Goal: Task Accomplishment & Management: Complete application form

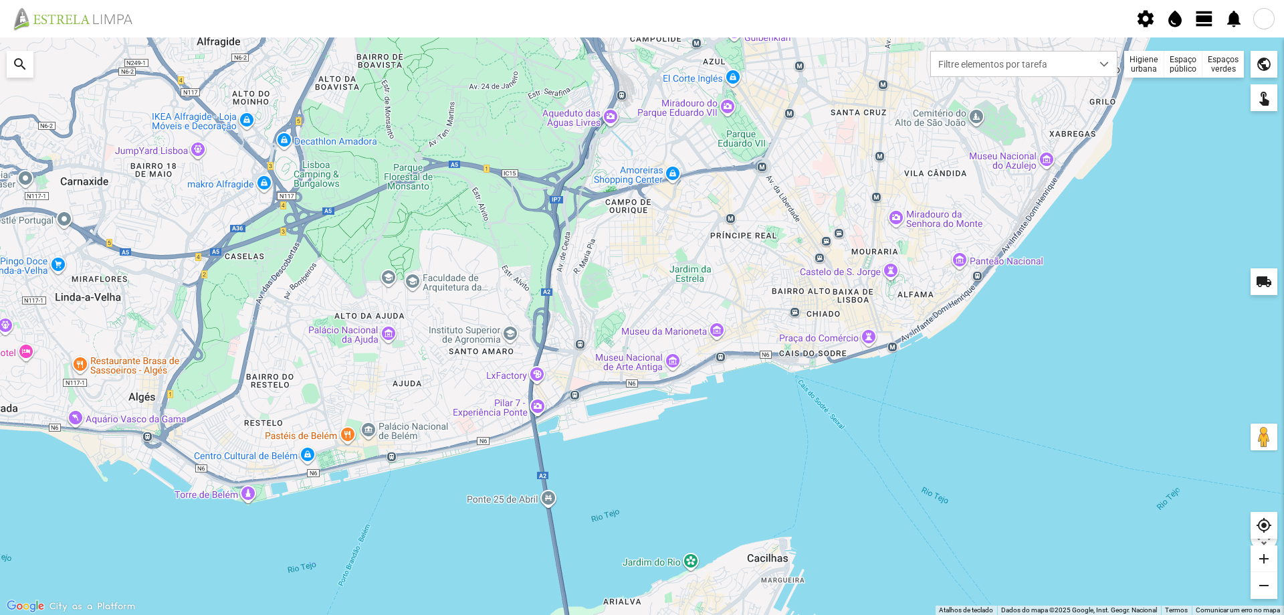
click at [1203, 19] on span "view_day" at bounding box center [1205, 19] width 20 height 20
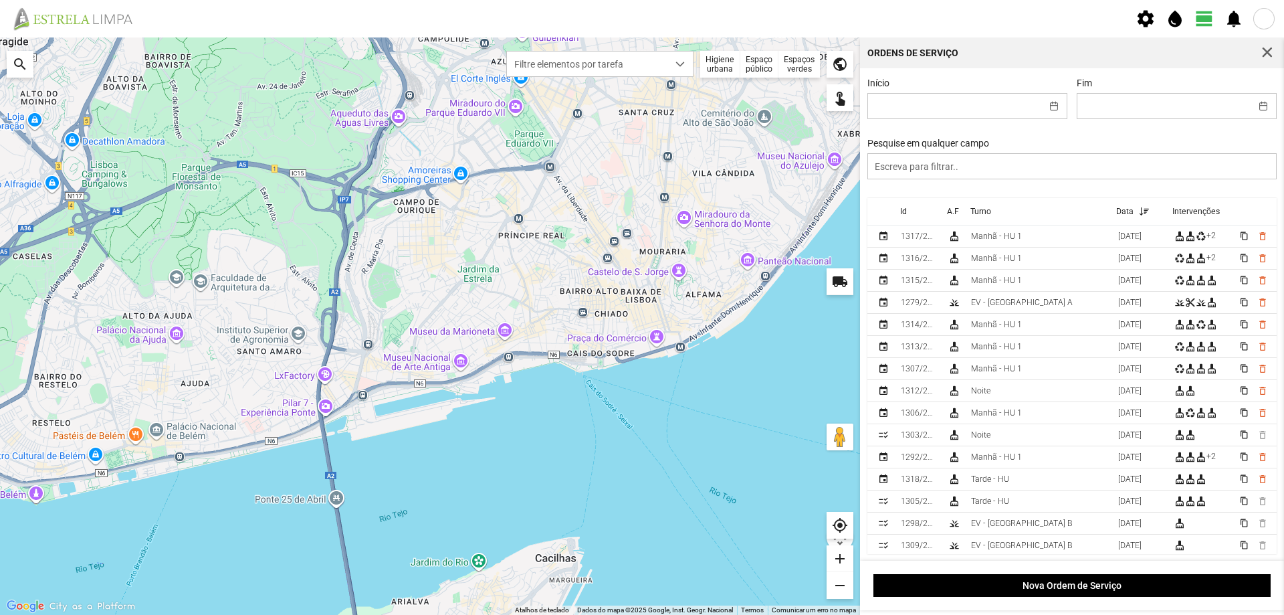
click at [799, 62] on div "Espaços verdes" at bounding box center [799, 64] width 41 height 27
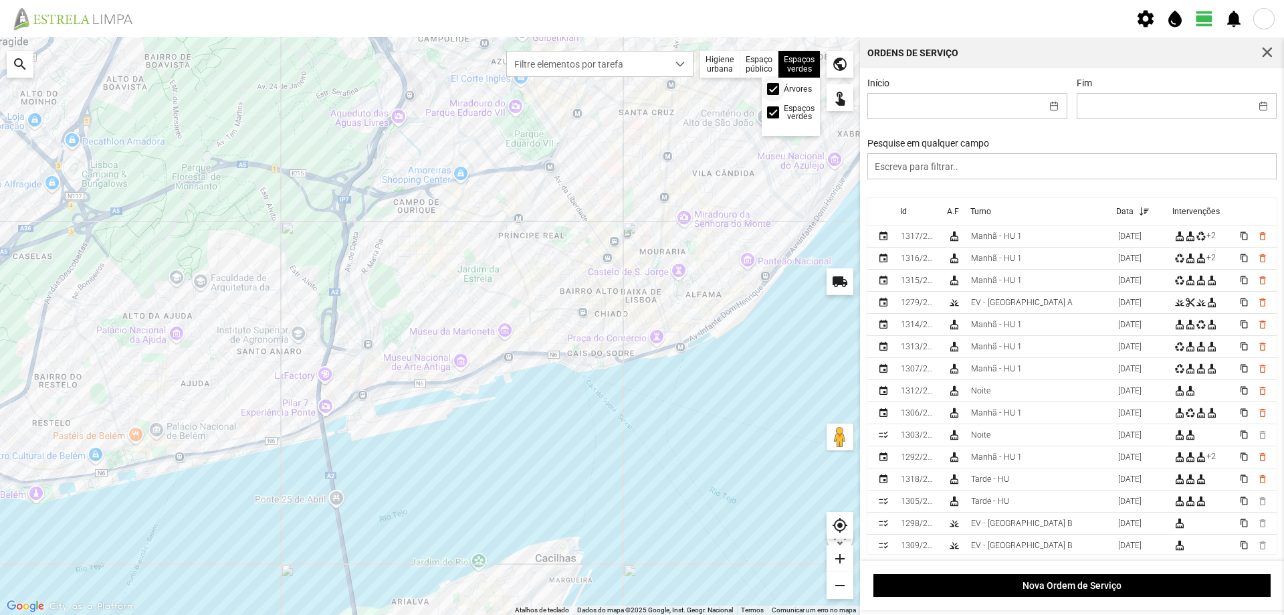
click at [773, 89] on span at bounding box center [773, 89] width 0 height 0
click at [1051, 107] on button "button" at bounding box center [1054, 106] width 26 height 25
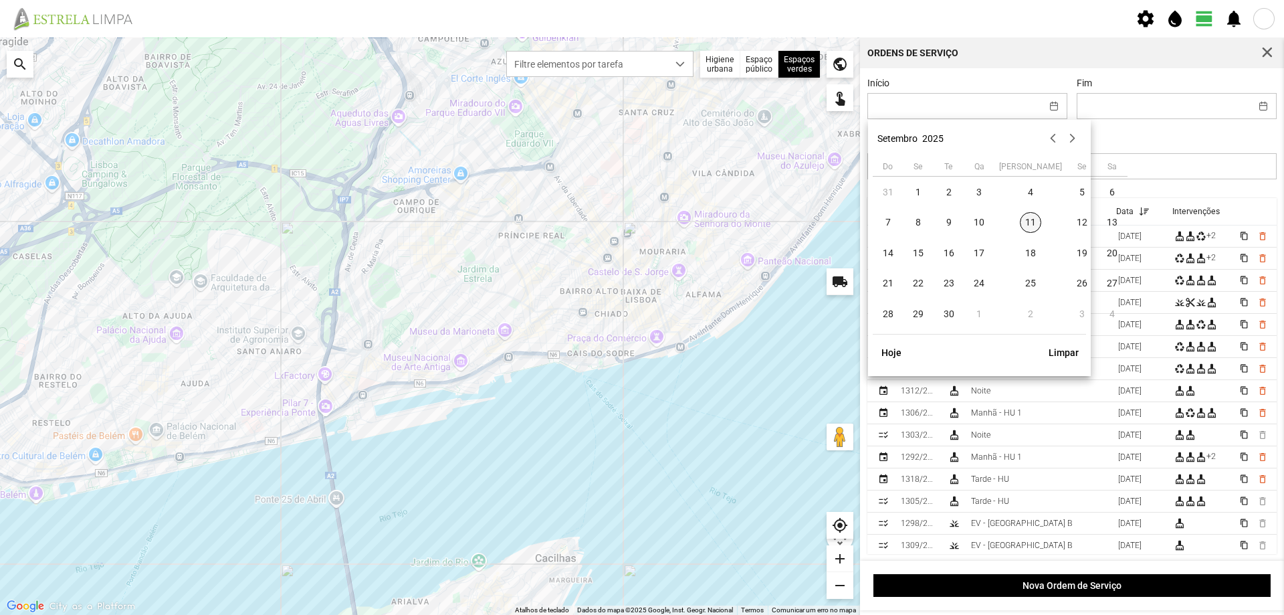
click at [1020, 219] on span "11" at bounding box center [1030, 222] width 21 height 21
type input "[DATE]"
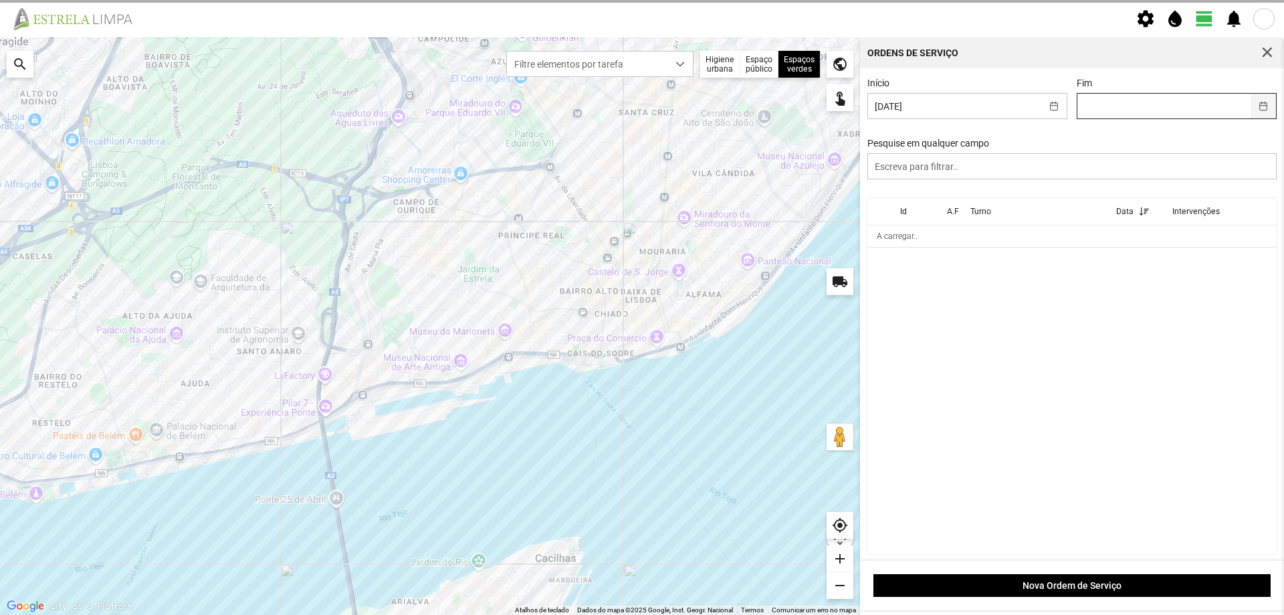
click at [1252, 106] on button "button" at bounding box center [1264, 106] width 26 height 25
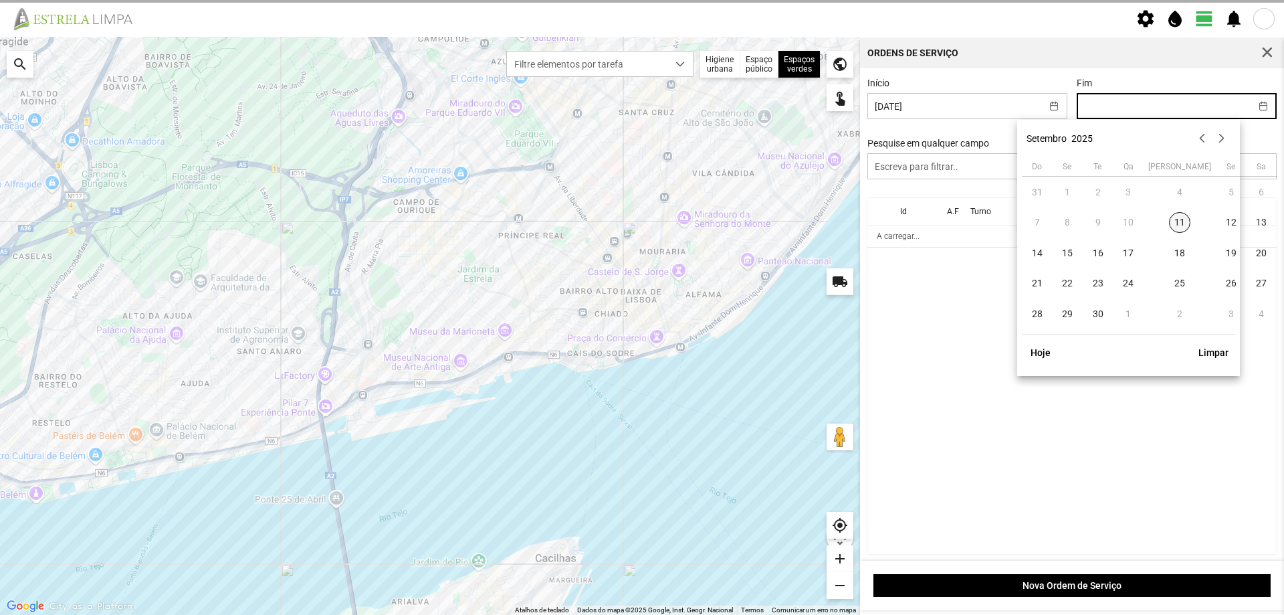
click at [1169, 215] on span "11" at bounding box center [1179, 222] width 21 height 21
type input "[DATE]"
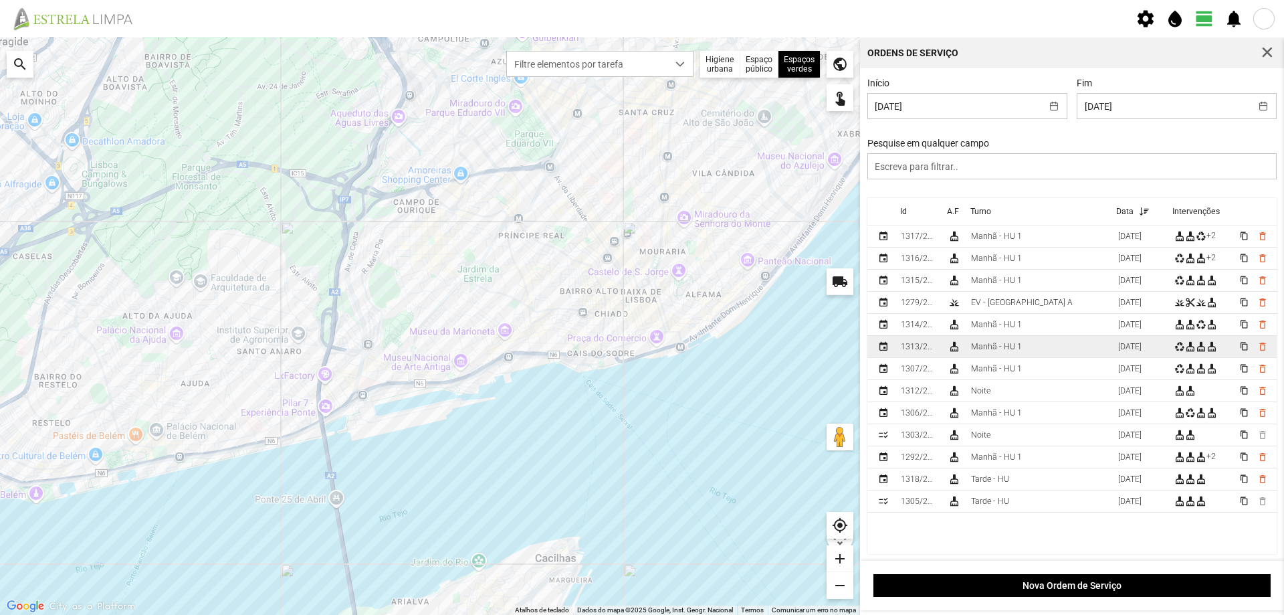
scroll to position [3, 0]
click at [1043, 100] on button "button" at bounding box center [1054, 106] width 26 height 25
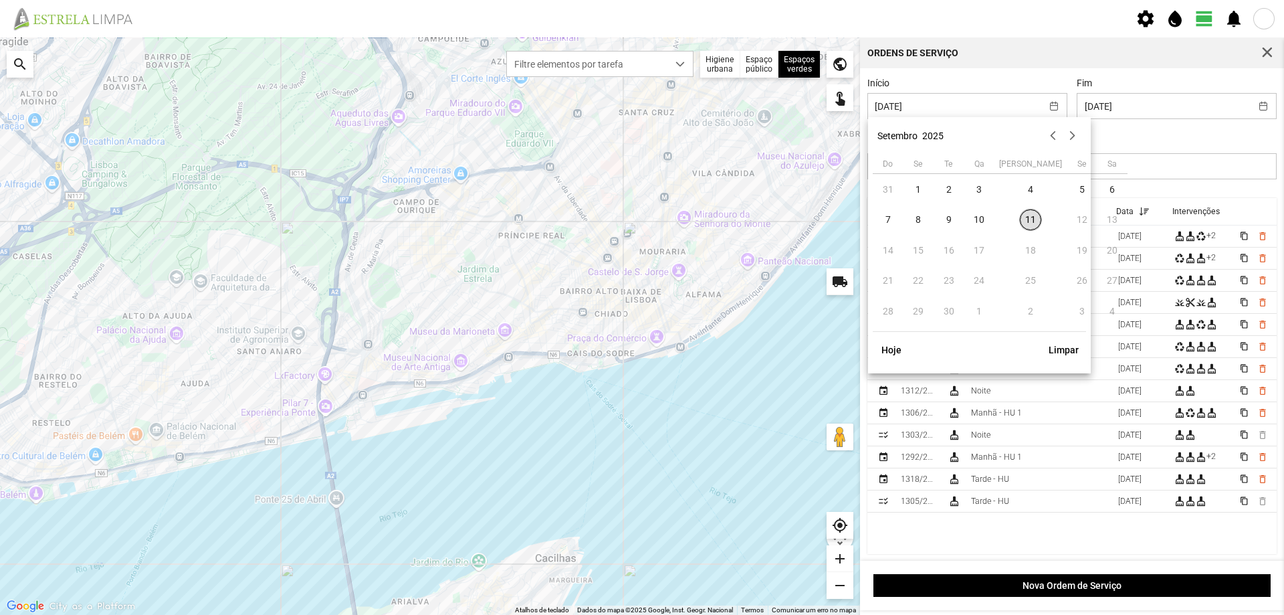
click at [1020, 219] on span "11" at bounding box center [1030, 219] width 21 height 21
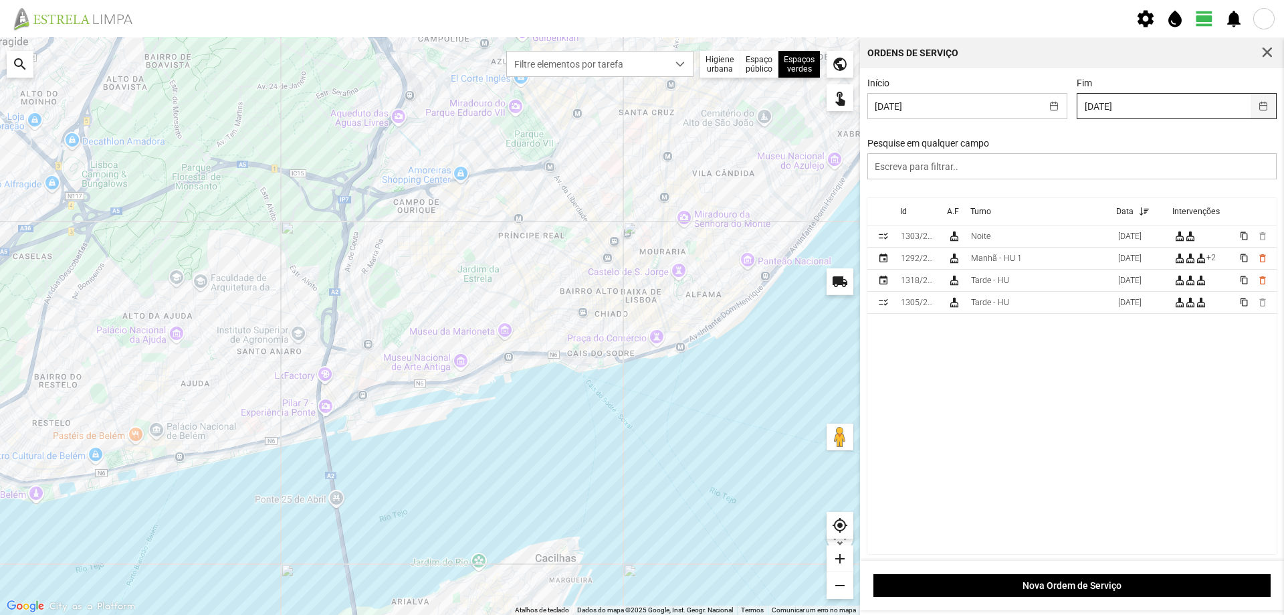
click at [1251, 103] on button "button" at bounding box center [1264, 106] width 26 height 25
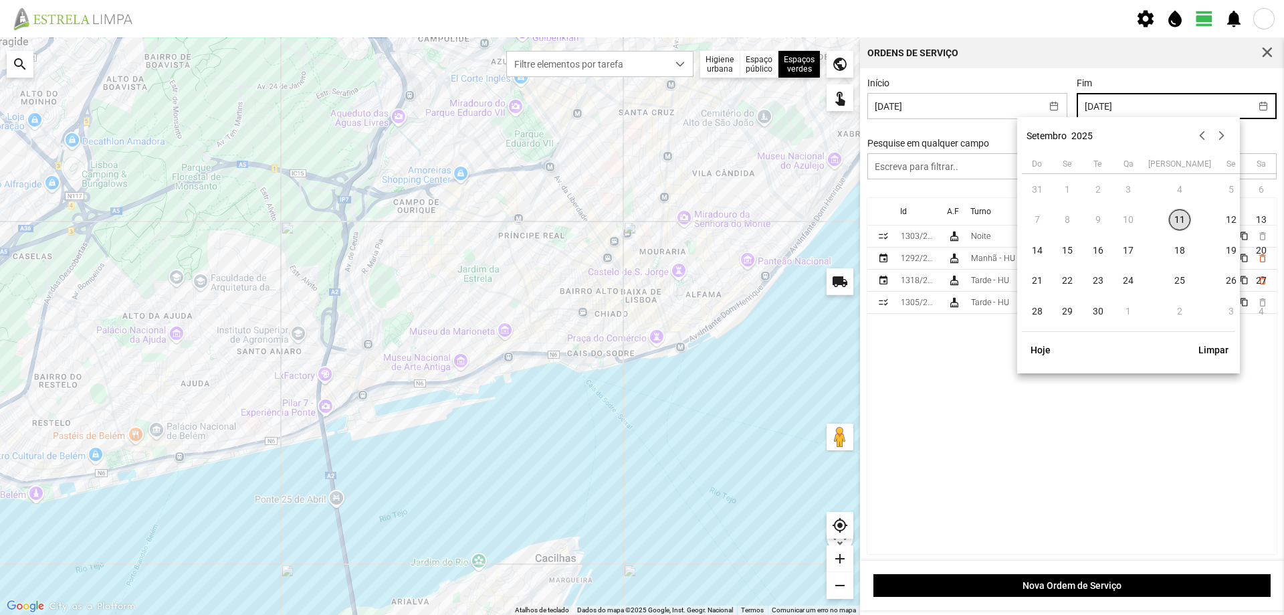
click at [1169, 223] on span "11" at bounding box center [1179, 219] width 21 height 21
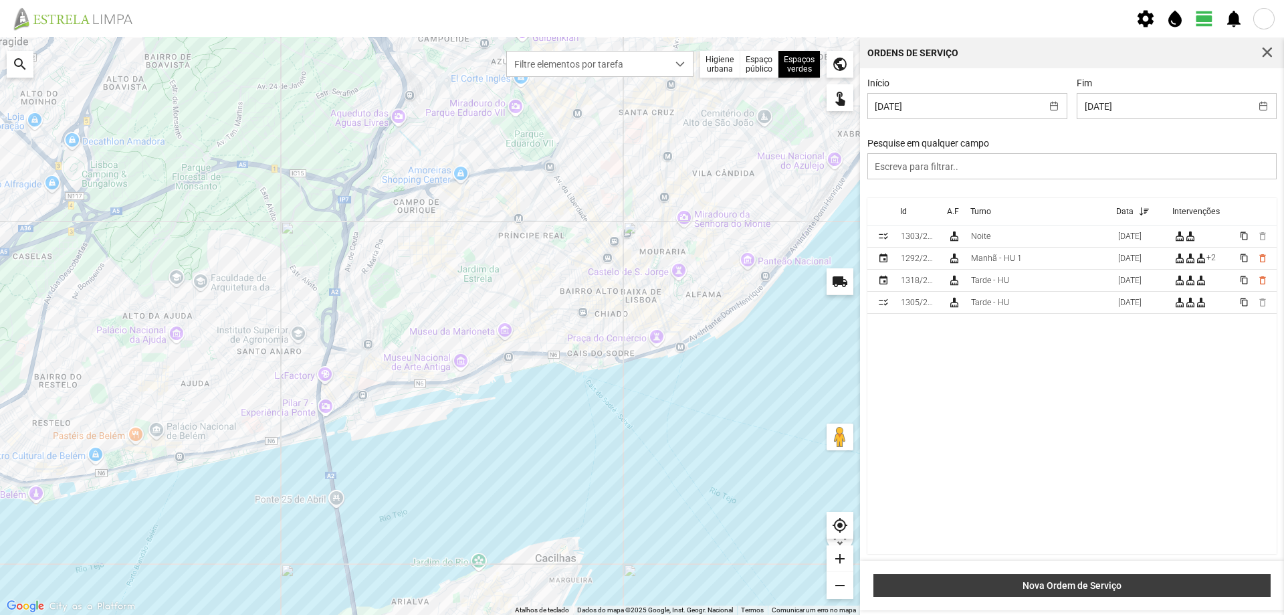
click at [1050, 587] on span "Nova Ordem de Serviço" at bounding box center [1072, 585] width 383 height 11
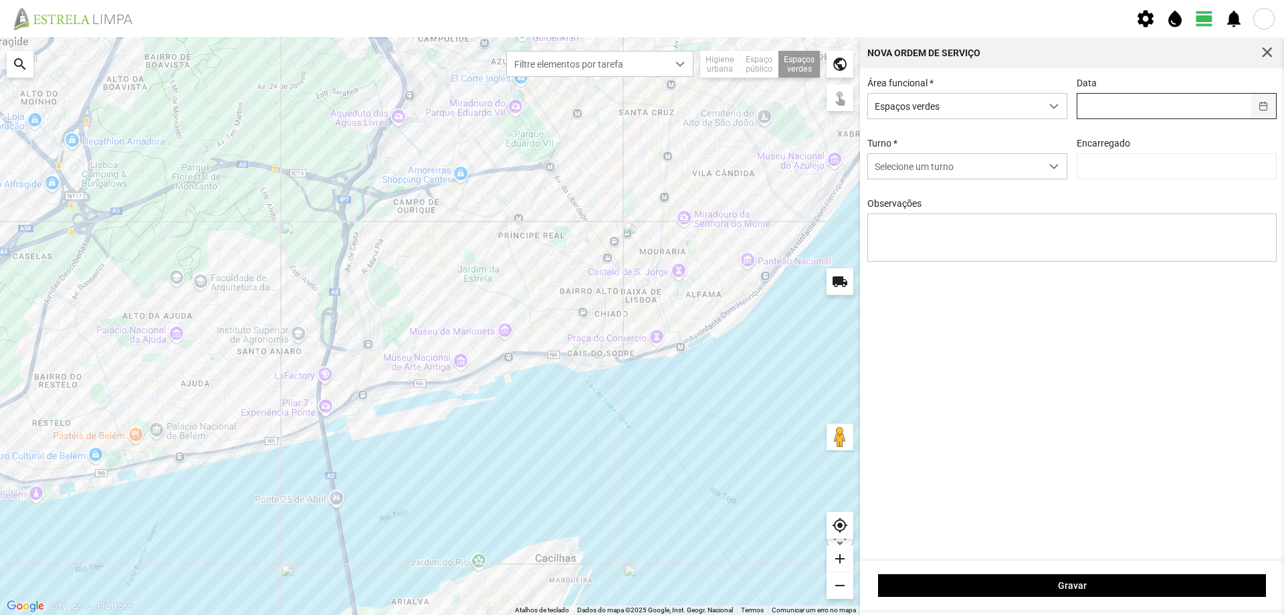
click at [1265, 111] on button "button" at bounding box center [1264, 106] width 26 height 25
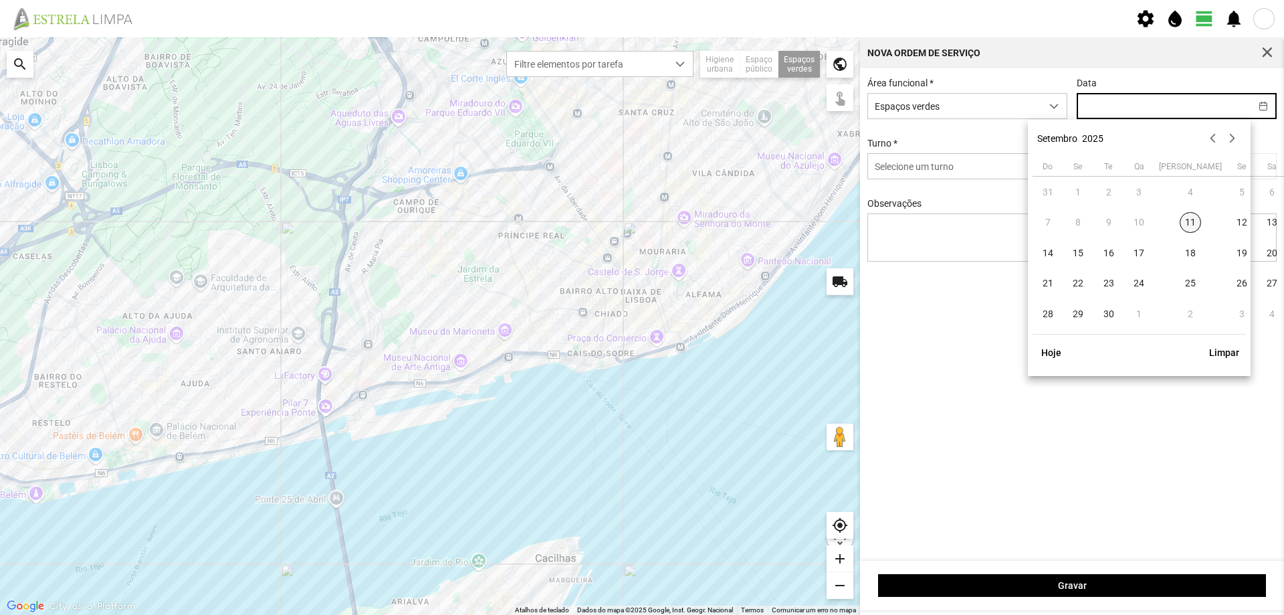
click at [1180, 220] on span "11" at bounding box center [1190, 222] width 21 height 21
type input "[DATE]"
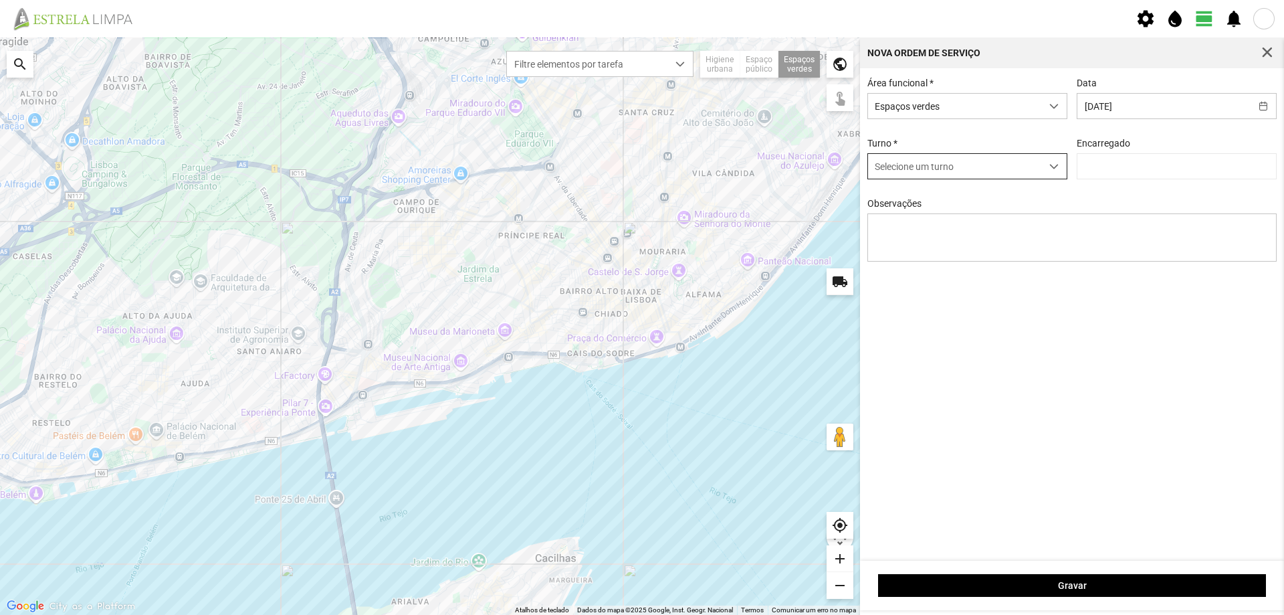
click at [1058, 170] on span "dropdown trigger" at bounding box center [1054, 166] width 9 height 9
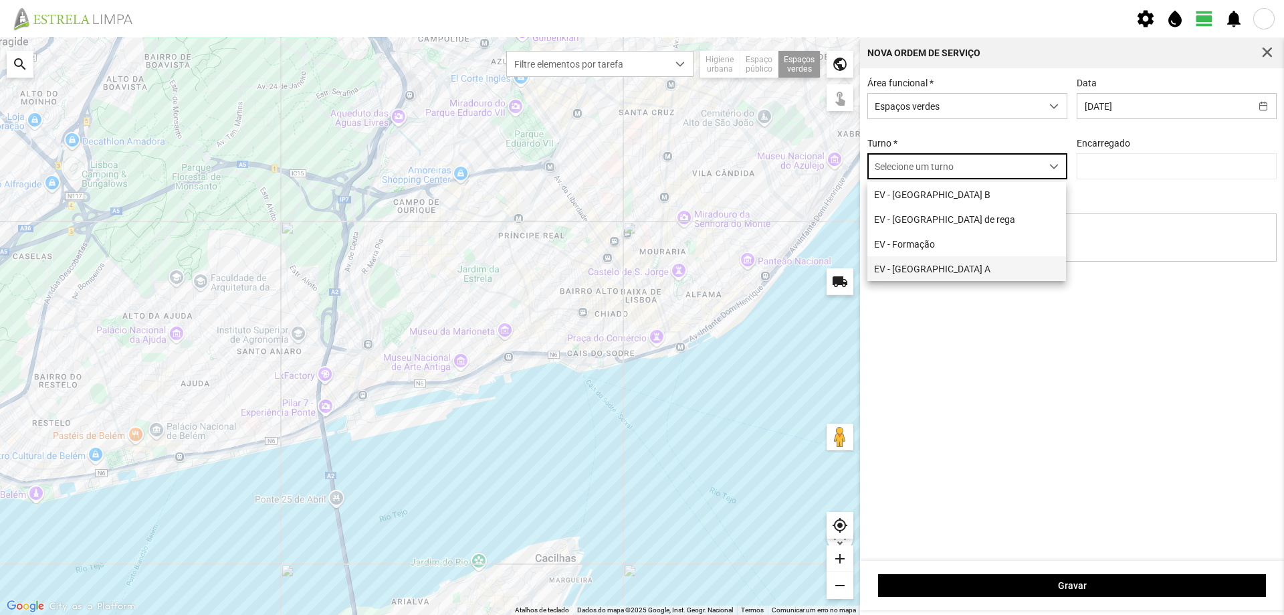
click at [971, 264] on li "EV - [GEOGRAPHIC_DATA] A" at bounding box center [967, 268] width 199 height 25
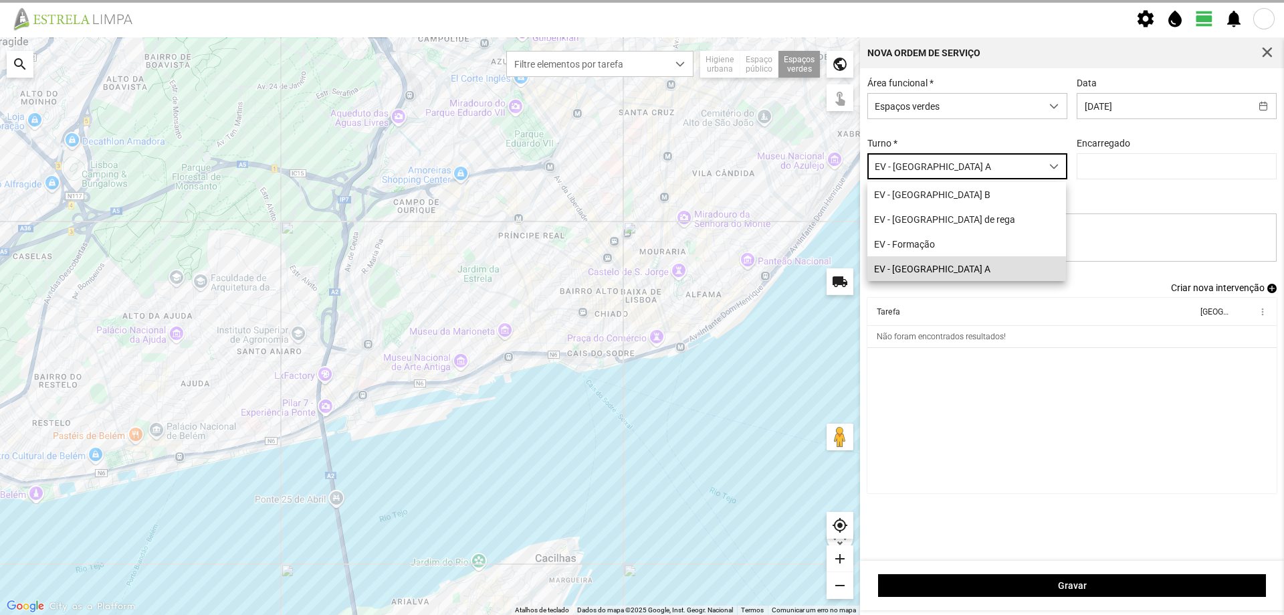
type input "[PERSON_NAME]"
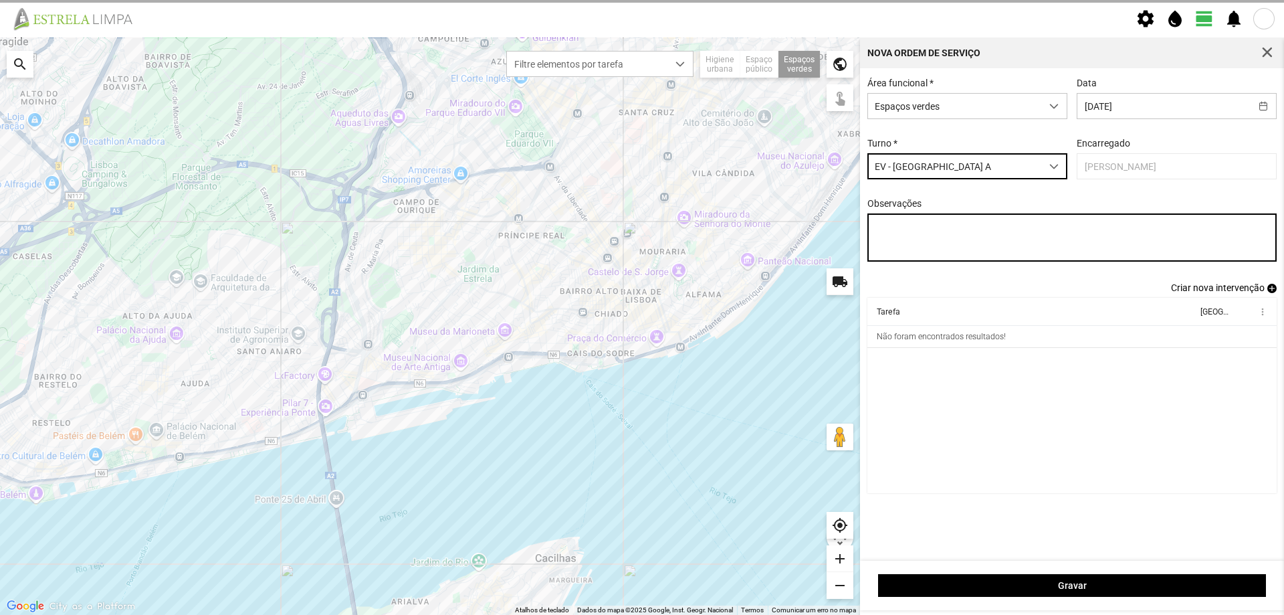
click at [927, 229] on textarea "Observações" at bounding box center [1073, 237] width 410 height 48
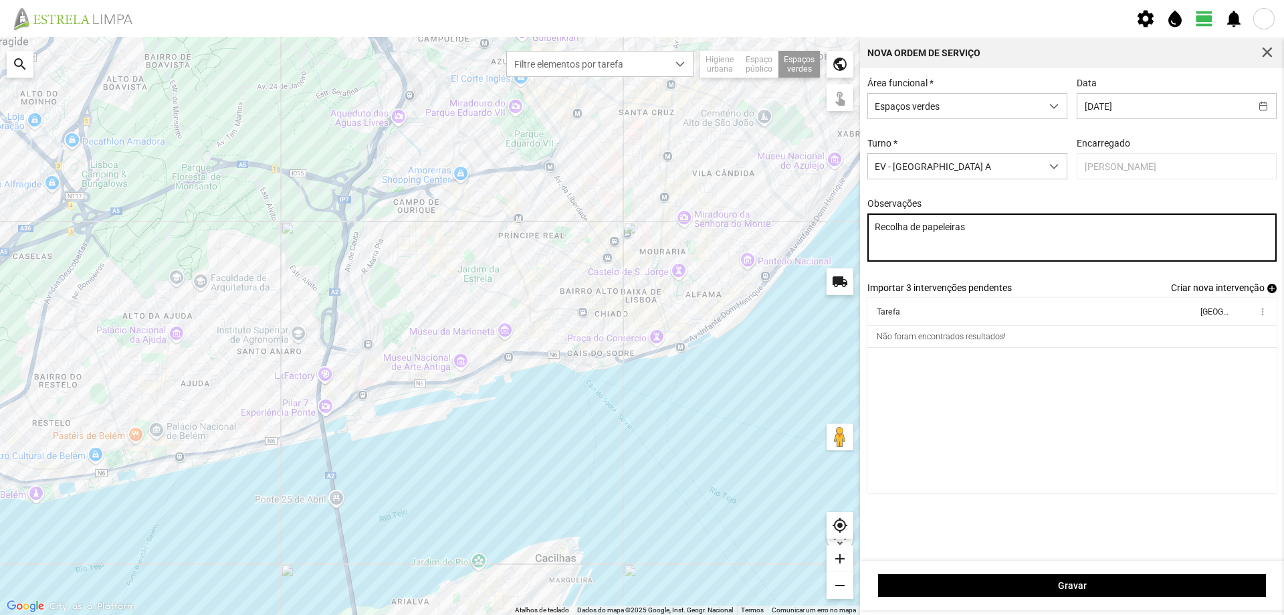
type textarea "Recolha de papeleiras"
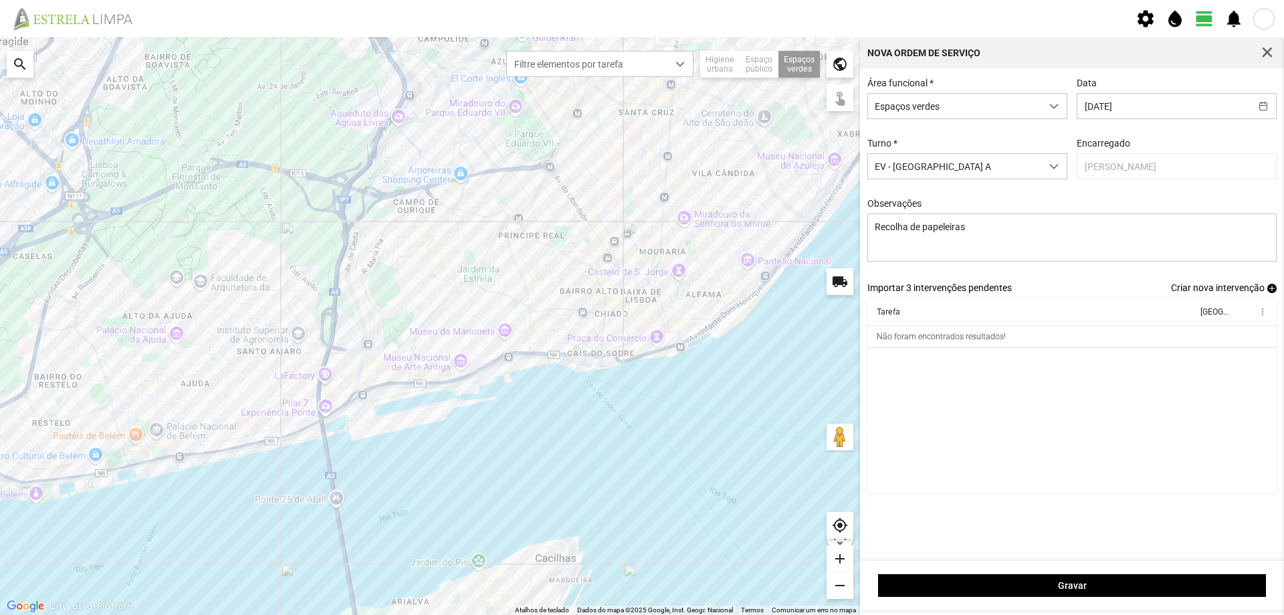
click at [1268, 292] on span "add" at bounding box center [1272, 288] width 9 height 9
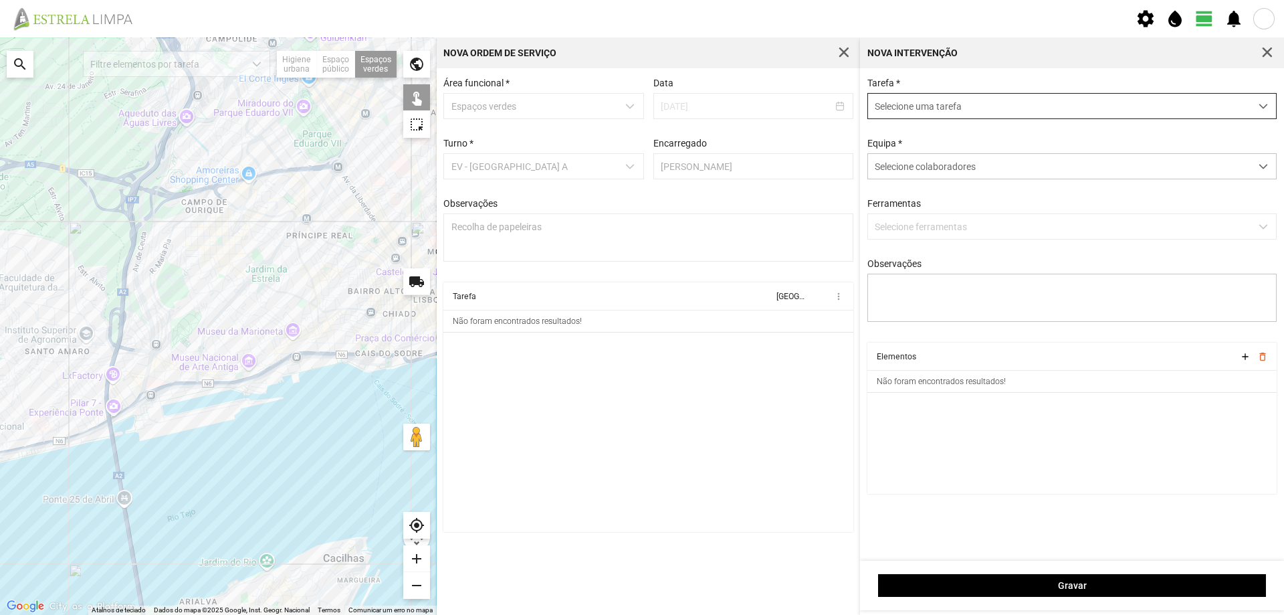
click at [938, 104] on span "Selecione uma tarefa" at bounding box center [1059, 106] width 383 height 25
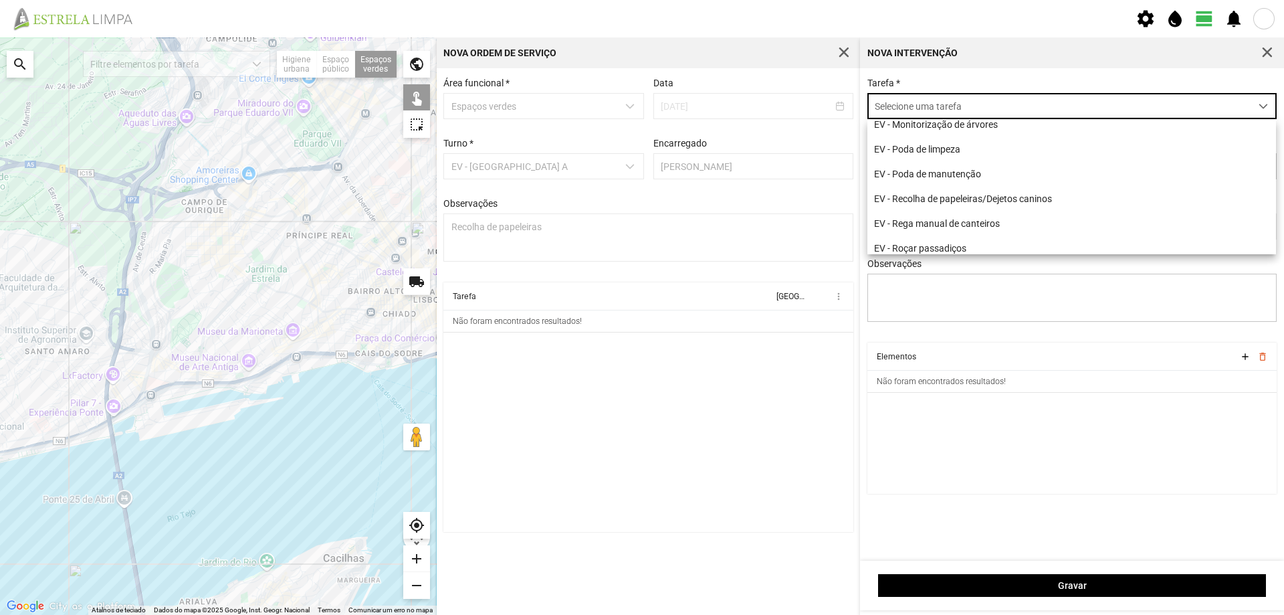
scroll to position [134, 0]
click at [1028, 204] on li "EV - Recolha de papeleiras/Dejetos caninos" at bounding box center [1072, 197] width 409 height 25
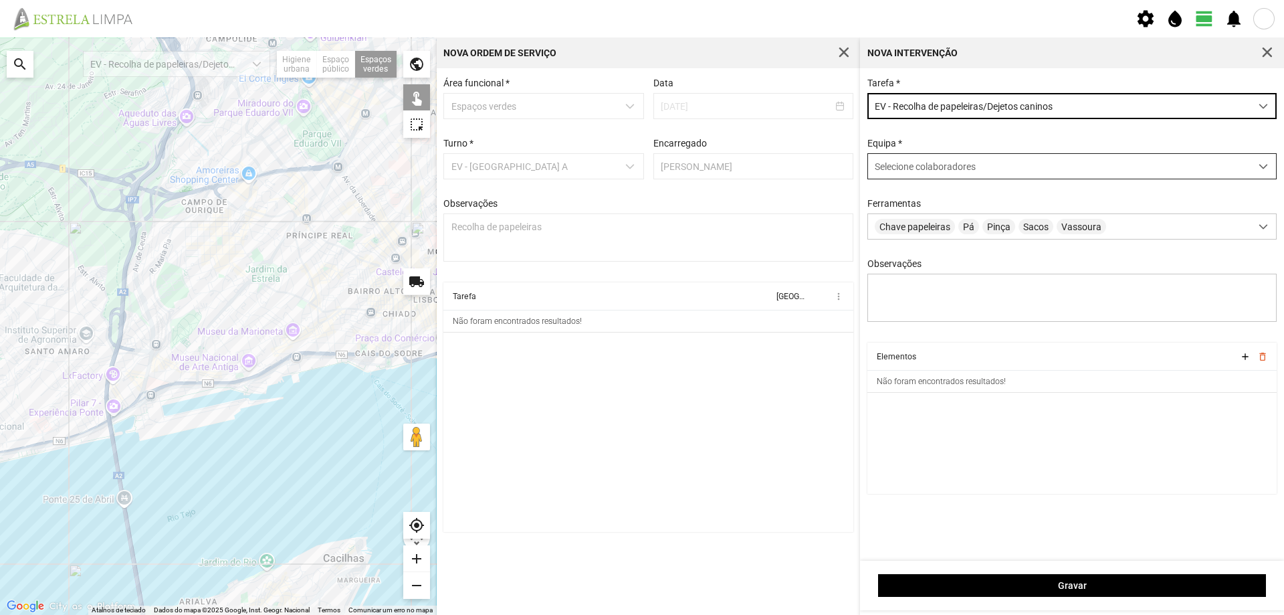
click at [926, 171] on span "Selecione colaboradores" at bounding box center [925, 166] width 101 height 11
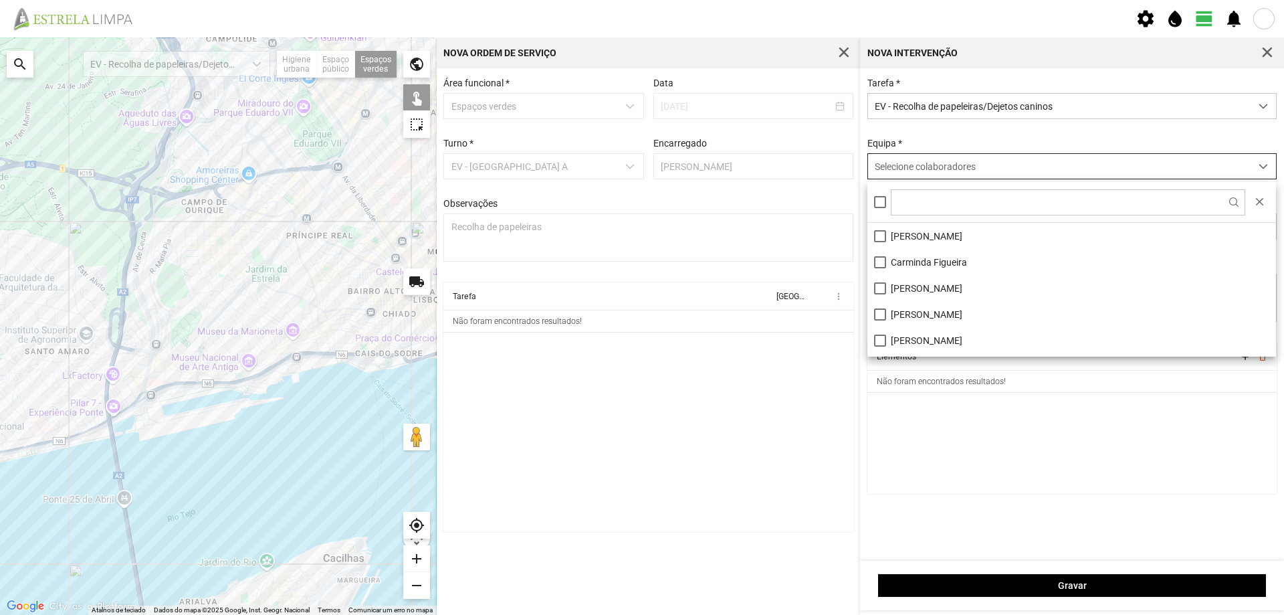
scroll to position [7, 60]
click at [916, 233] on li "[PERSON_NAME]" at bounding box center [1072, 236] width 409 height 26
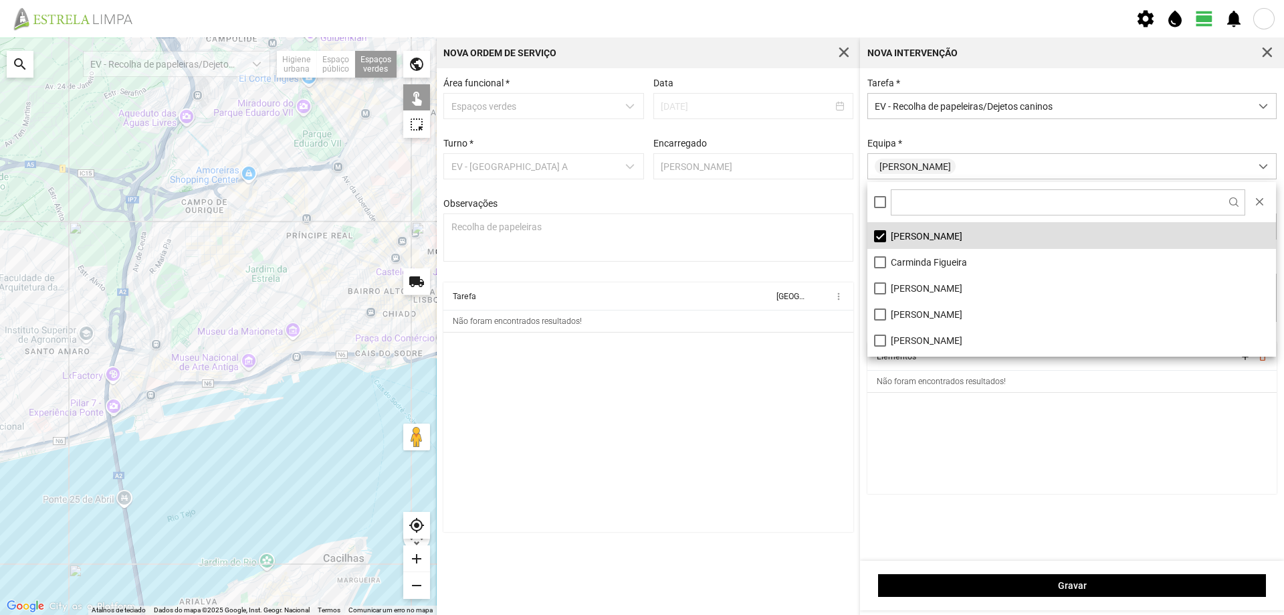
click at [885, 418] on cdk-virtual-scroll-viewport "Elementos add delete_outline Não foram encontrados resultados!" at bounding box center [1073, 417] width 410 height 151
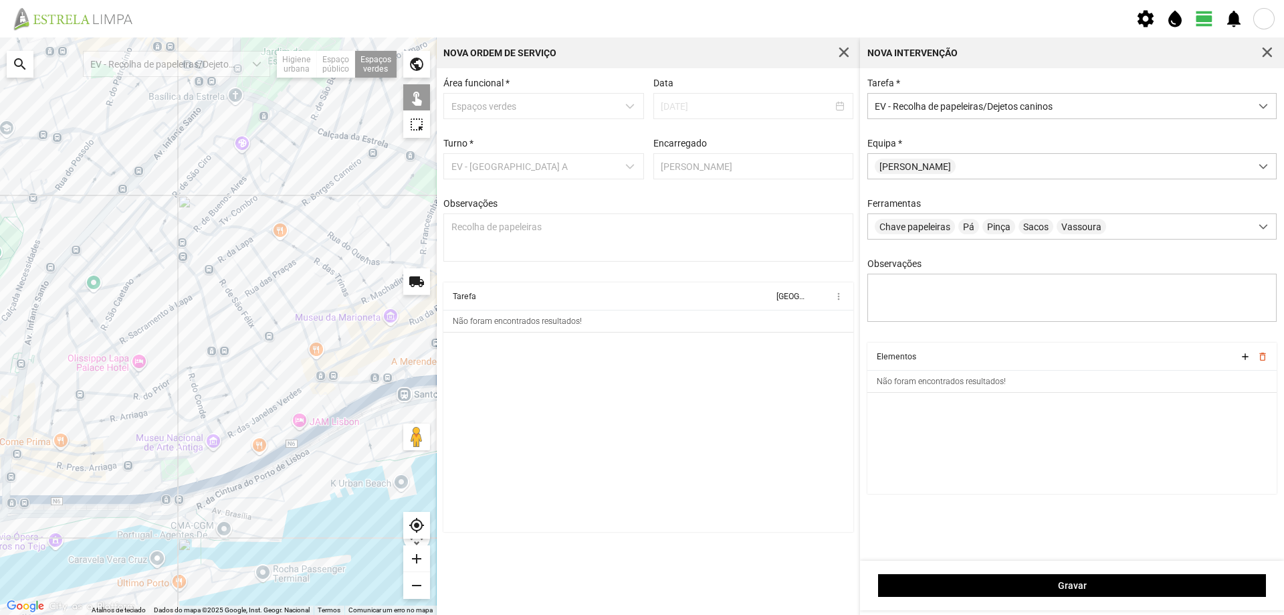
drag, startPoint x: 229, startPoint y: 322, endPoint x: 250, endPoint y: 351, distance: 36.4
click at [250, 351] on div at bounding box center [218, 325] width 437 height 577
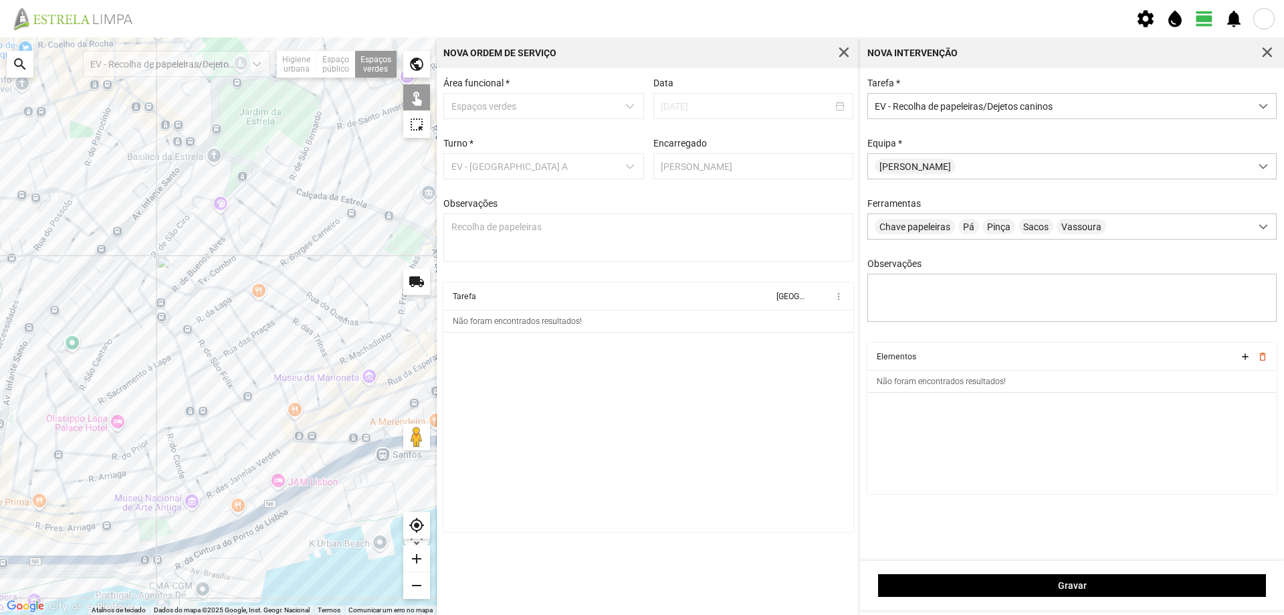
drag, startPoint x: 199, startPoint y: 303, endPoint x: 164, endPoint y: 305, distance: 35.5
click at [165, 308] on div at bounding box center [218, 325] width 437 height 577
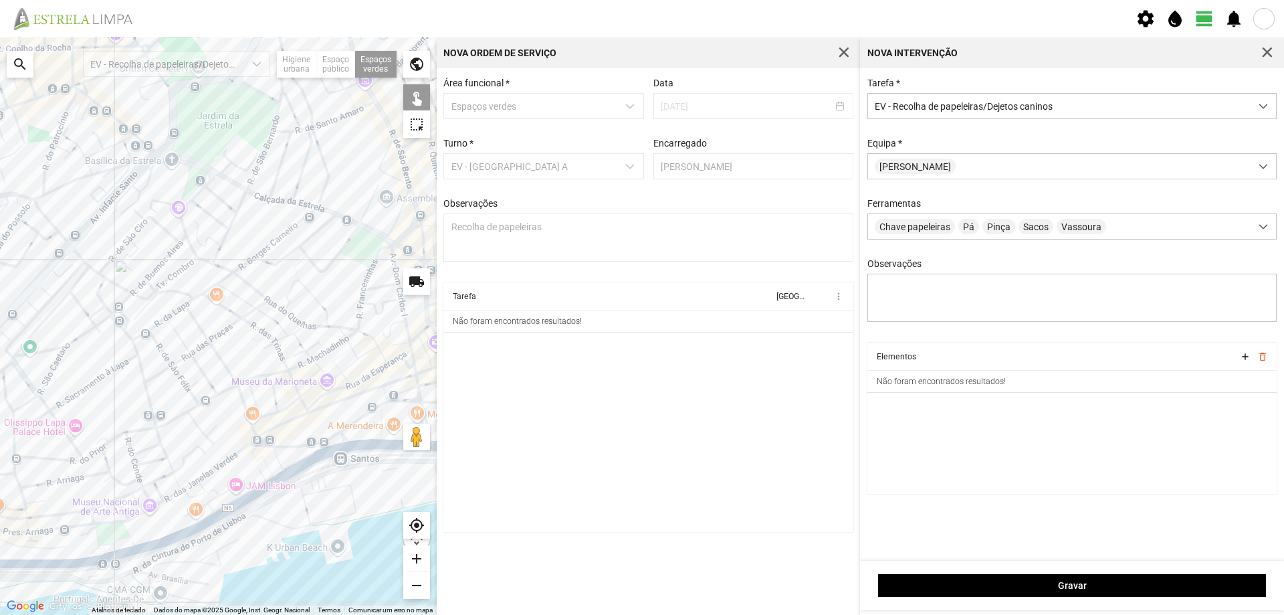
click at [362, 250] on div at bounding box center [218, 325] width 437 height 577
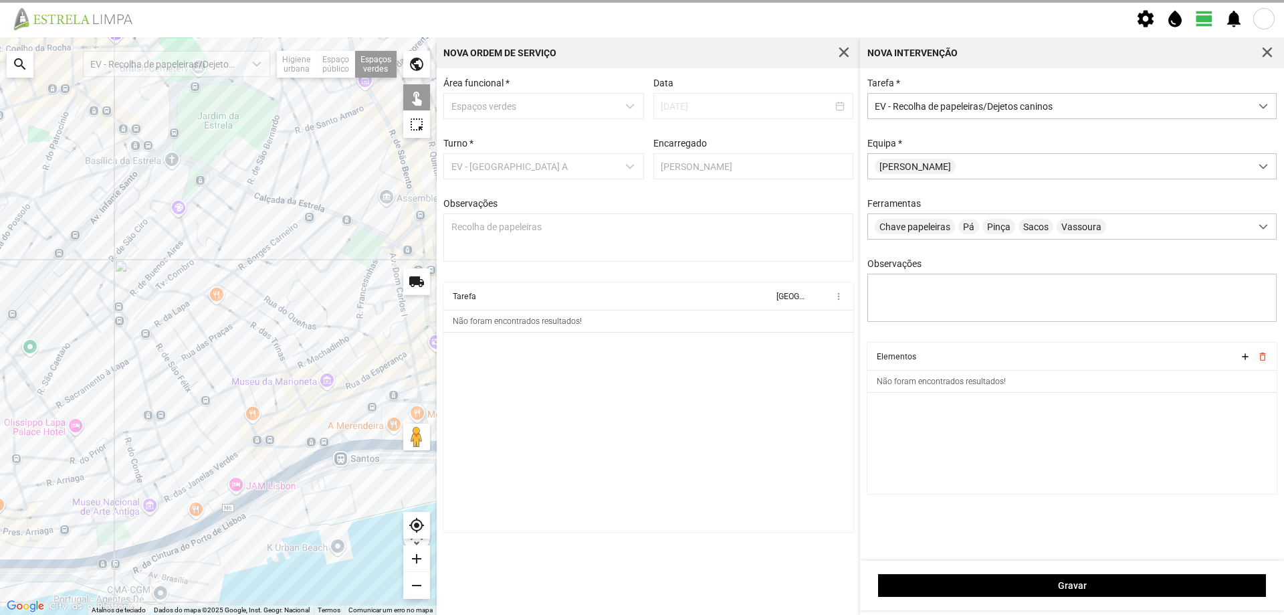
click at [365, 253] on div at bounding box center [218, 325] width 437 height 577
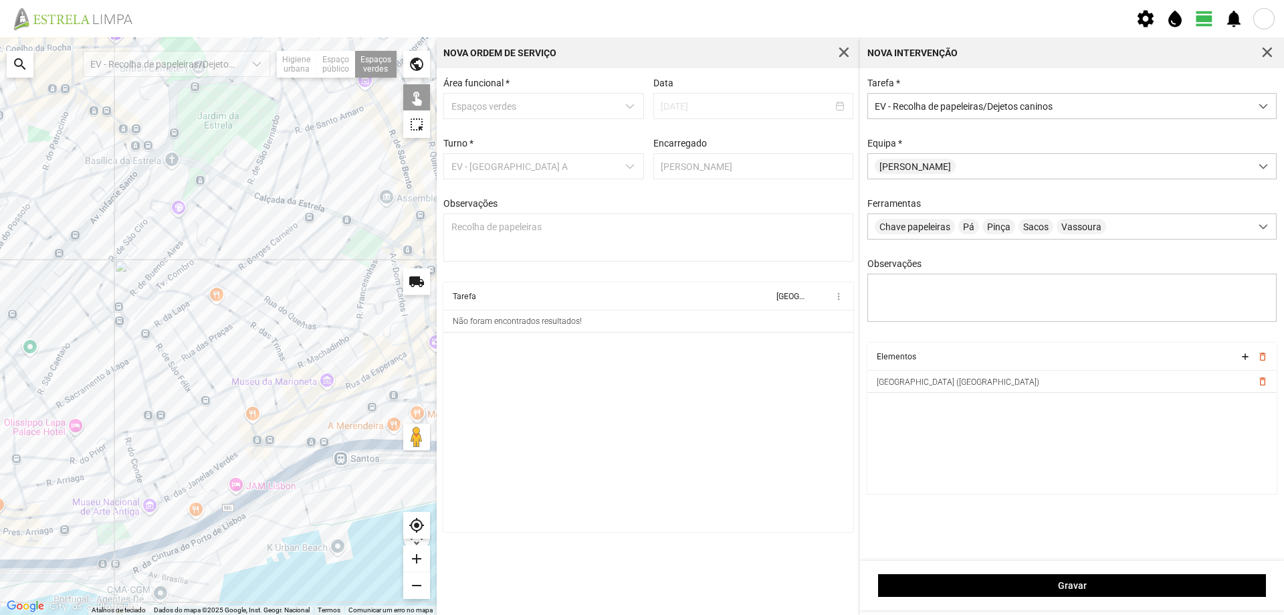
click at [375, 268] on div at bounding box center [218, 325] width 437 height 577
click at [397, 168] on div at bounding box center [218, 325] width 437 height 577
click at [195, 185] on div at bounding box center [218, 325] width 437 height 577
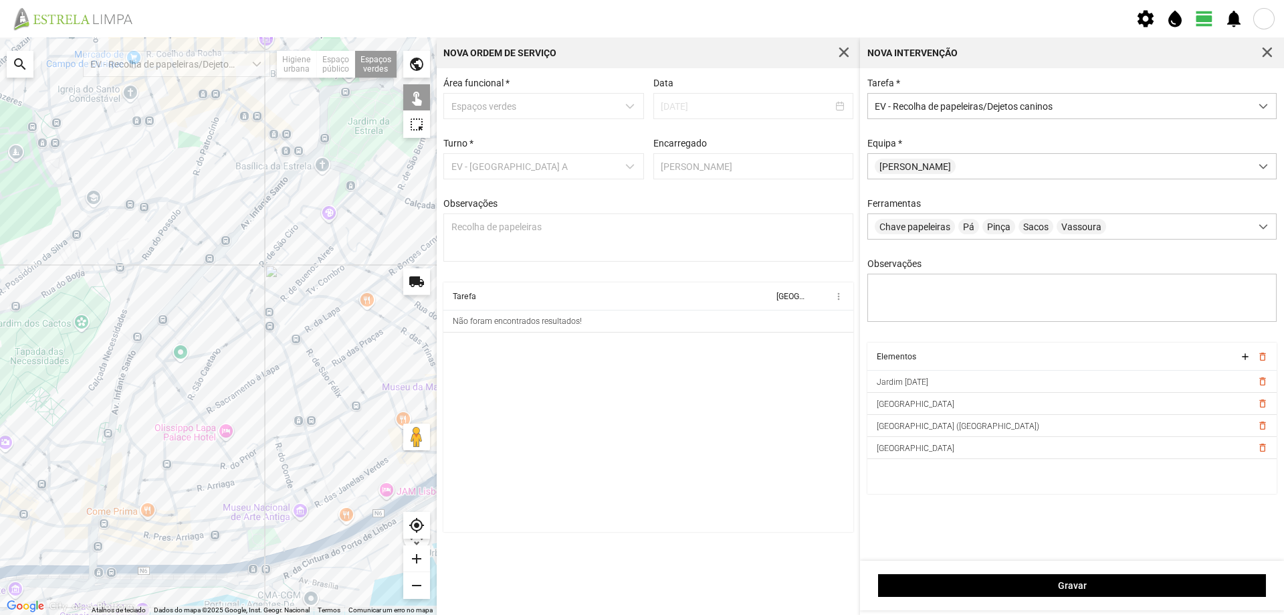
drag, startPoint x: 171, startPoint y: 248, endPoint x: 323, endPoint y: 254, distance: 152.6
click at [323, 254] on div at bounding box center [218, 325] width 437 height 577
click at [54, 163] on div at bounding box center [218, 325] width 437 height 577
click at [81, 233] on div at bounding box center [218, 325] width 437 height 577
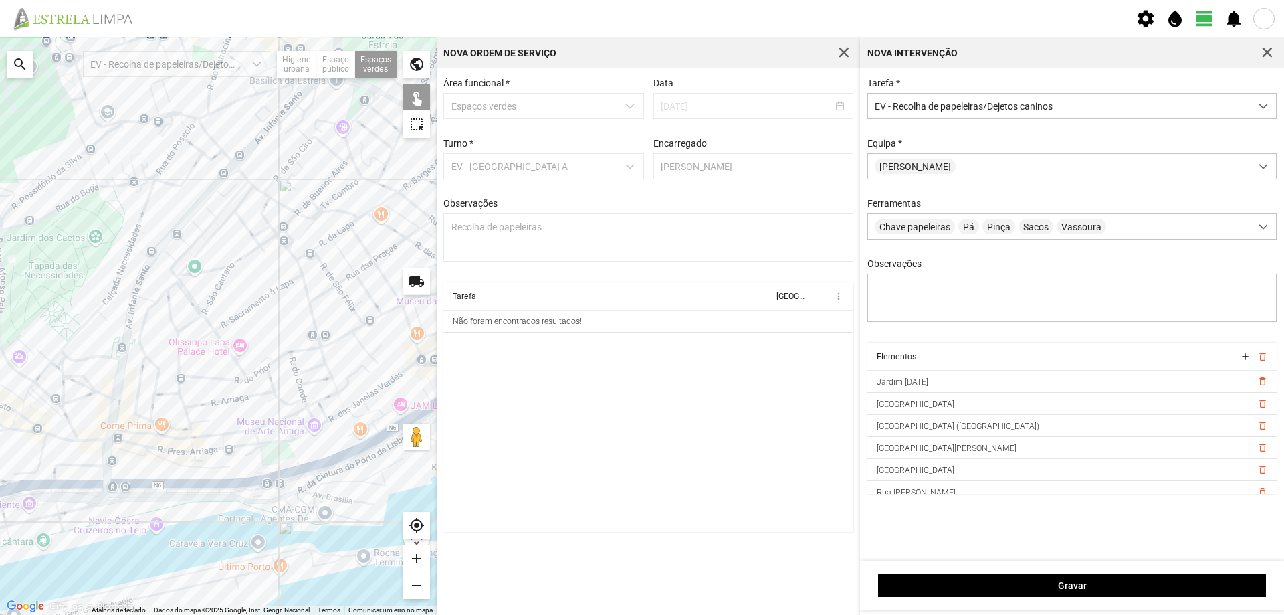
drag, startPoint x: 292, startPoint y: 348, endPoint x: 303, endPoint y: 291, distance: 58.5
click at [305, 290] on div at bounding box center [218, 325] width 437 height 577
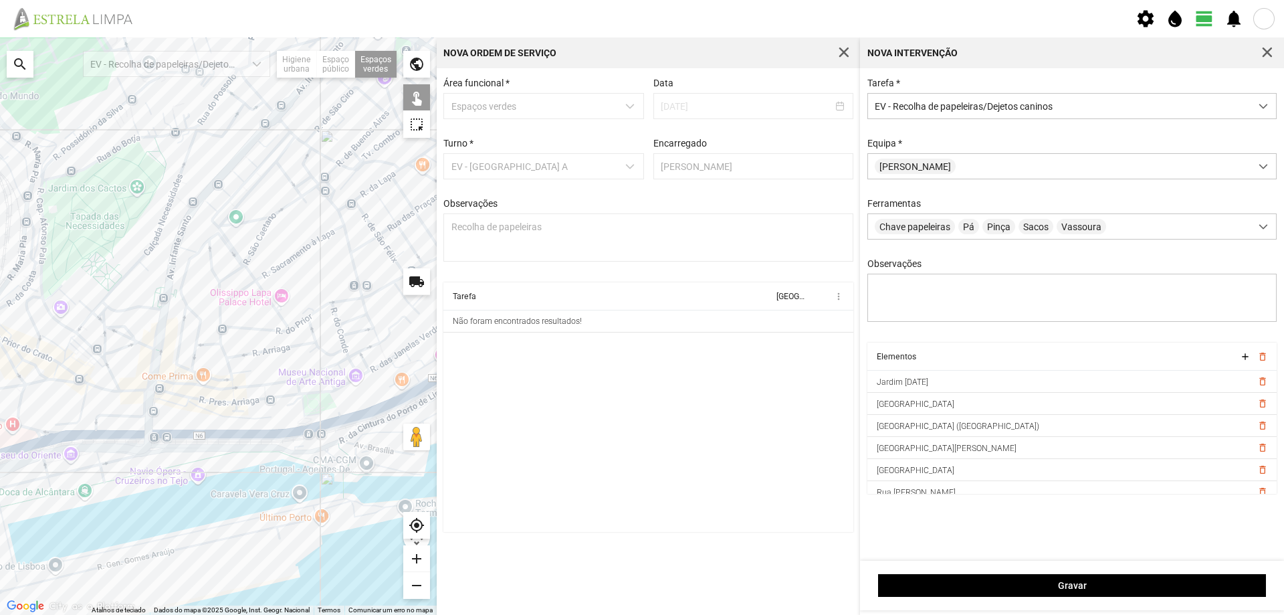
drag, startPoint x: 254, startPoint y: 359, endPoint x: 266, endPoint y: 334, distance: 27.5
click at [266, 334] on div at bounding box center [218, 325] width 437 height 577
click at [309, 398] on div at bounding box center [218, 325] width 437 height 577
click at [64, 375] on div at bounding box center [218, 325] width 437 height 577
click at [37, 316] on div at bounding box center [218, 325] width 437 height 577
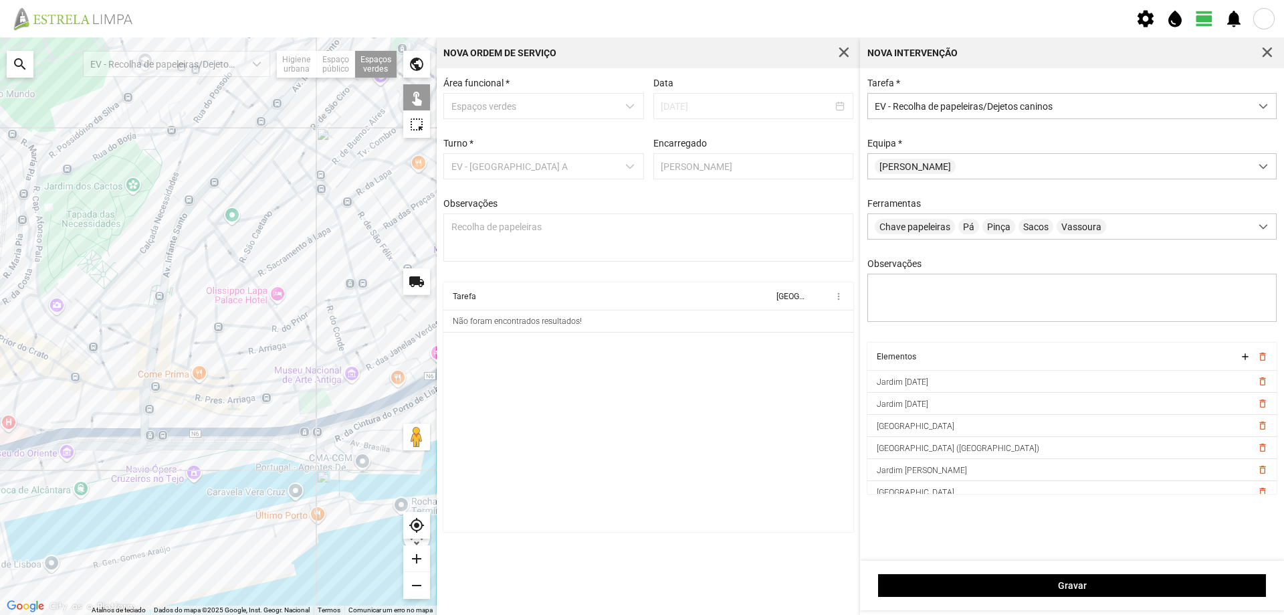
click at [203, 181] on div at bounding box center [218, 325] width 437 height 577
click at [217, 203] on div at bounding box center [218, 325] width 437 height 577
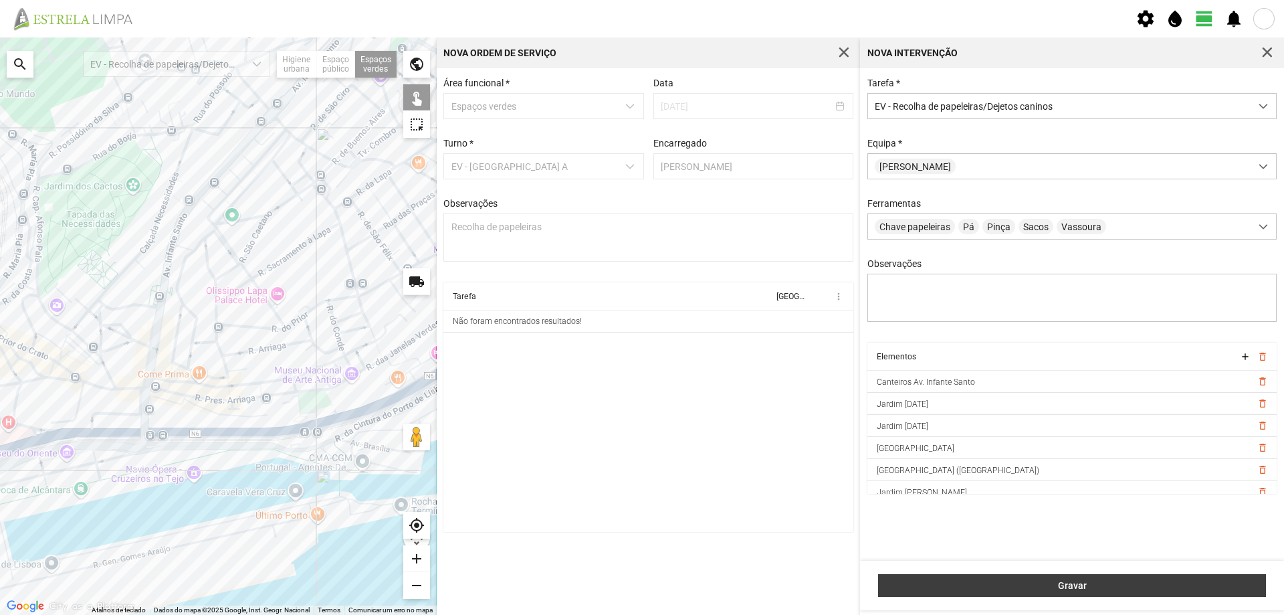
click at [1038, 583] on span "Gravar" at bounding box center [1073, 585] width 374 height 11
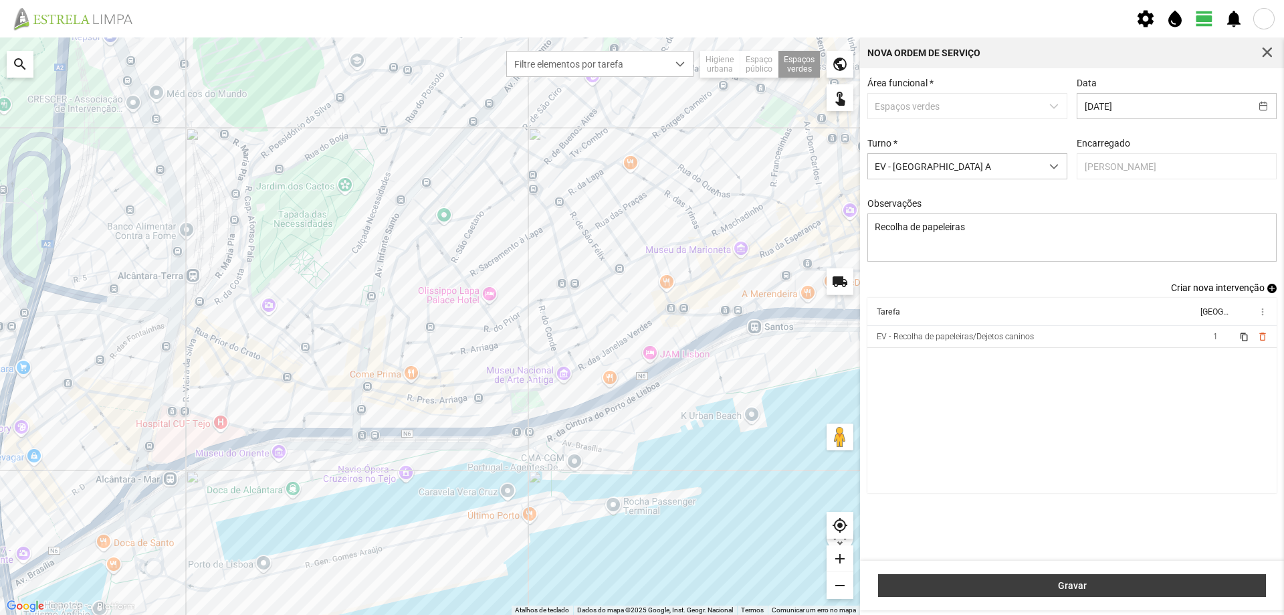
click at [1118, 584] on span "Gravar" at bounding box center [1073, 585] width 374 height 11
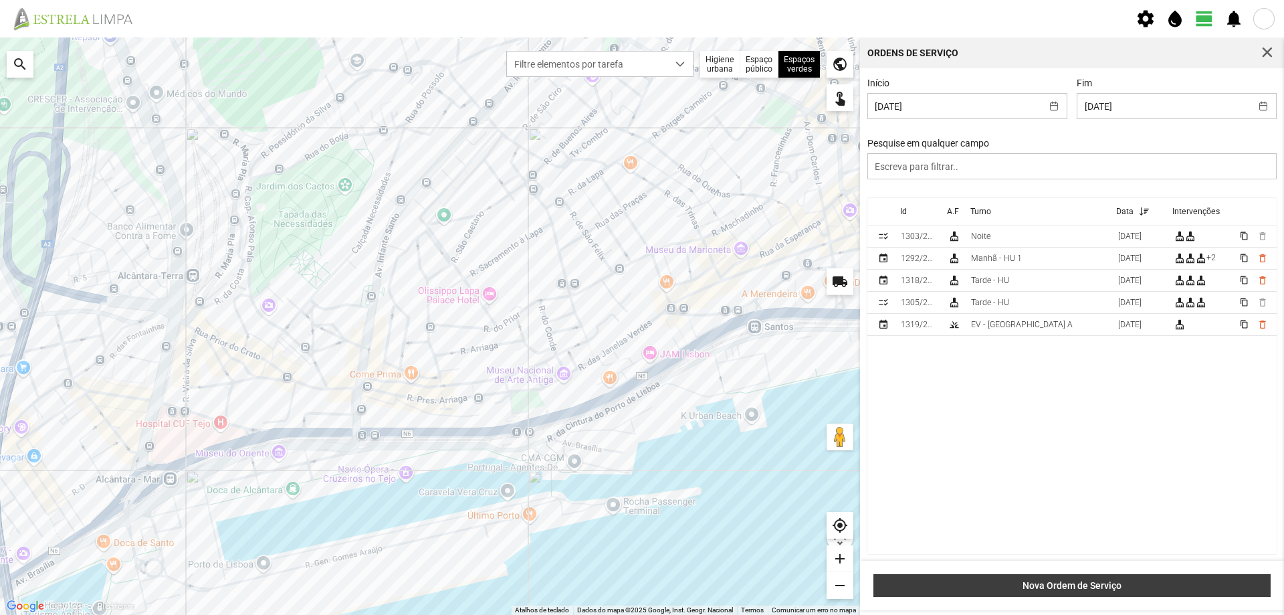
click at [1066, 583] on span "Nova Ordem de Serviço" at bounding box center [1072, 585] width 383 height 11
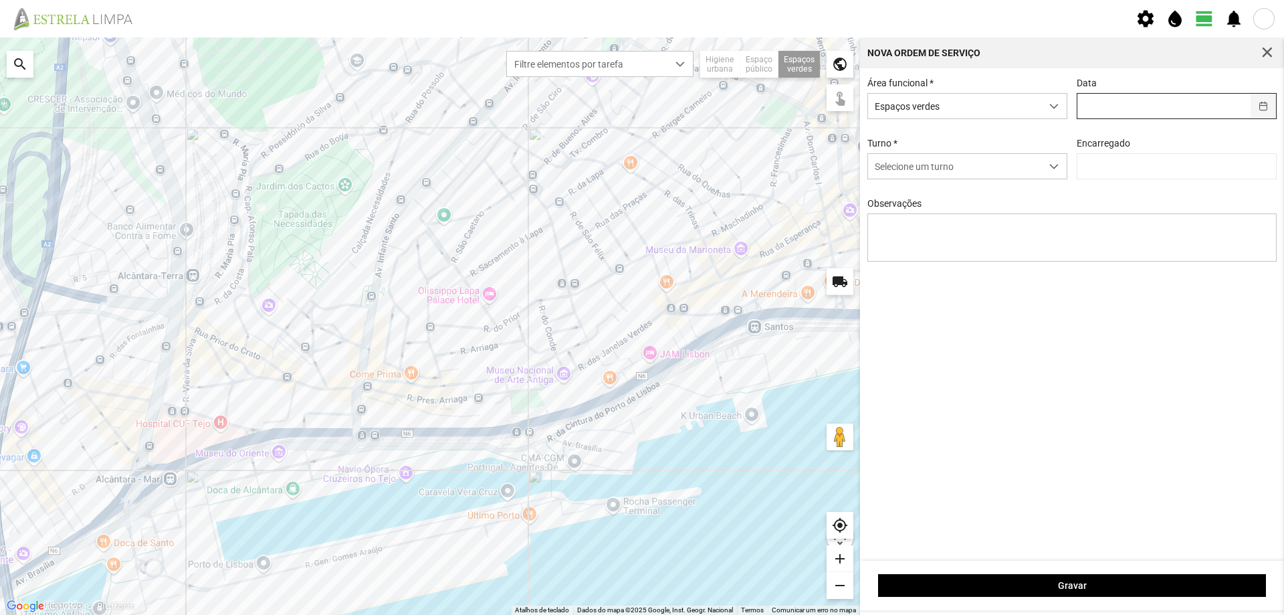
click at [1264, 110] on button "button" at bounding box center [1264, 106] width 26 height 25
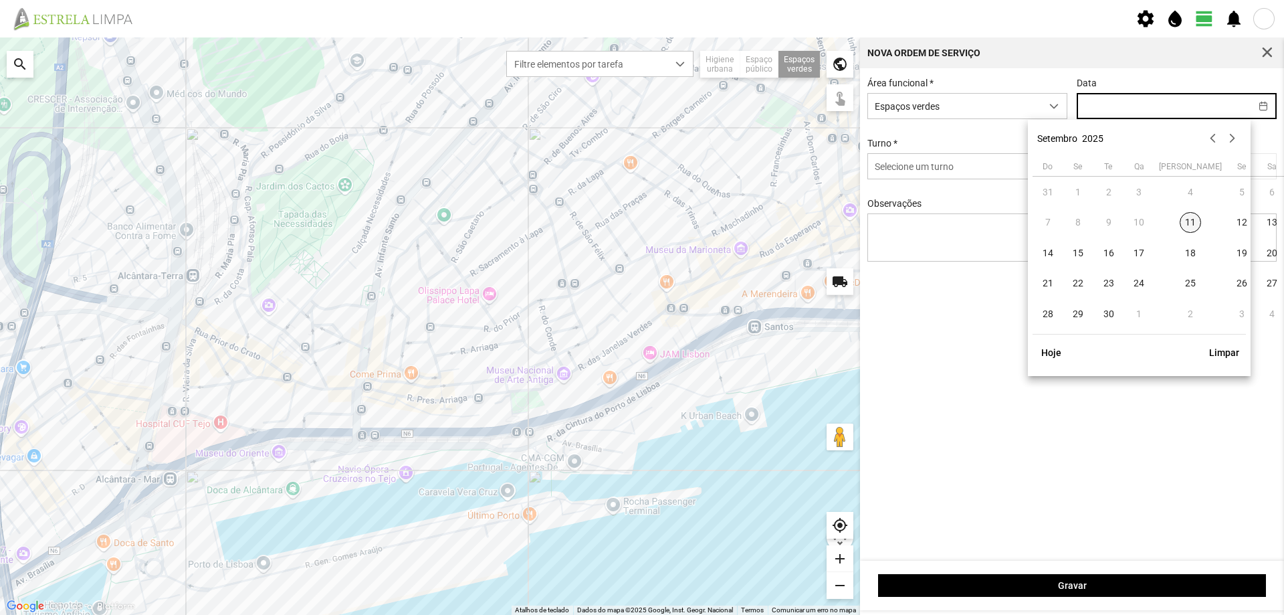
click at [1180, 220] on span "11" at bounding box center [1190, 222] width 21 height 21
type input "[DATE]"
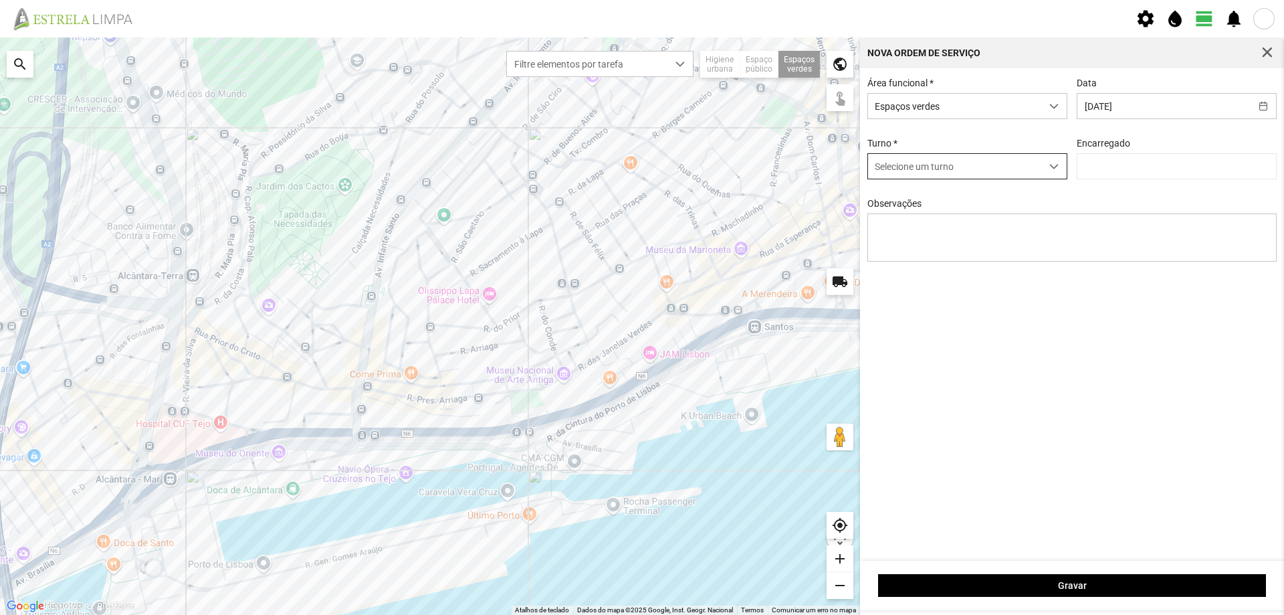
click at [1041, 169] on div "dropdown trigger" at bounding box center [1054, 166] width 26 height 25
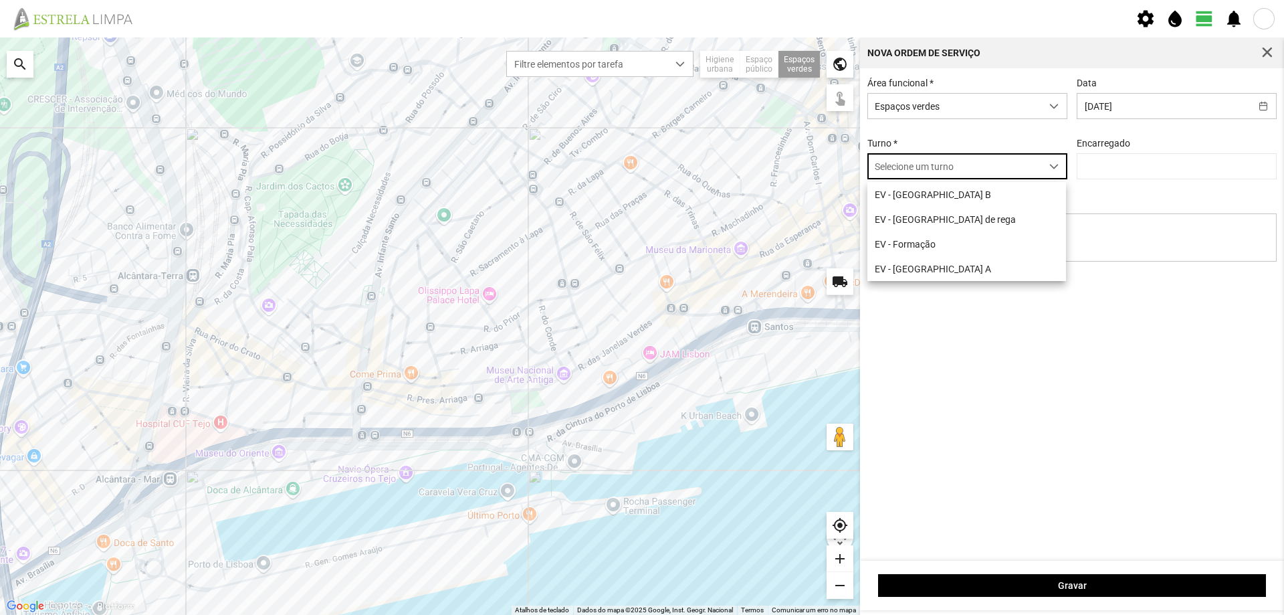
scroll to position [7, 60]
click at [979, 197] on li "EV - [GEOGRAPHIC_DATA] B" at bounding box center [967, 194] width 199 height 25
type input "[PERSON_NAME]"
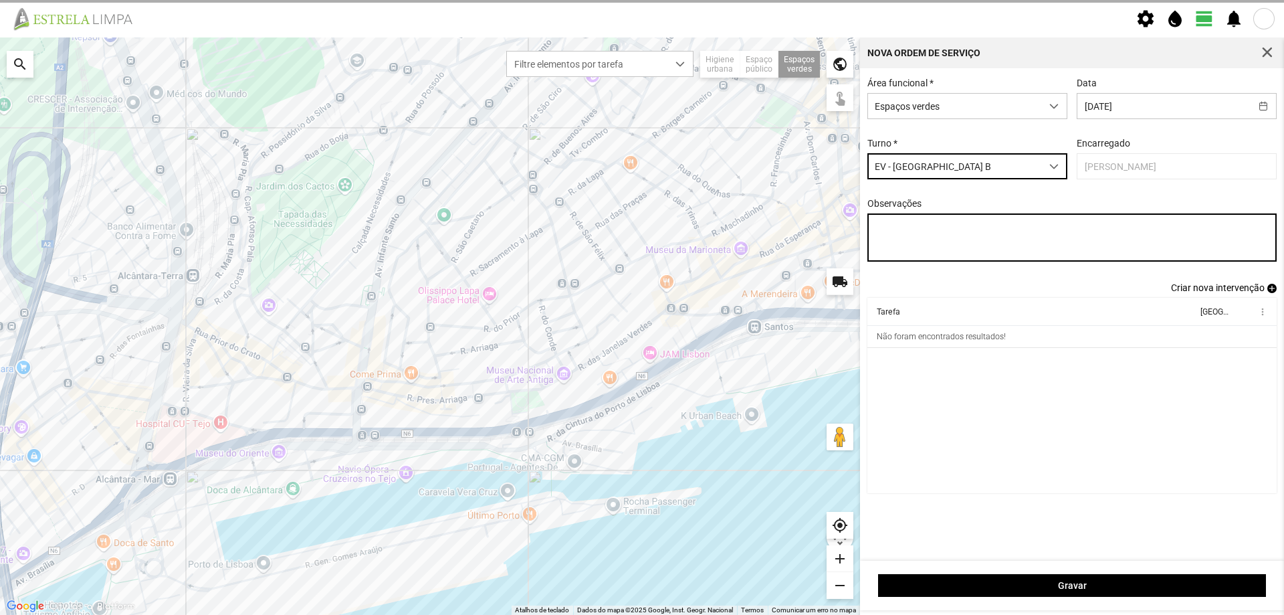
click at [963, 227] on textarea "Observações" at bounding box center [1073, 237] width 410 height 48
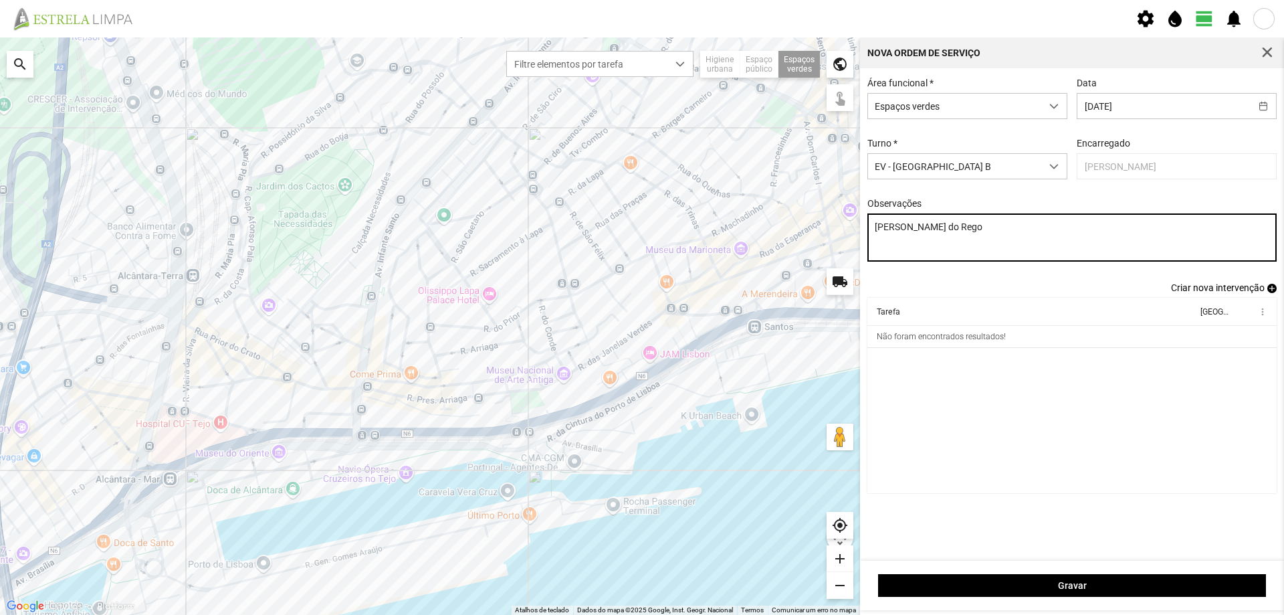
type textarea "[PERSON_NAME] do Rego"
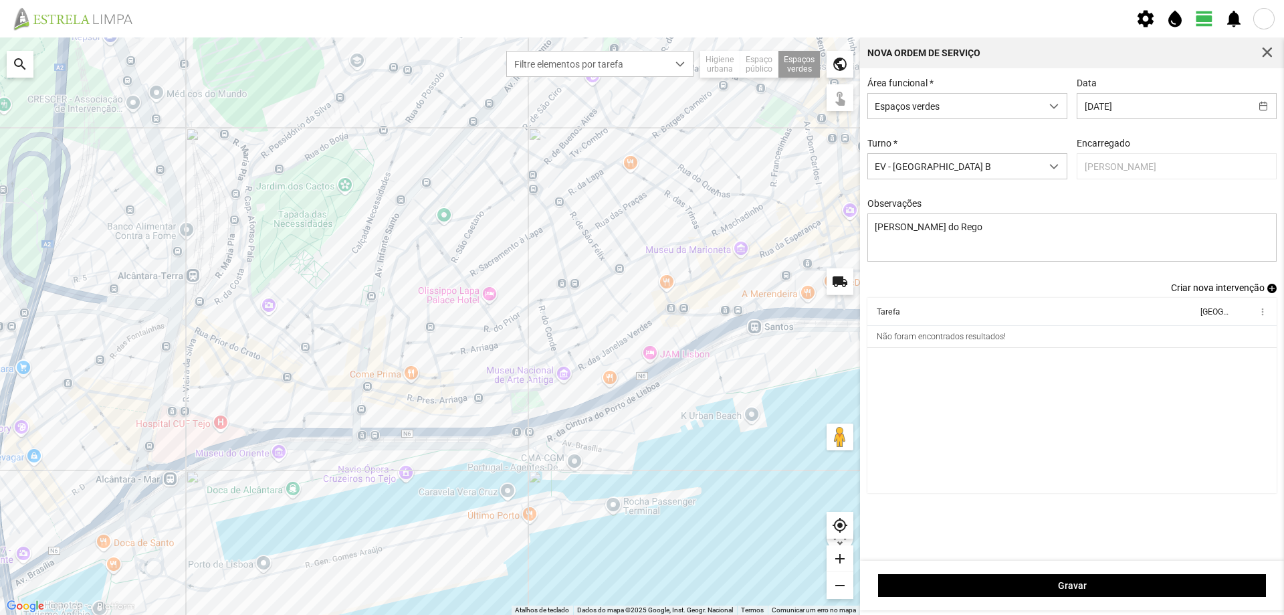
click at [919, 277] on div "Área funcional * Espaços verdes Data [DATE] Turno * EV - [GEOGRAPHIC_DATA] B En…" at bounding box center [1072, 180] width 419 height 205
click at [1270, 291] on span "add" at bounding box center [1272, 288] width 9 height 9
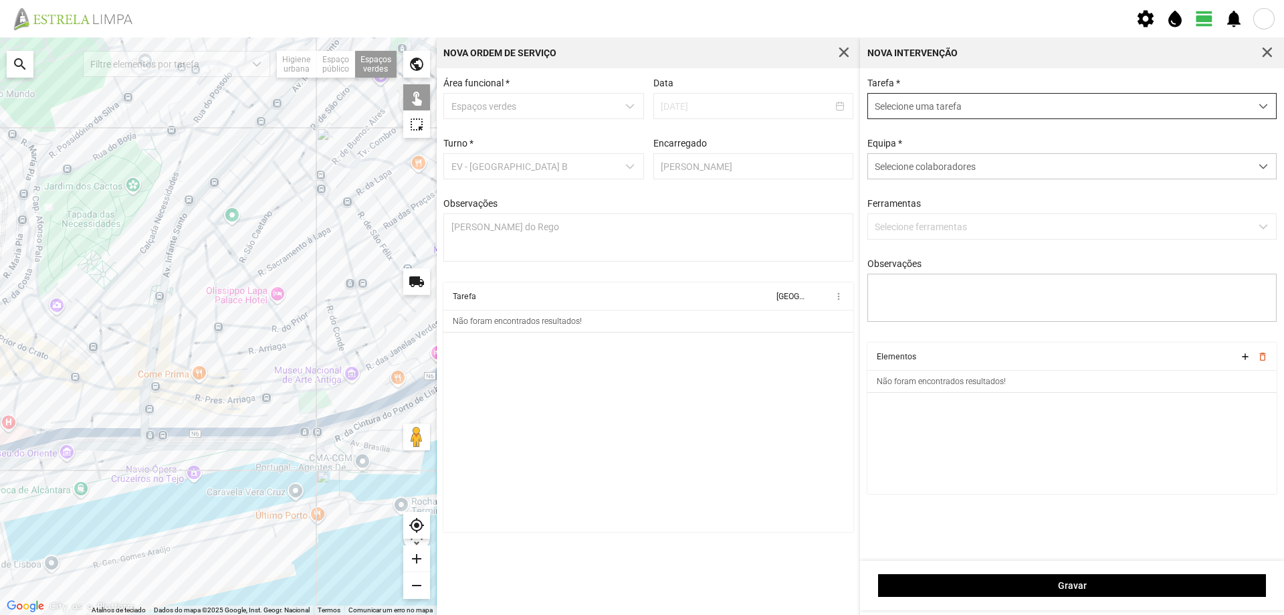
click at [917, 105] on span "Selecione uma tarefa" at bounding box center [1059, 106] width 383 height 25
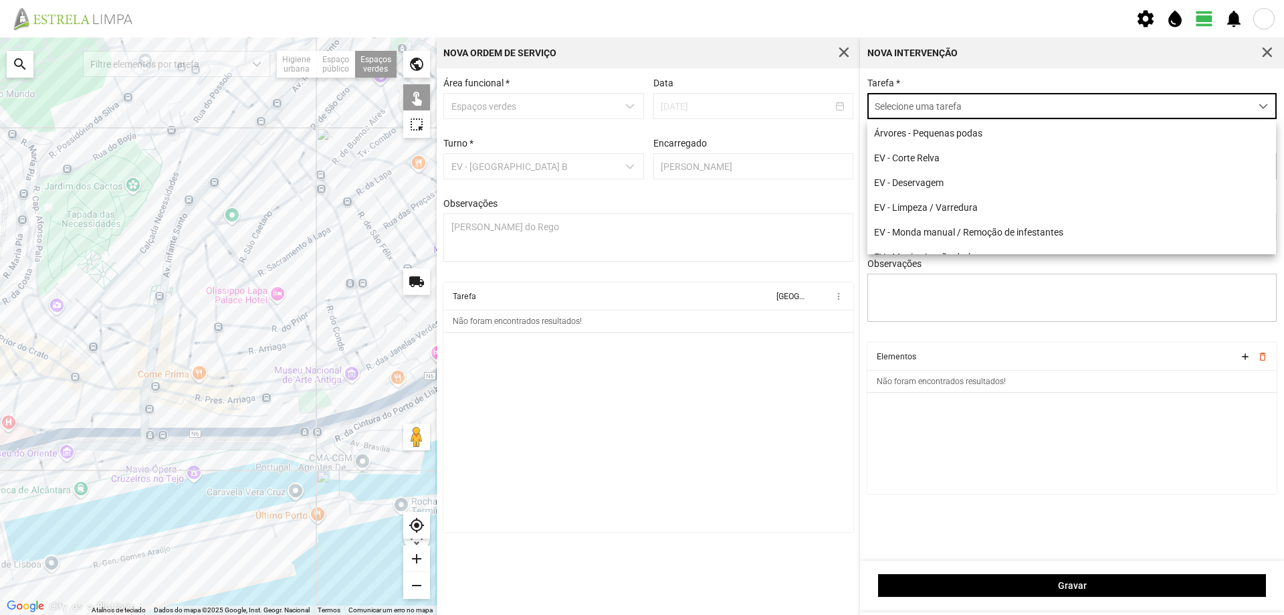
scroll to position [7, 60]
click at [922, 148] on li "EV - Corte Relva" at bounding box center [1072, 157] width 409 height 25
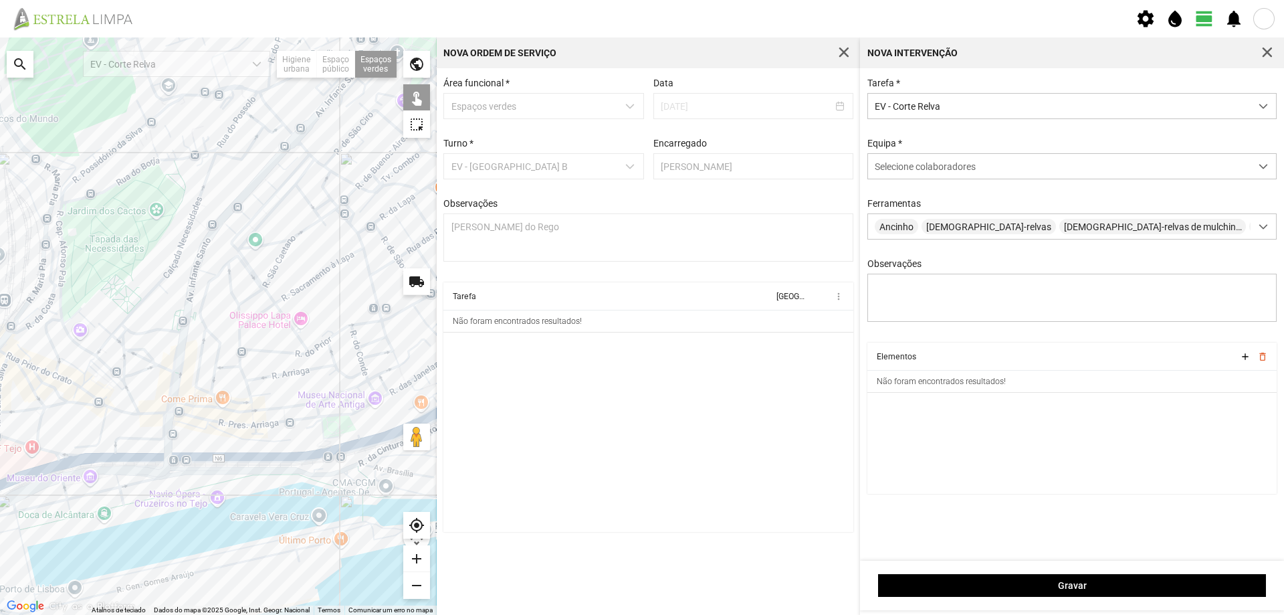
drag, startPoint x: 321, startPoint y: 284, endPoint x: 345, endPoint y: 310, distance: 35.5
click at [345, 310] on div at bounding box center [218, 325] width 437 height 577
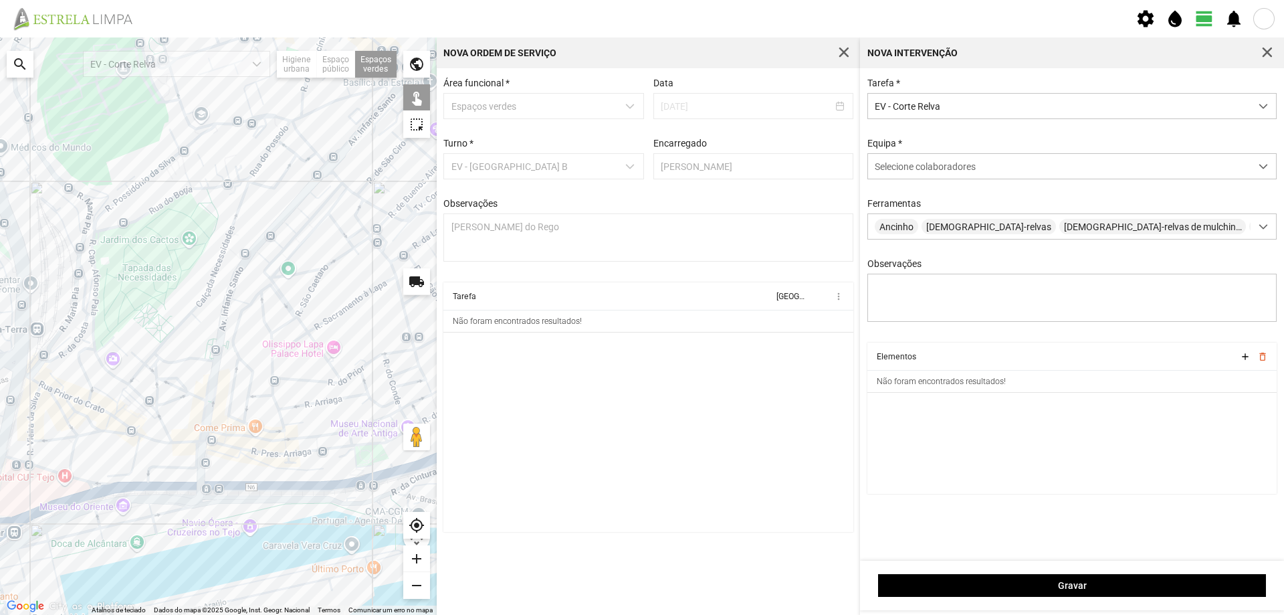
click at [284, 240] on div at bounding box center [218, 325] width 437 height 577
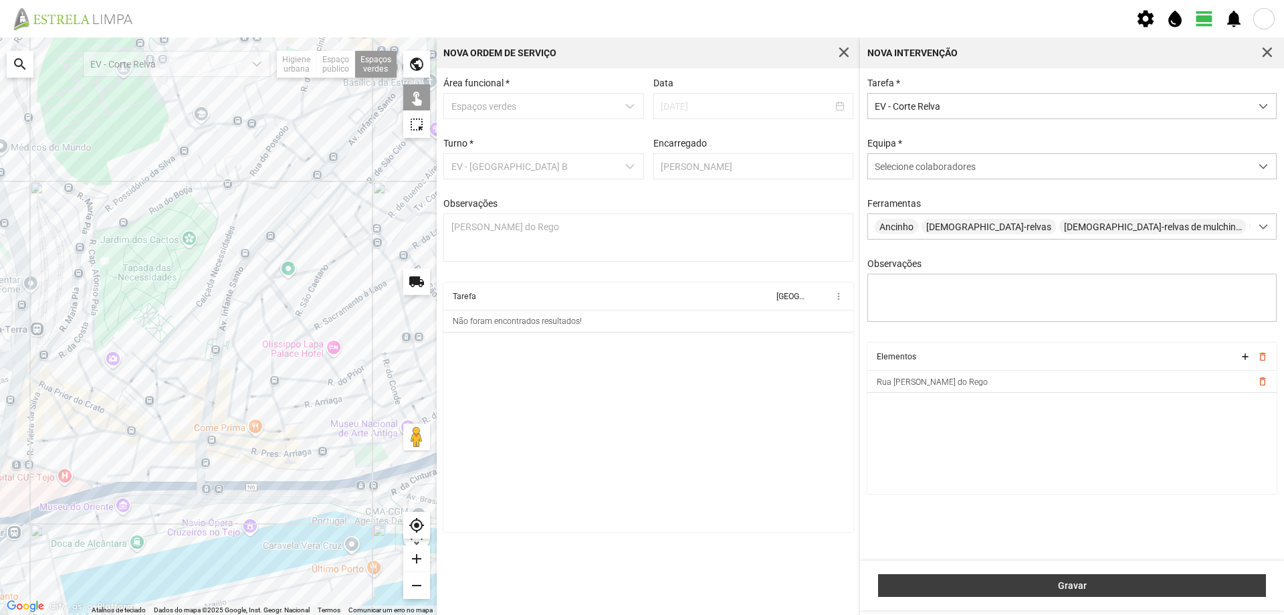
click at [1018, 580] on span "Gravar" at bounding box center [1073, 585] width 374 height 11
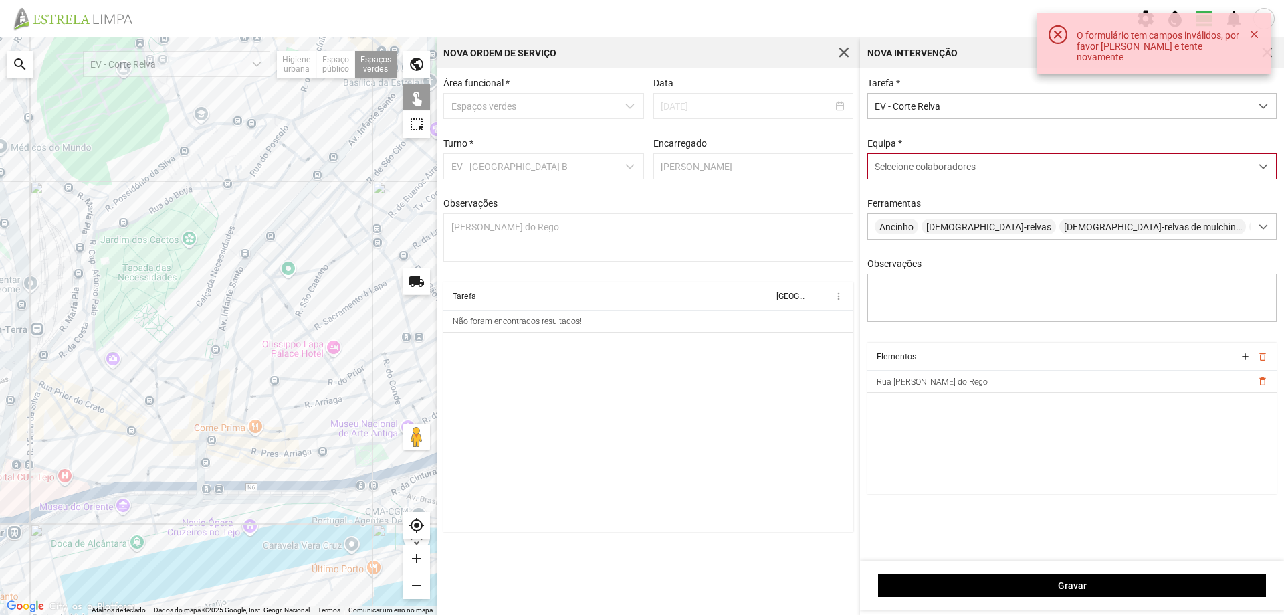
click at [974, 172] on span "Selecione colaboradores" at bounding box center [925, 166] width 101 height 11
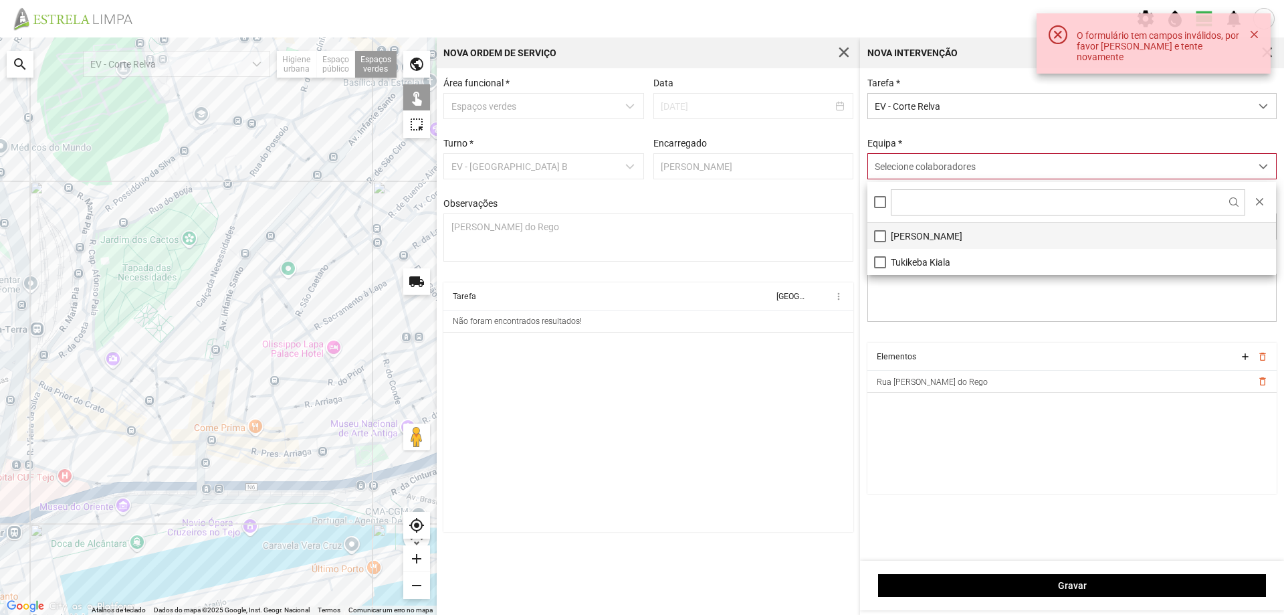
click at [929, 235] on li "[PERSON_NAME]" at bounding box center [1072, 236] width 409 height 26
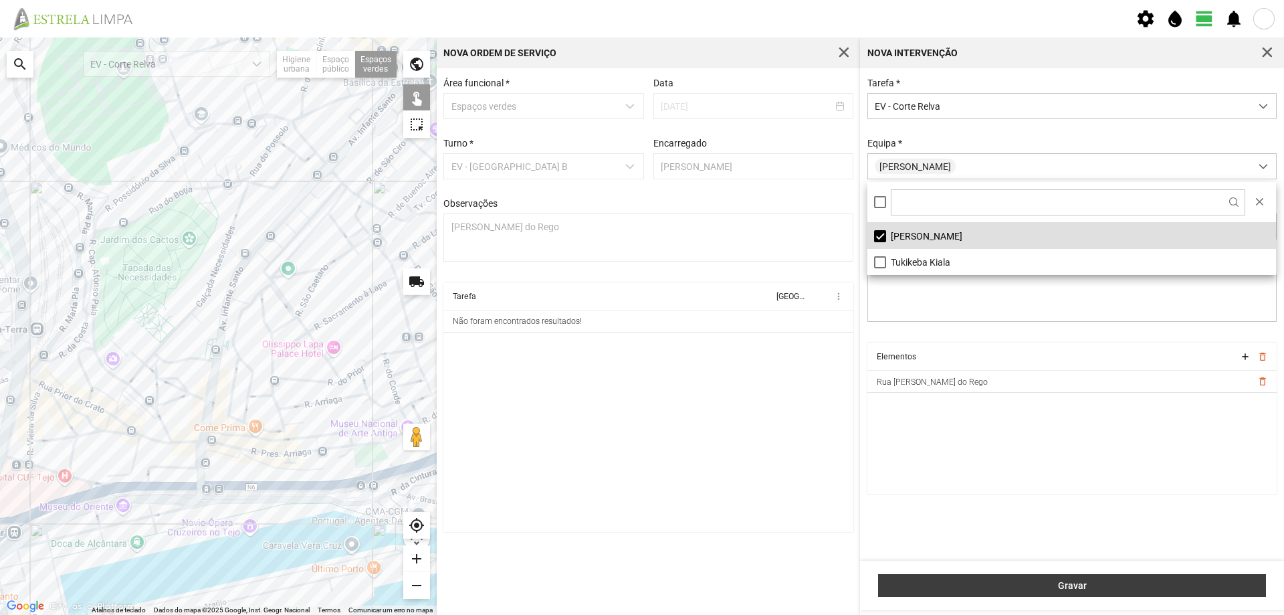
click at [1027, 581] on span "Gravar" at bounding box center [1073, 585] width 374 height 11
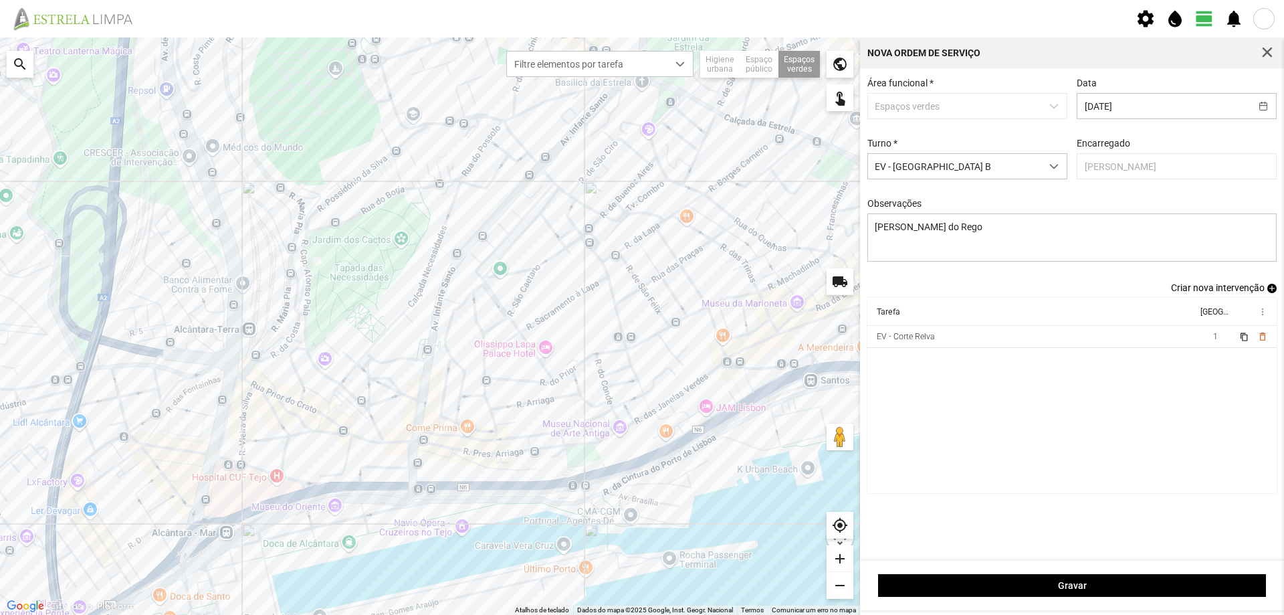
click at [1270, 292] on span "add" at bounding box center [1272, 288] width 9 height 9
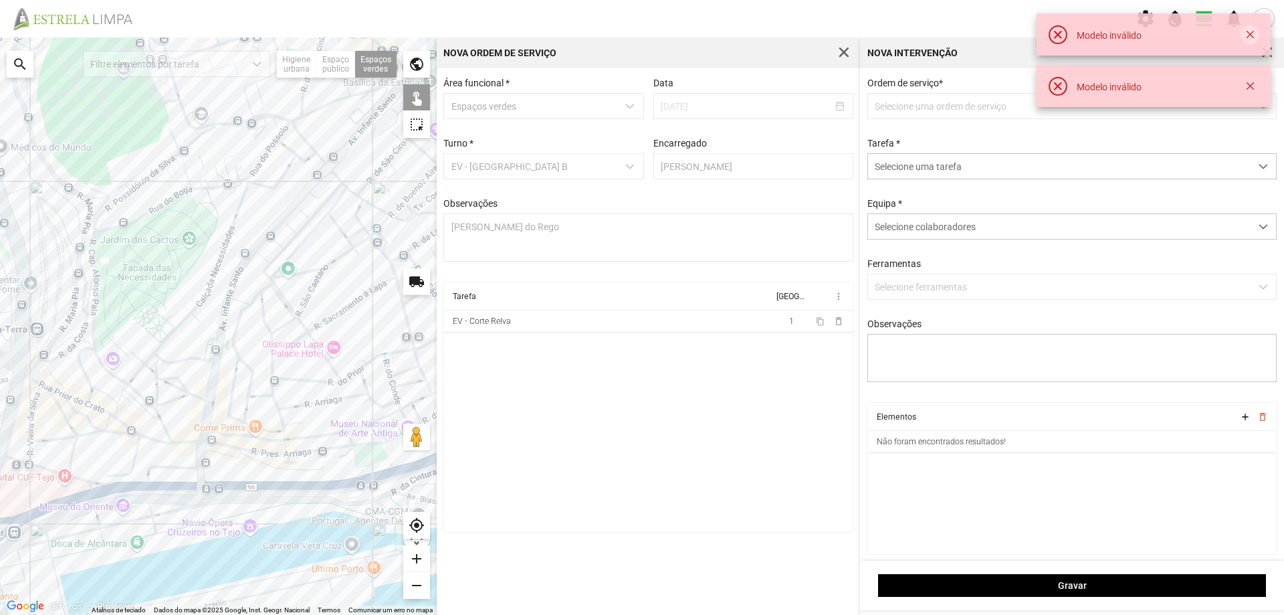
click at [1251, 32] on button "button" at bounding box center [1250, 34] width 19 height 19
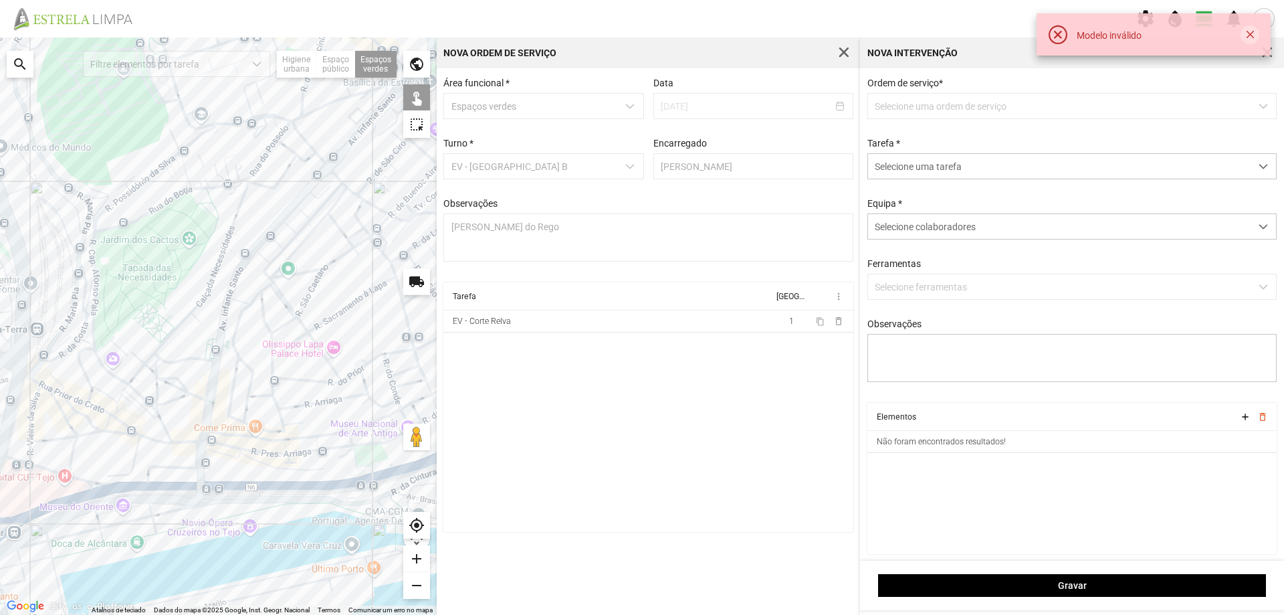
click at [1252, 37] on button "button" at bounding box center [1250, 34] width 19 height 19
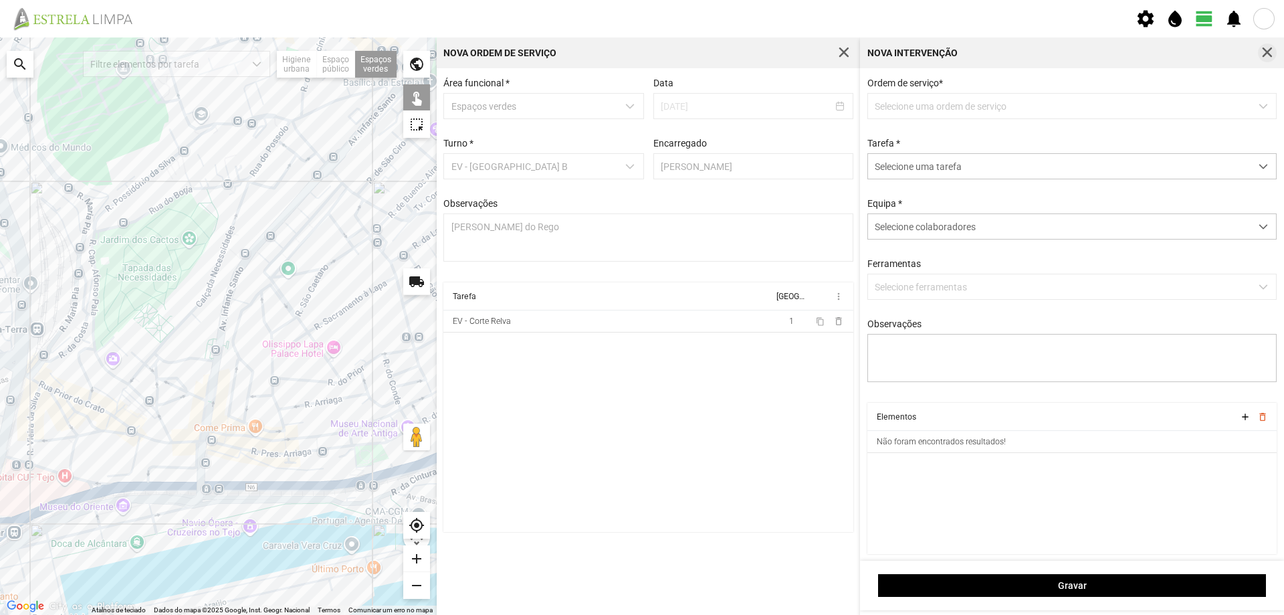
click at [1265, 54] on span "button" at bounding box center [1268, 53] width 12 height 12
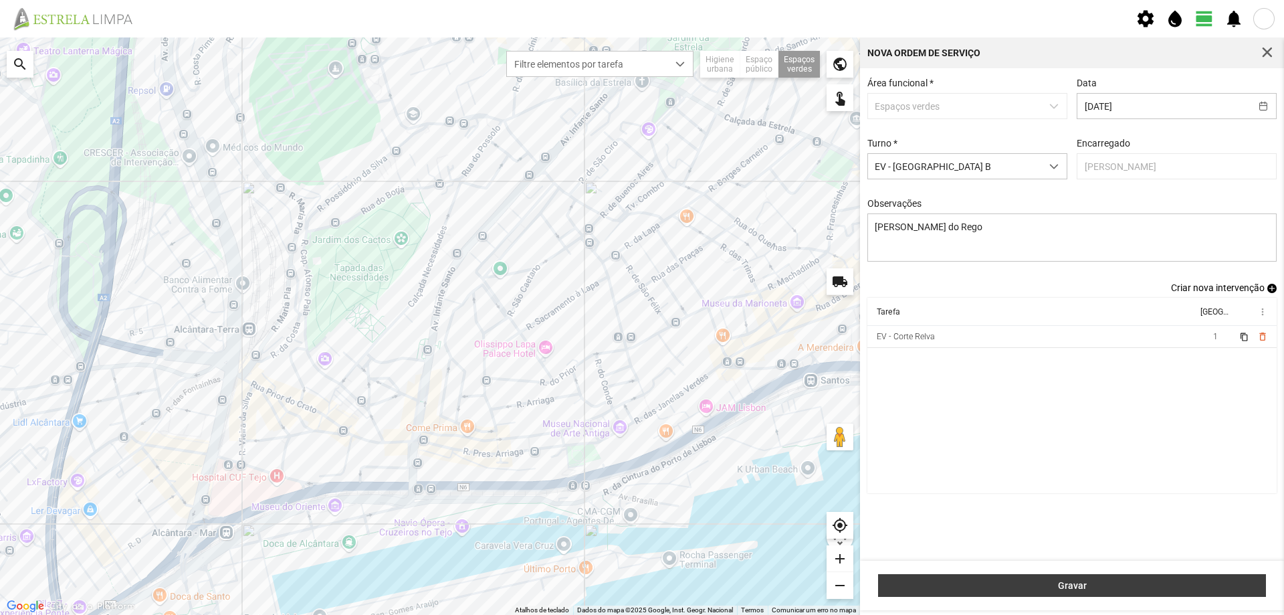
click at [1090, 579] on button "Gravar" at bounding box center [1072, 585] width 388 height 23
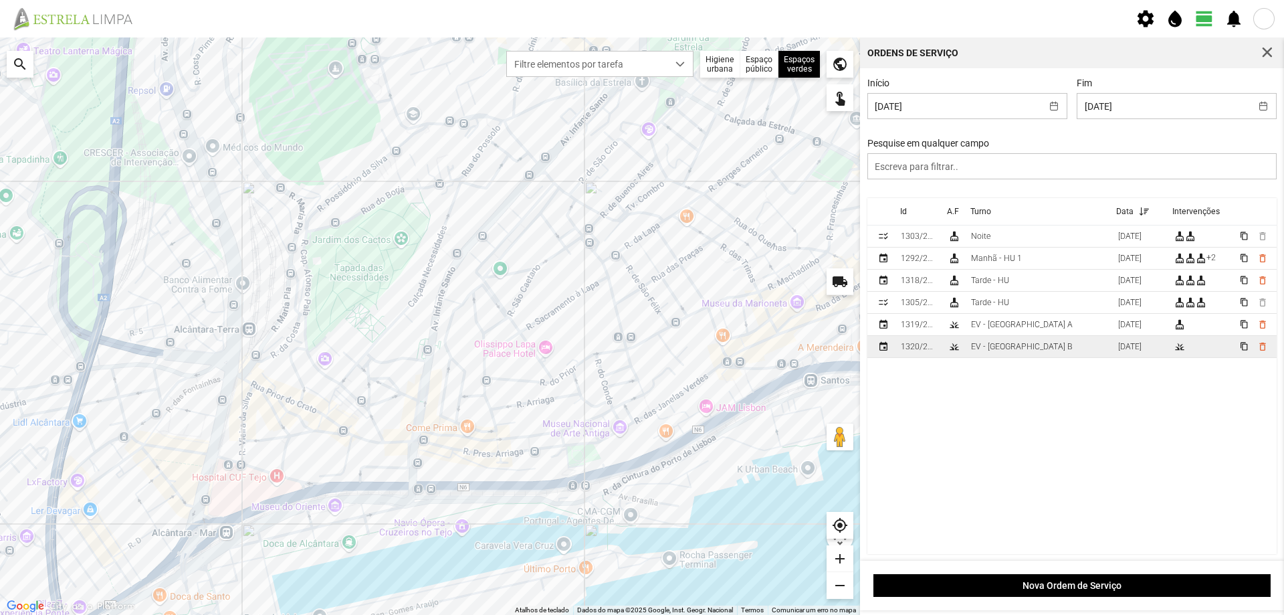
click at [1030, 345] on td "EV - [GEOGRAPHIC_DATA] B" at bounding box center [1039, 347] width 147 height 22
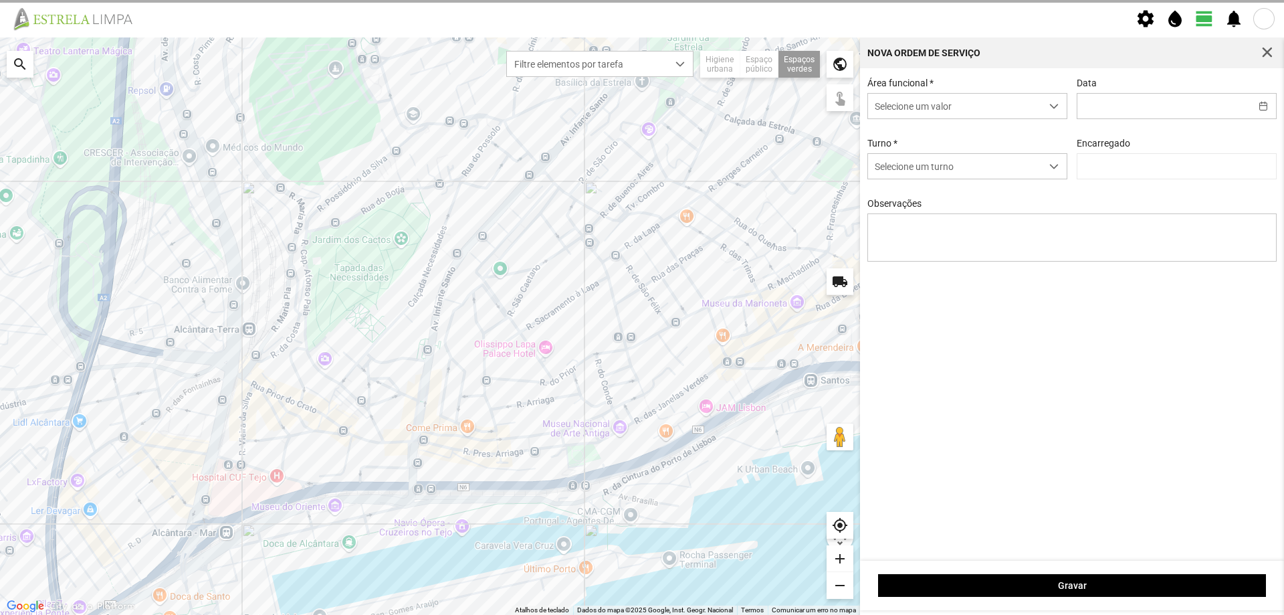
type input "[DATE]"
type input "[PERSON_NAME]"
type textarea "[PERSON_NAME] do Rego"
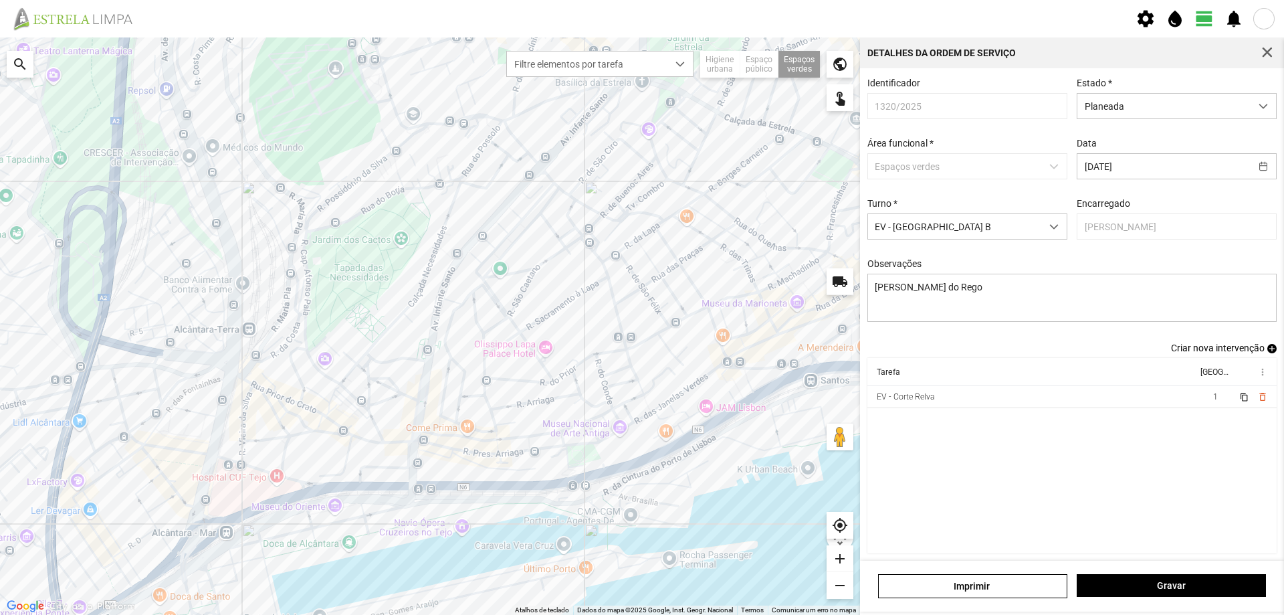
click at [1268, 351] on span "add" at bounding box center [1272, 348] width 9 height 9
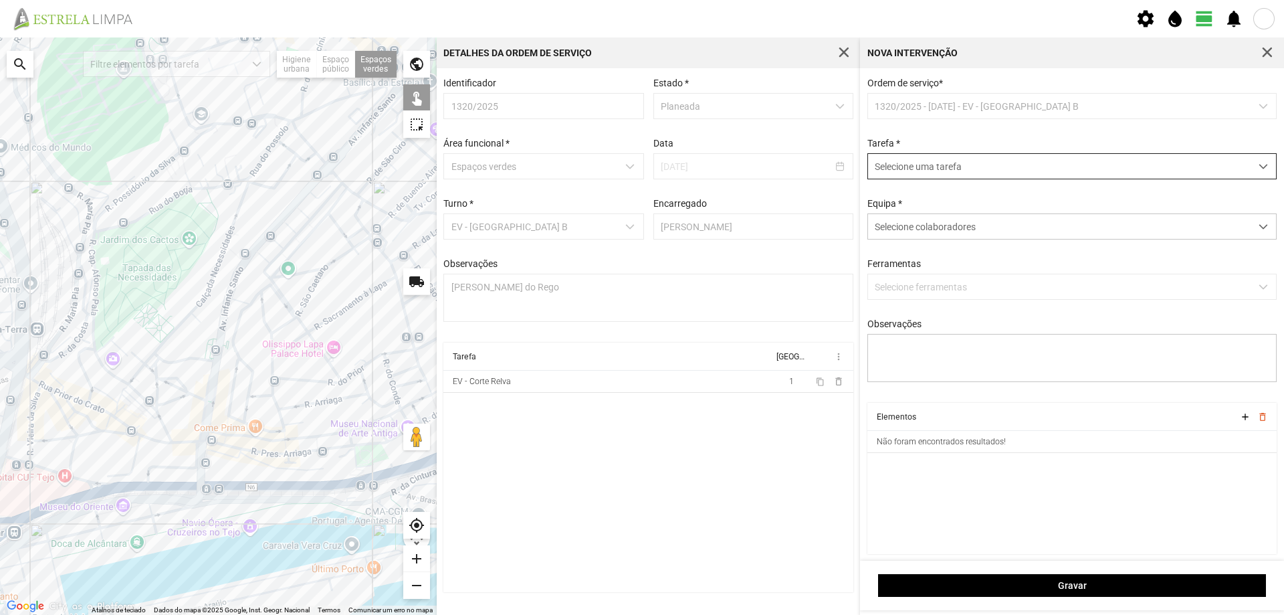
click at [935, 171] on span "Selecione uma tarefa" at bounding box center [1059, 166] width 383 height 25
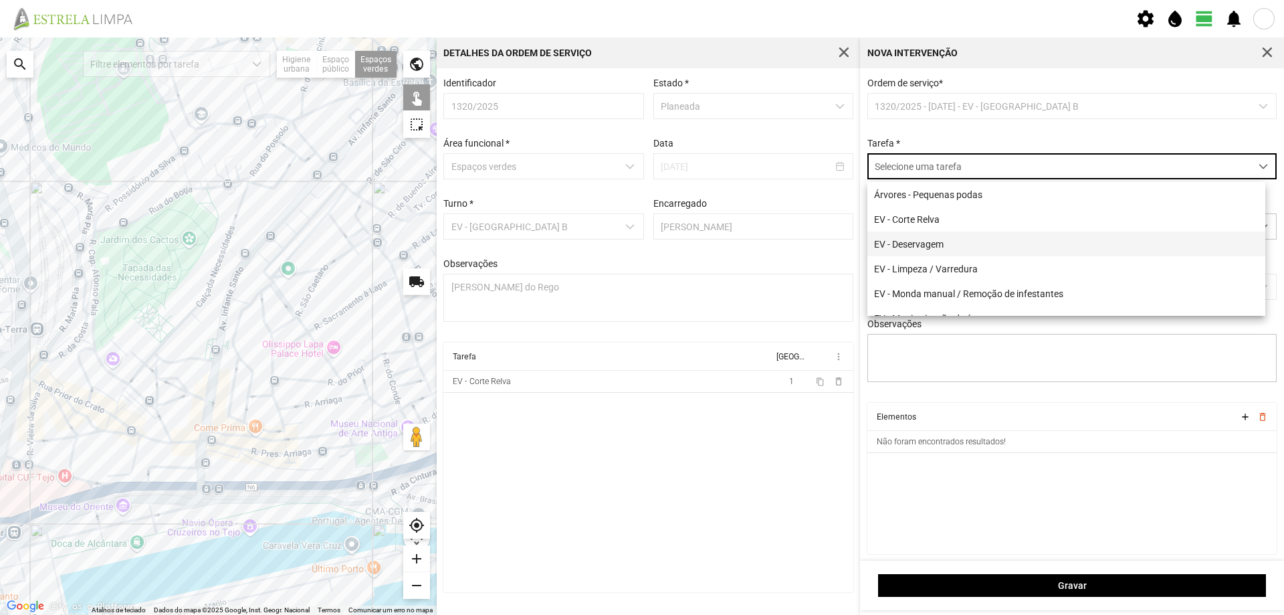
click at [950, 240] on li "EV - Deservagem" at bounding box center [1067, 243] width 398 height 25
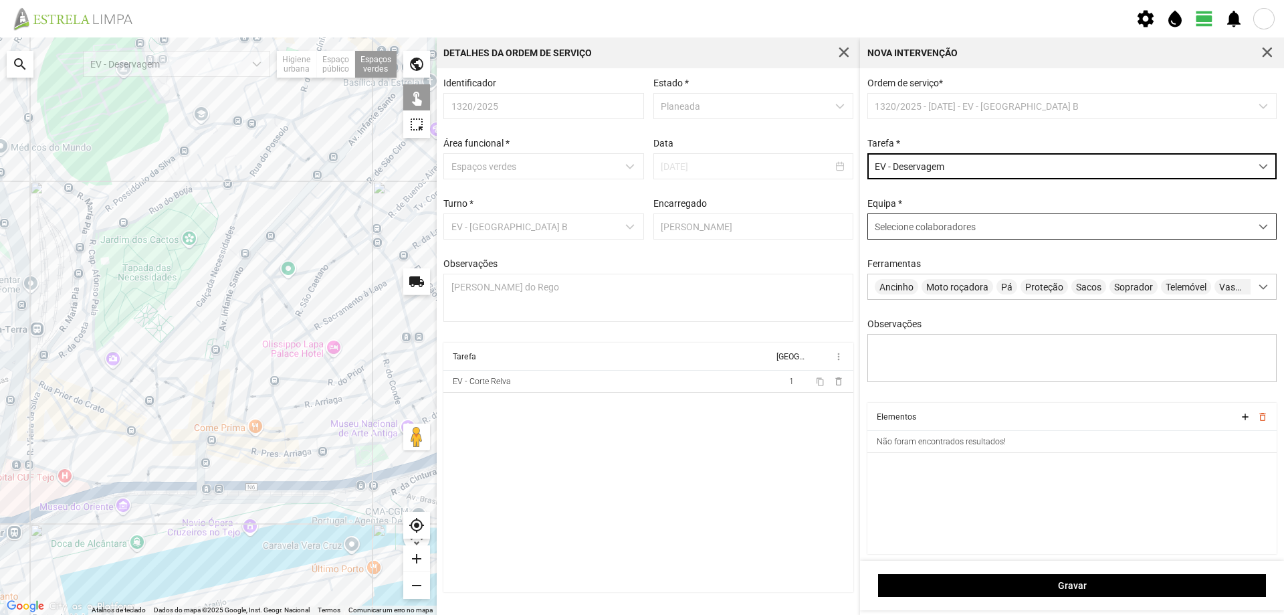
click at [924, 231] on span "Selecione colaboradores" at bounding box center [925, 226] width 101 height 11
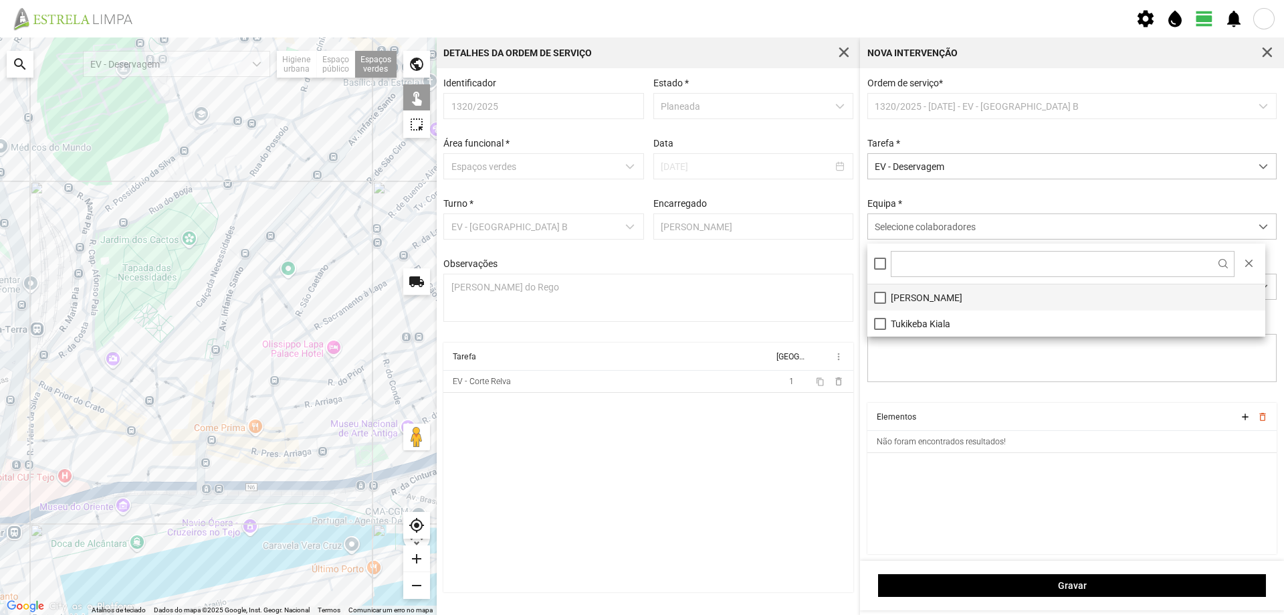
click at [904, 296] on li "[PERSON_NAME]" at bounding box center [1067, 297] width 398 height 26
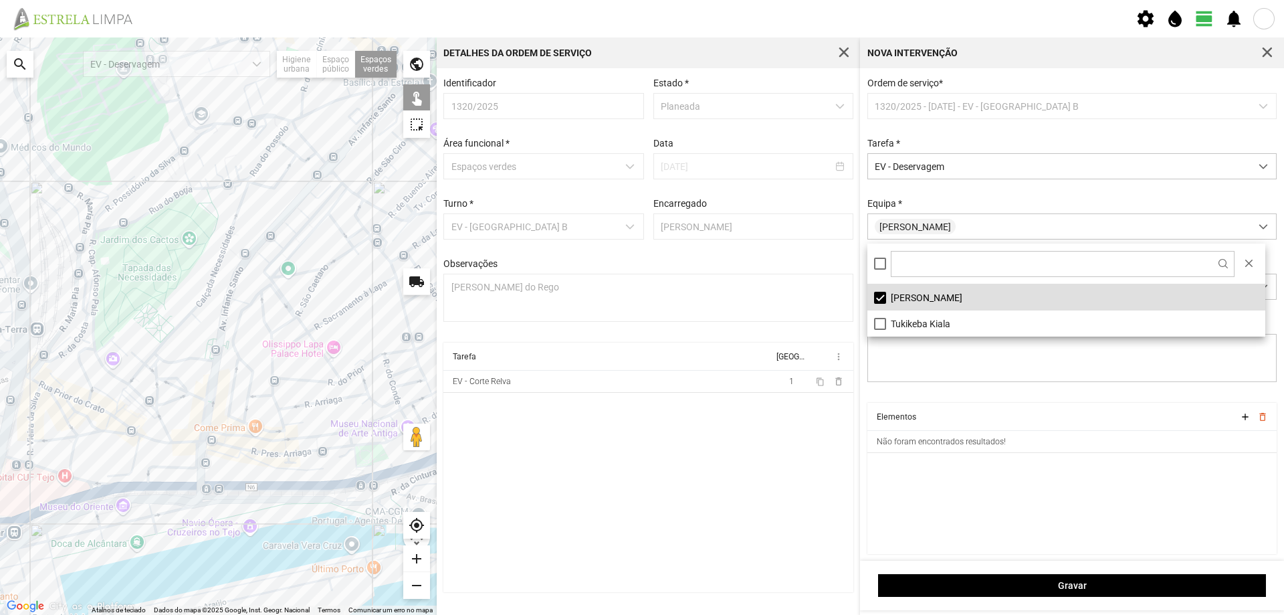
click at [270, 250] on div at bounding box center [218, 325] width 437 height 577
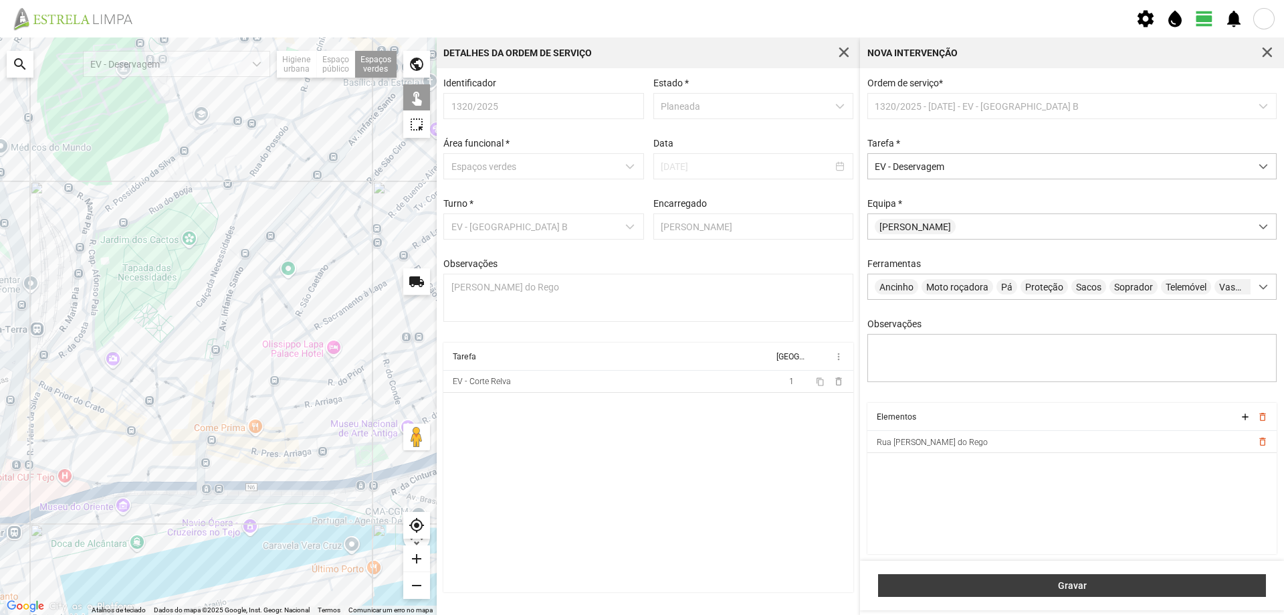
click at [993, 590] on span "Gravar" at bounding box center [1073, 585] width 374 height 11
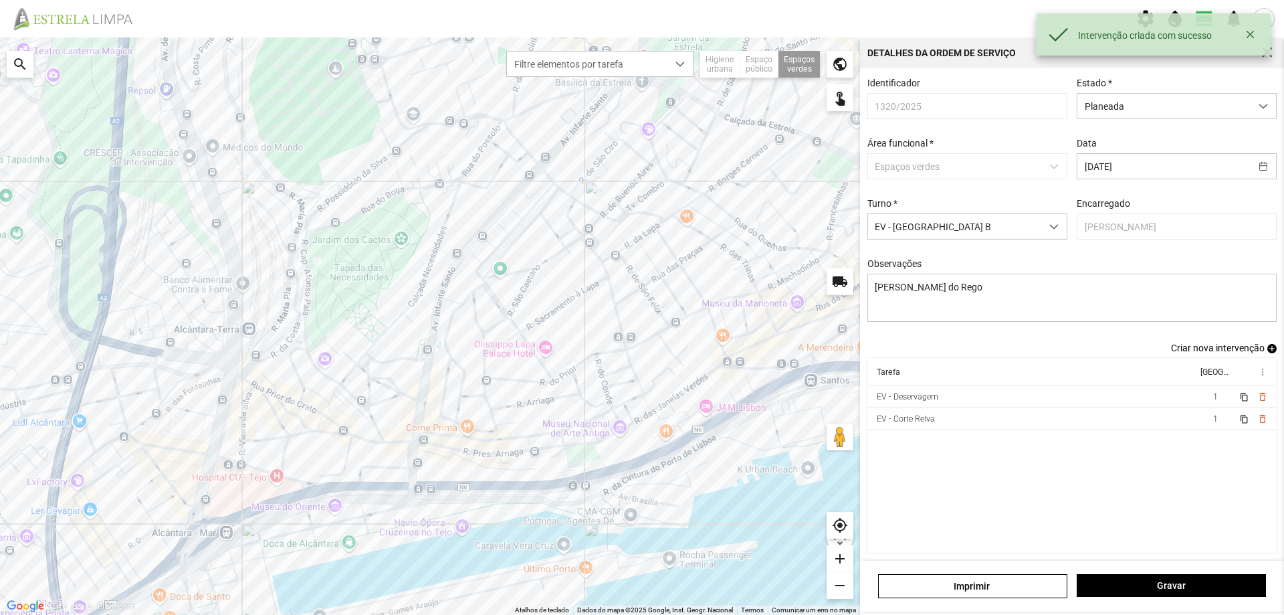
click at [1268, 352] on span "add" at bounding box center [1272, 348] width 9 height 9
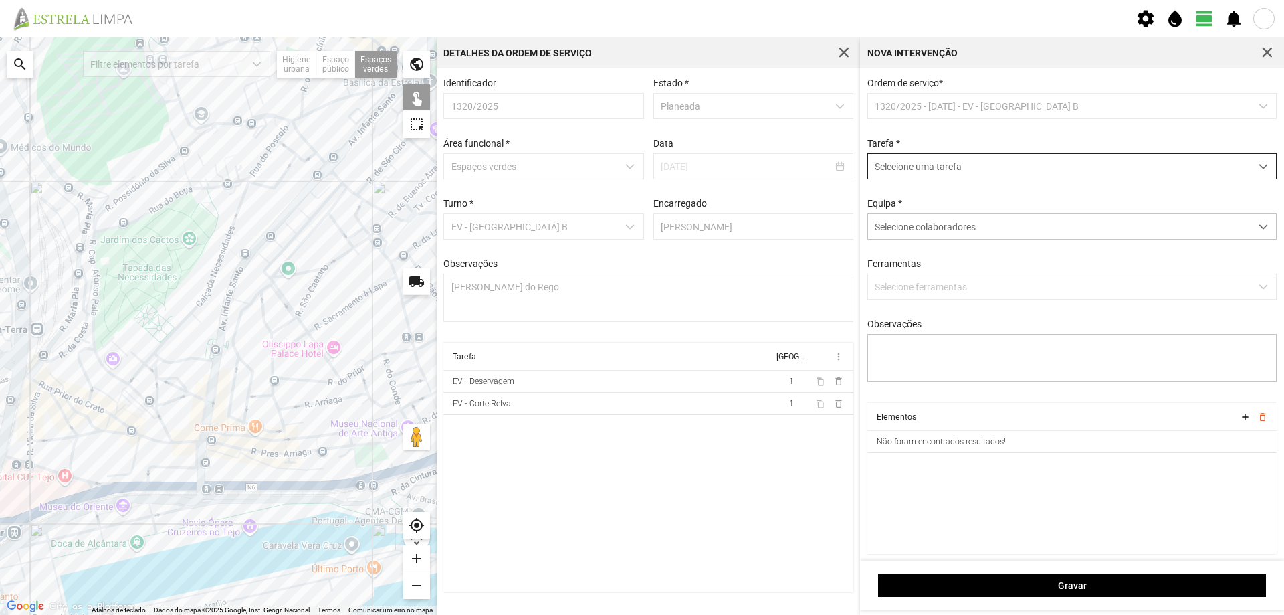
click at [996, 178] on span "Selecione uma tarefa" at bounding box center [1059, 166] width 383 height 25
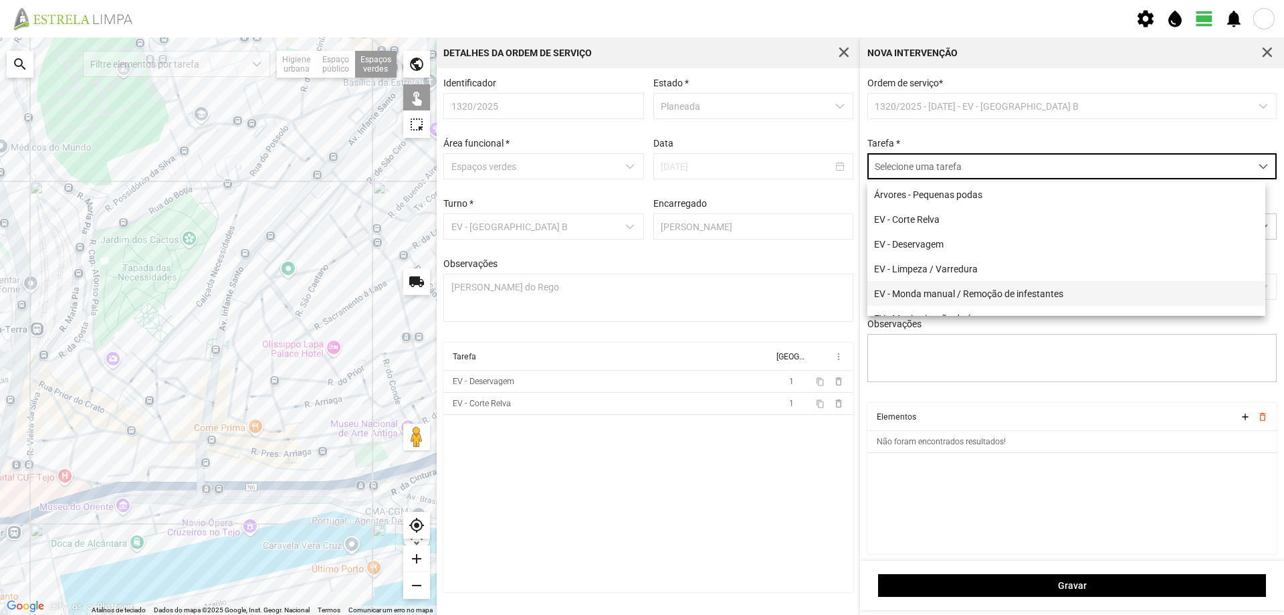
click at [1010, 294] on li "EV - Monda manual / Remoção de infestantes" at bounding box center [1067, 293] width 398 height 25
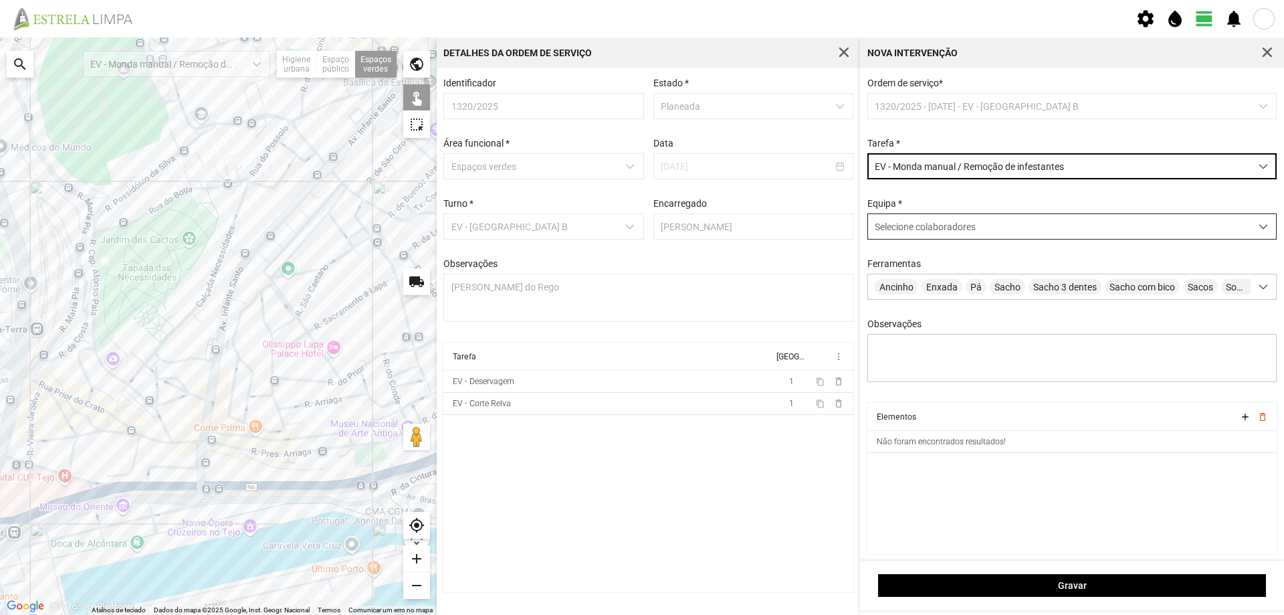
click at [936, 229] on span "Selecione colaboradores" at bounding box center [925, 226] width 101 height 11
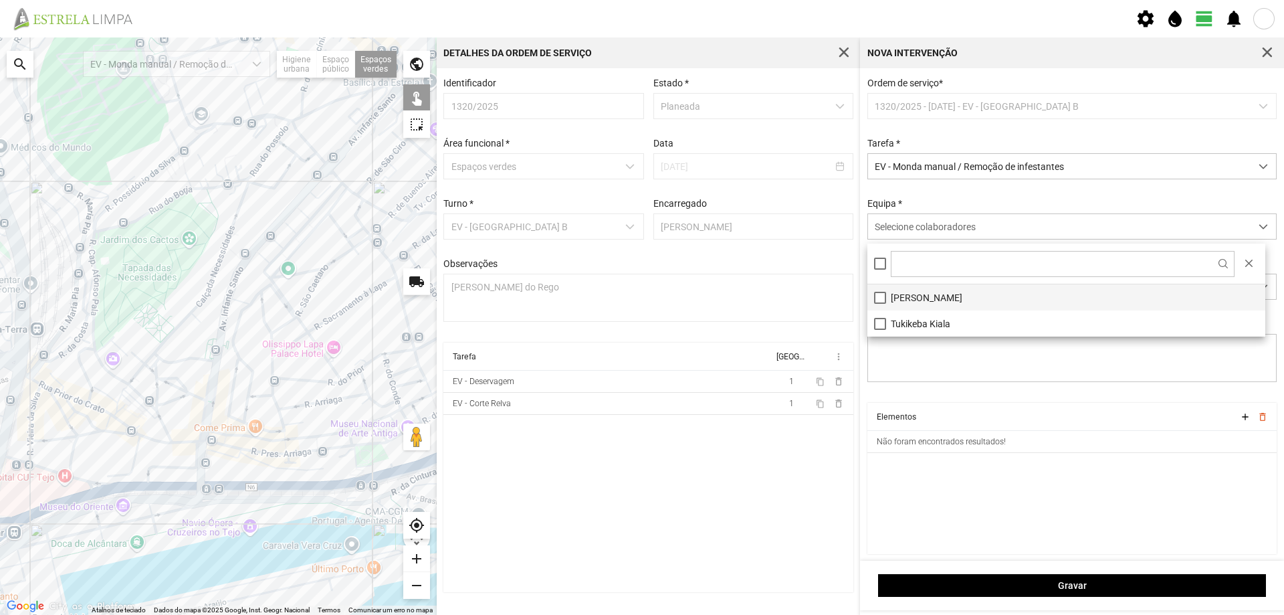
click at [926, 296] on li "[PERSON_NAME]" at bounding box center [1067, 297] width 398 height 26
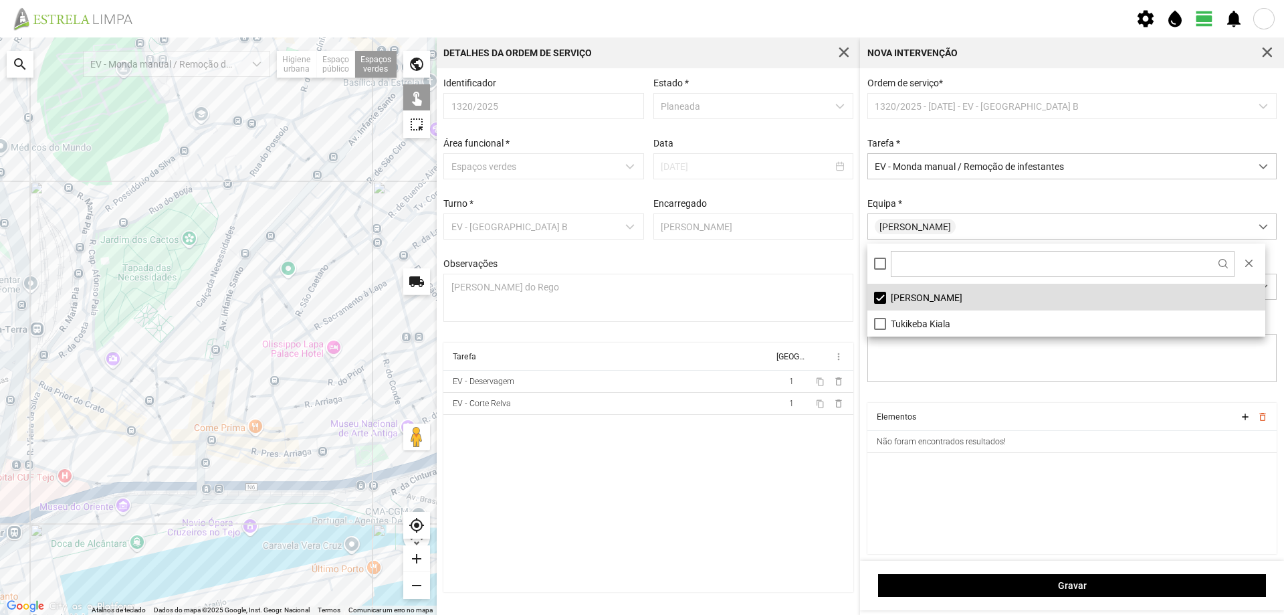
click at [300, 227] on div at bounding box center [218, 325] width 437 height 577
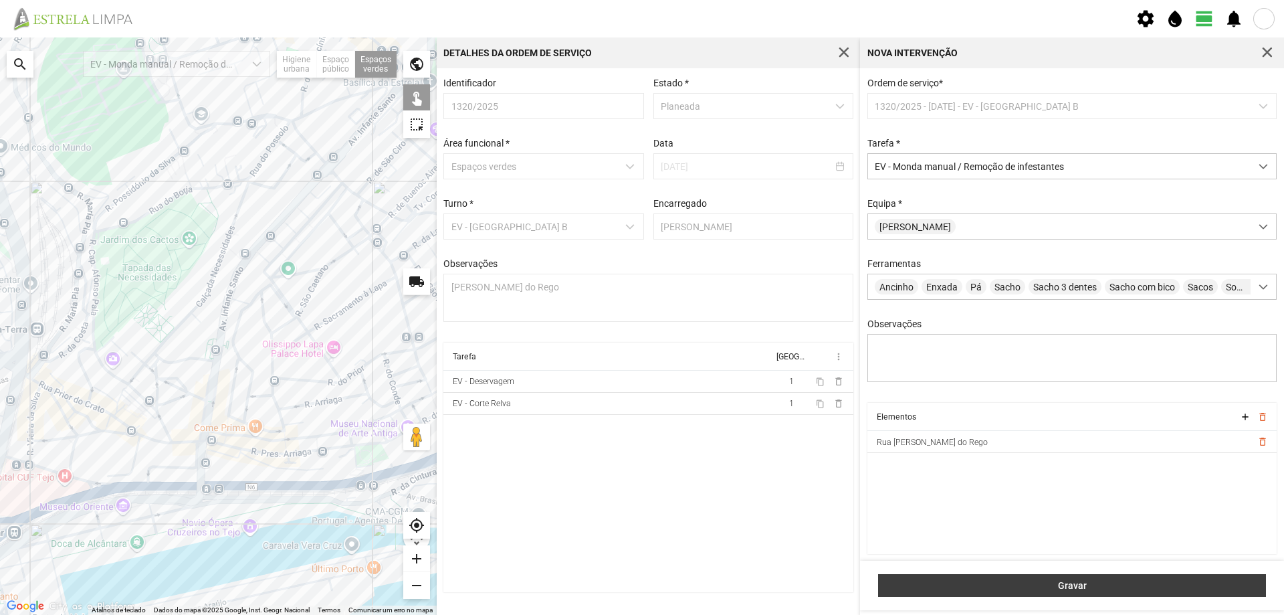
click at [949, 589] on span "Gravar" at bounding box center [1073, 585] width 374 height 11
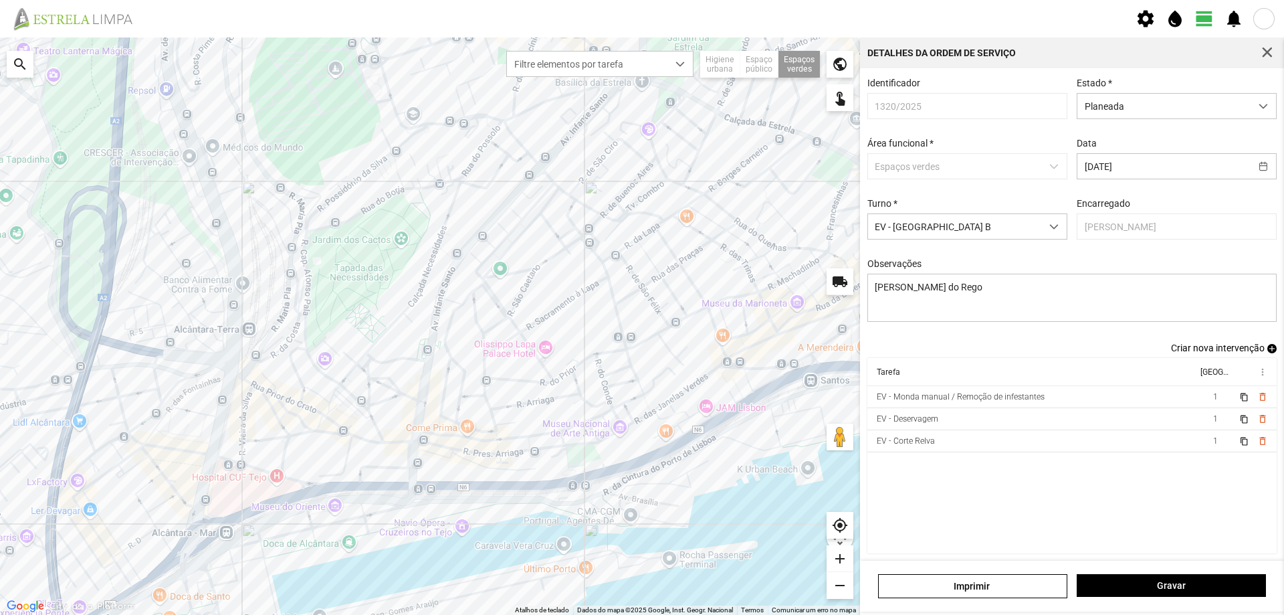
click at [1268, 353] on span "add" at bounding box center [1272, 348] width 9 height 9
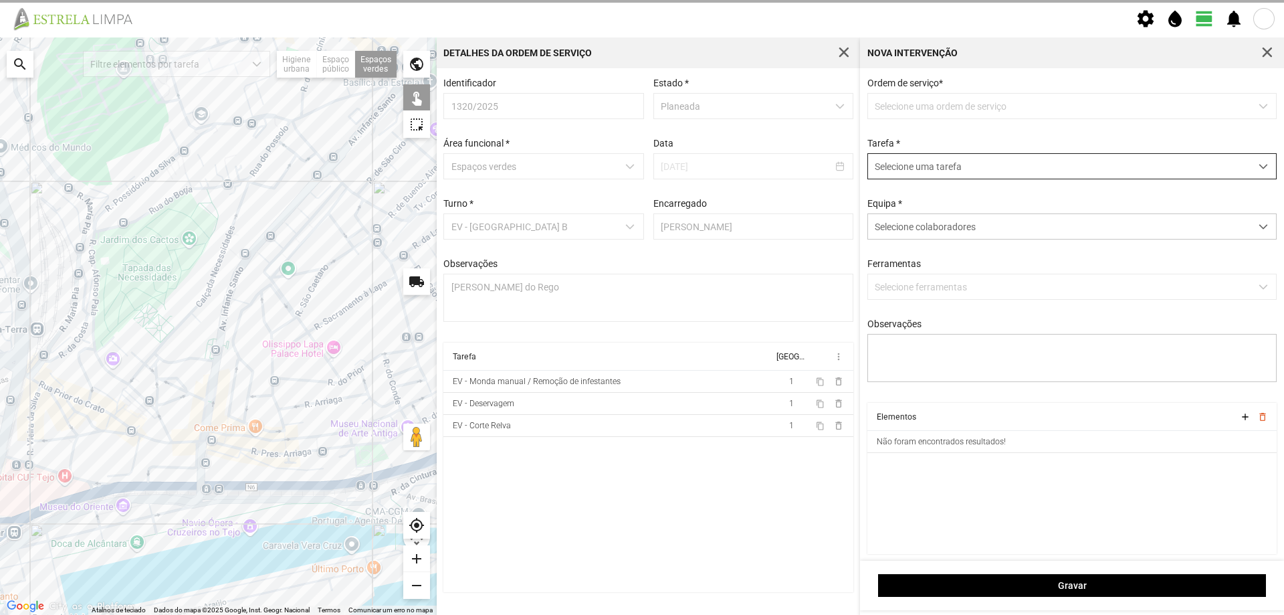
click at [922, 167] on span "Selecione uma tarefa" at bounding box center [1059, 166] width 383 height 25
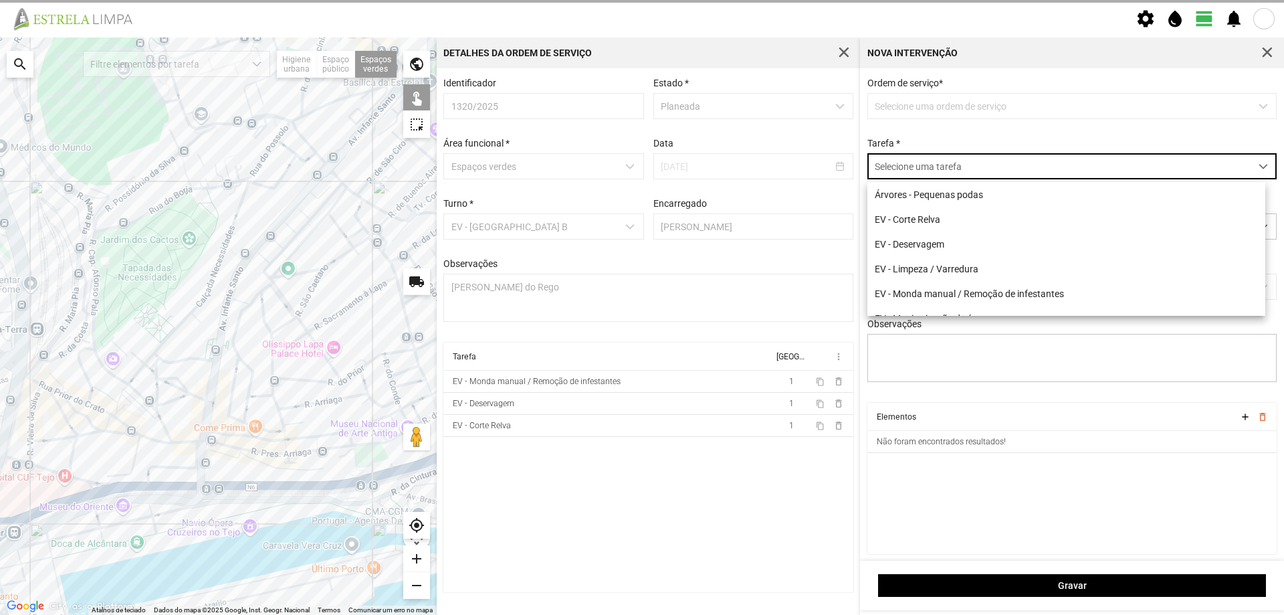
scroll to position [7, 60]
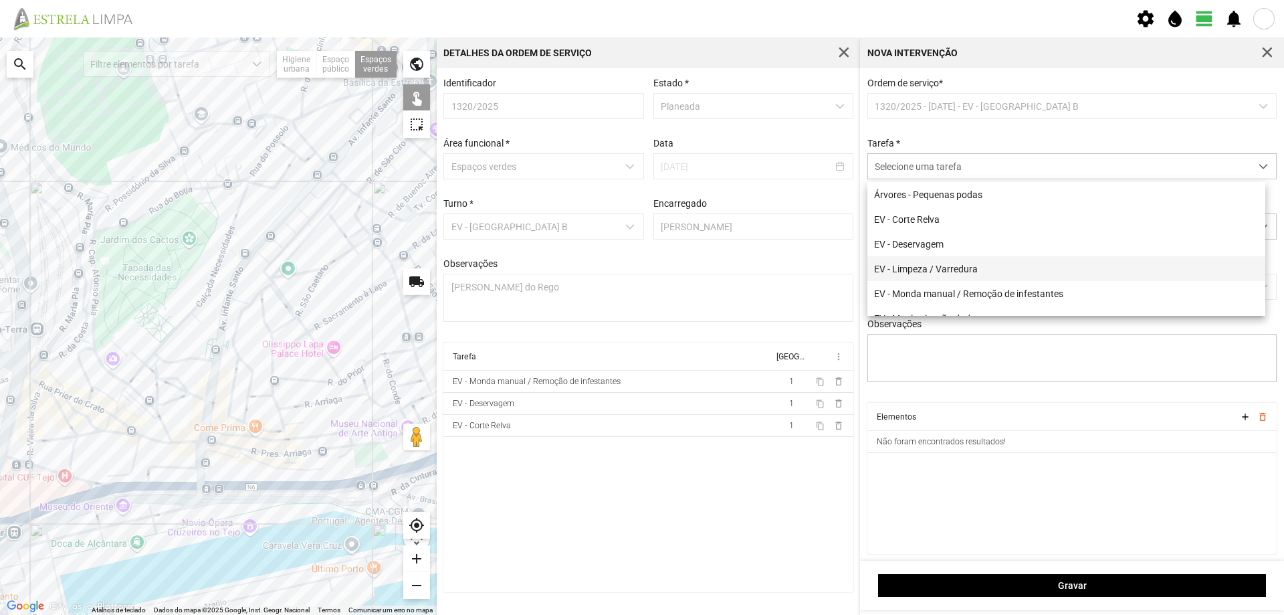
click at [945, 275] on li "EV - Limpeza / Varredura" at bounding box center [1067, 268] width 398 height 25
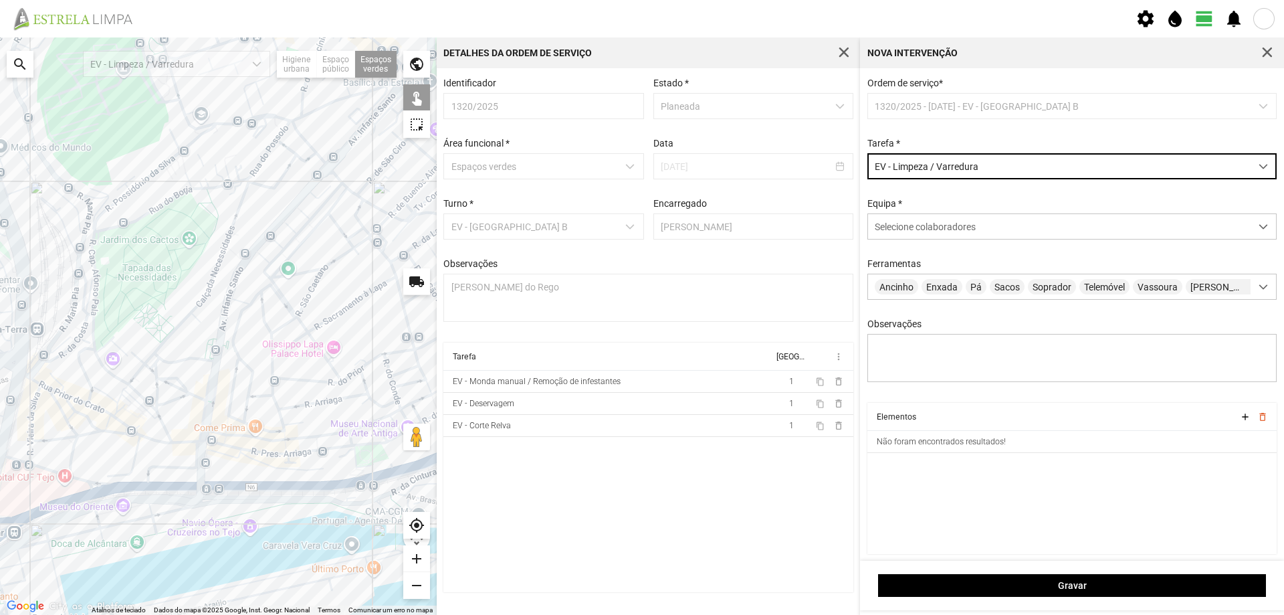
click at [298, 225] on div at bounding box center [218, 325] width 437 height 577
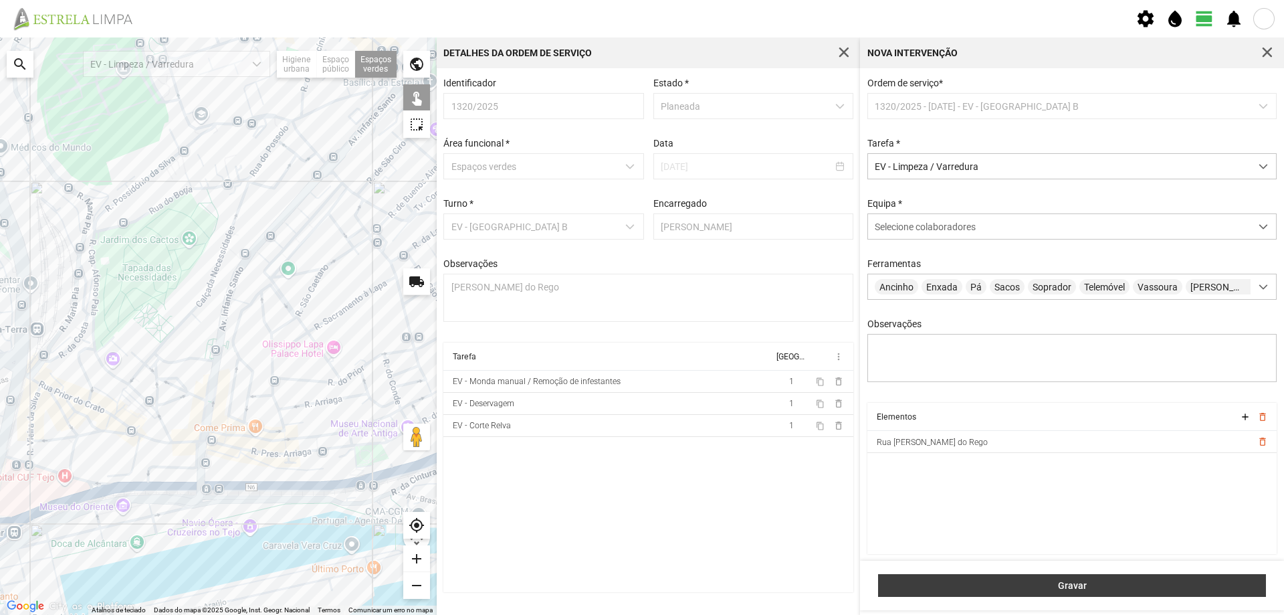
click at [1003, 577] on button "Gravar" at bounding box center [1072, 585] width 388 height 23
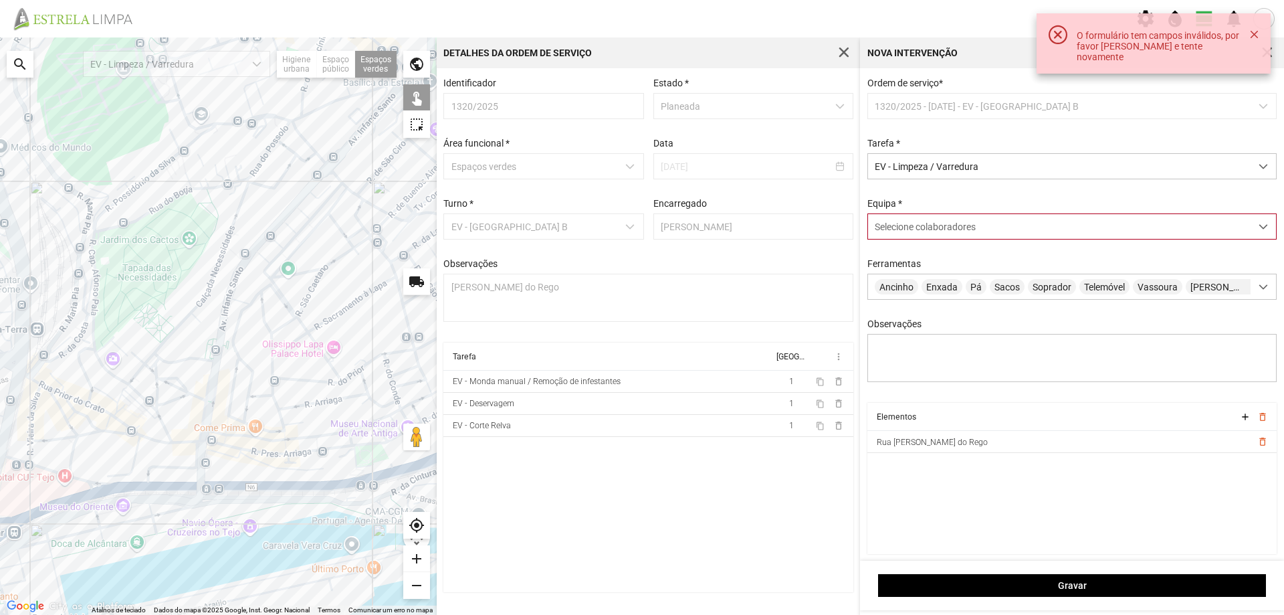
click at [928, 229] on span "Selecione colaboradores" at bounding box center [925, 226] width 101 height 11
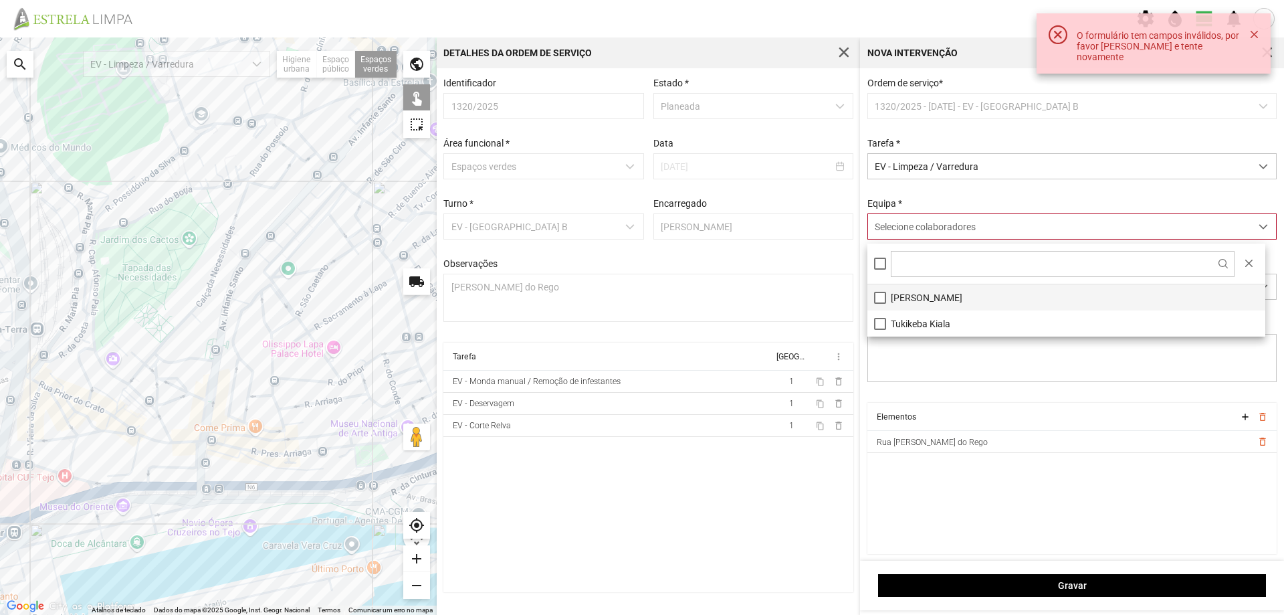
click at [929, 297] on li "[PERSON_NAME]" at bounding box center [1067, 297] width 398 height 26
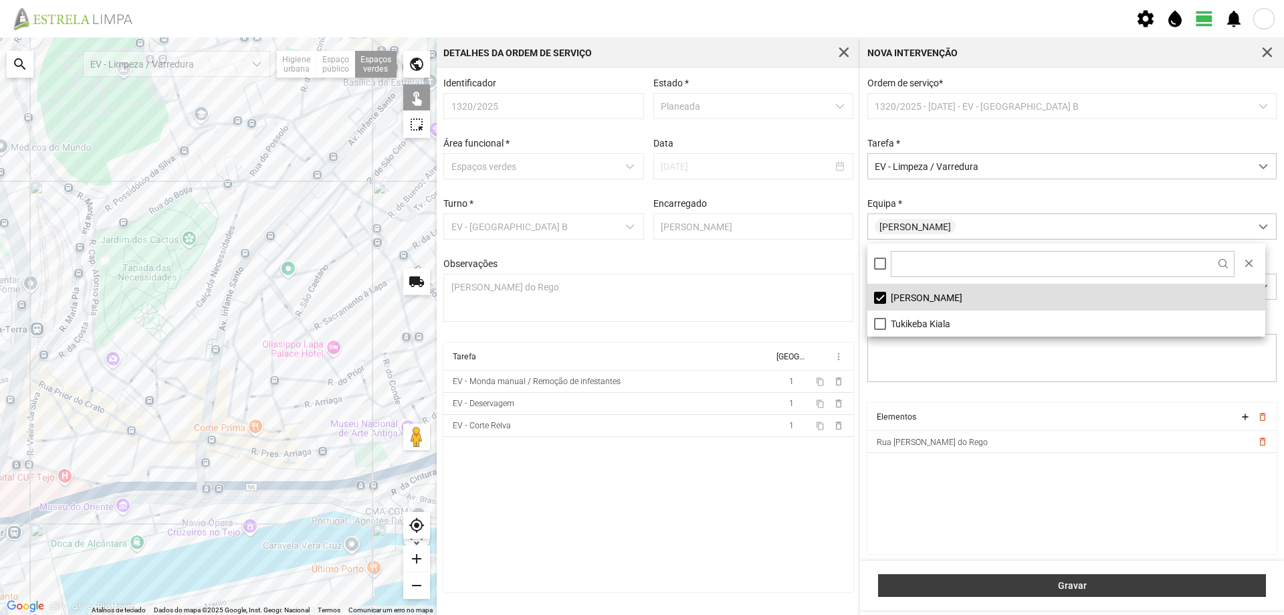
click at [957, 589] on span "Gravar" at bounding box center [1073, 585] width 374 height 11
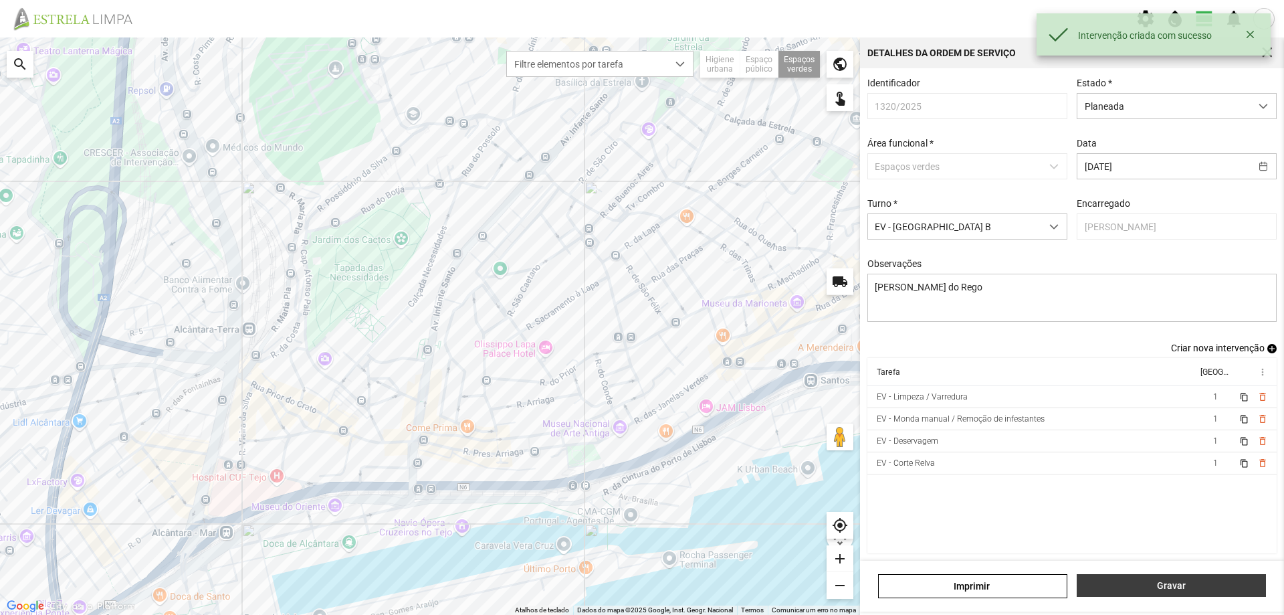
click at [1132, 578] on button "Gravar" at bounding box center [1171, 585] width 189 height 23
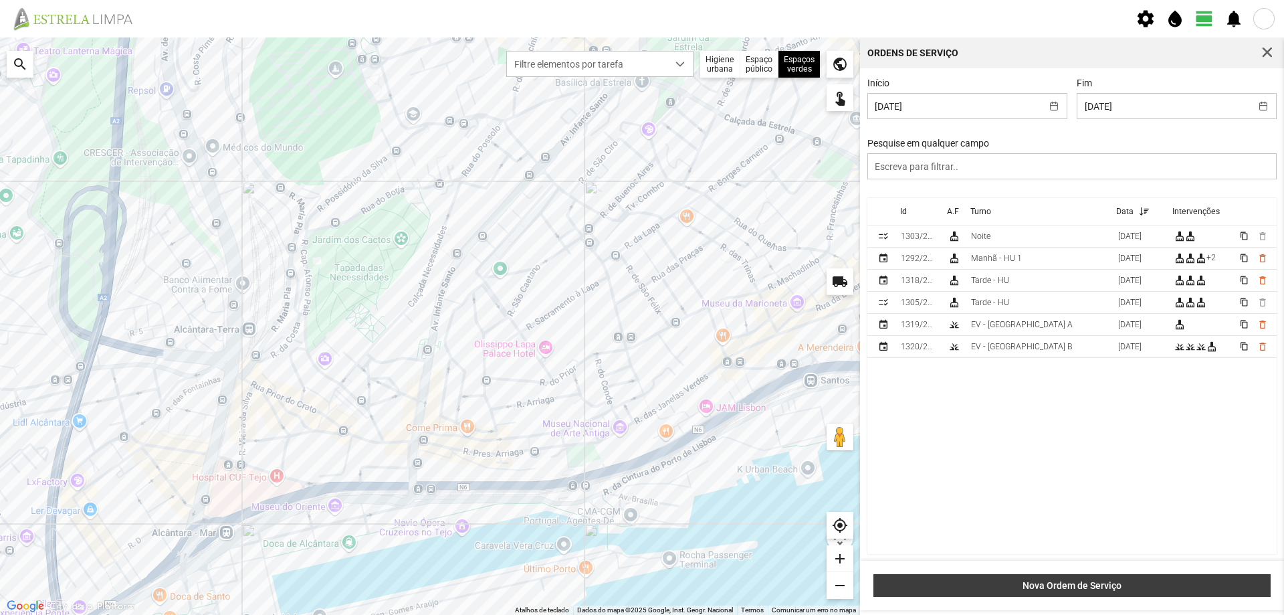
click at [1078, 580] on span "Nova Ordem de Serviço" at bounding box center [1072, 585] width 383 height 11
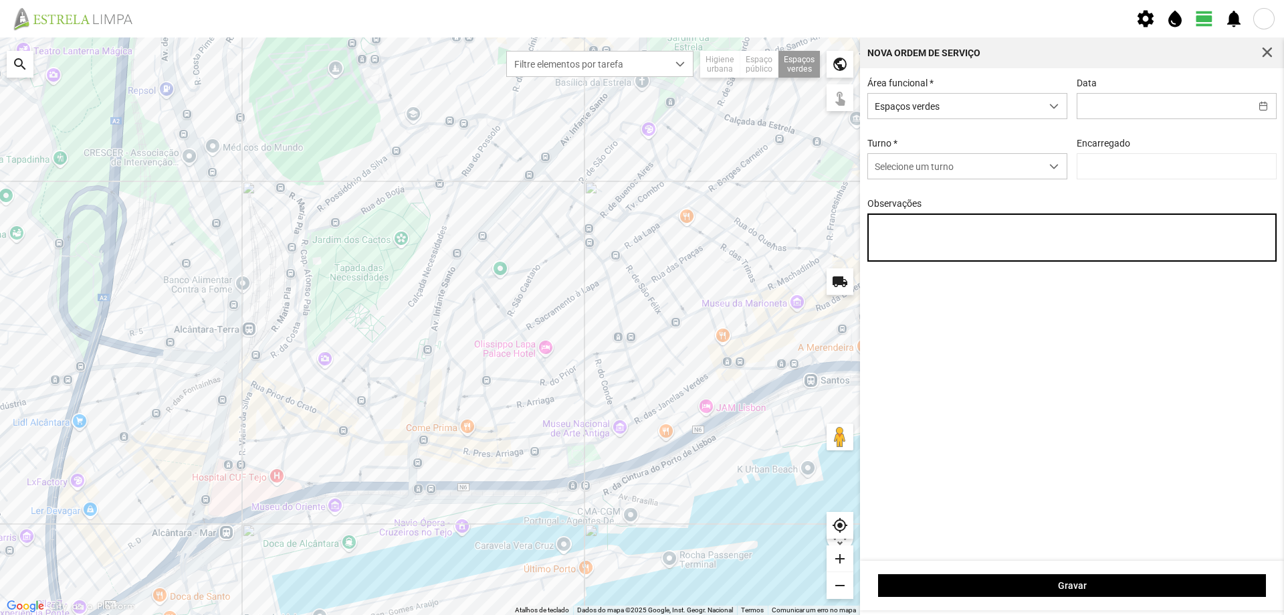
click at [931, 232] on textarea "Observações" at bounding box center [1073, 237] width 410 height 48
type textarea "[PERSON_NAME] do Rego"
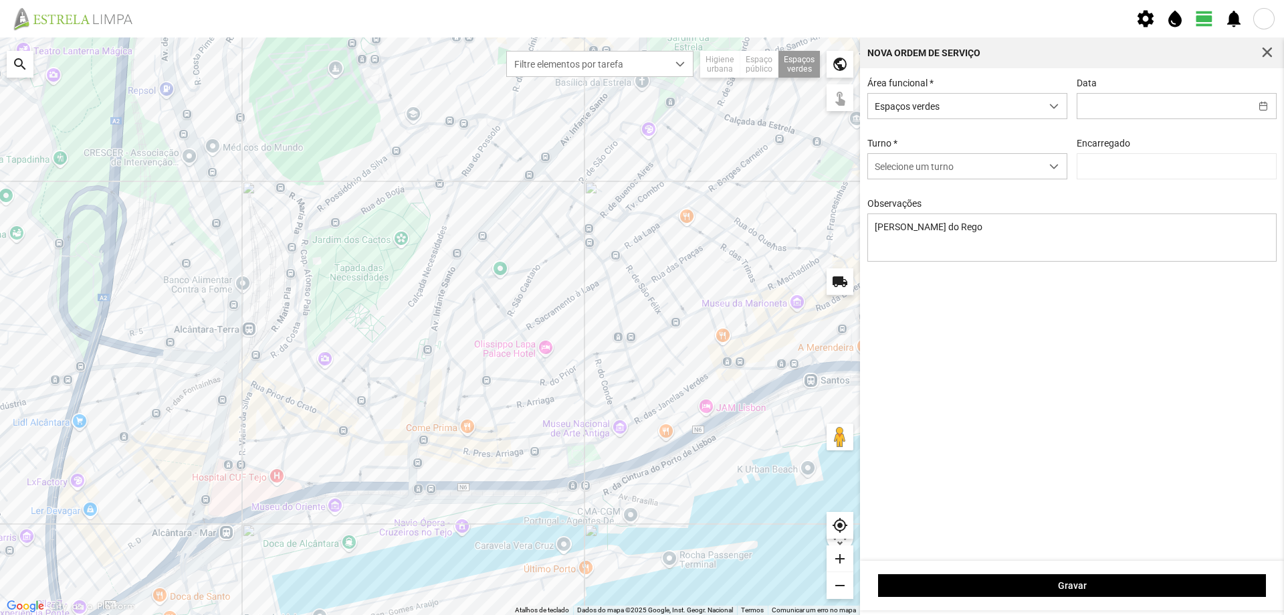
click at [950, 304] on div "Área funcional * Espaços verdes Data Turno * Selecione um turno Encarregado Obs…" at bounding box center [1072, 314] width 424 height 492
click at [1048, 168] on div "dropdown trigger" at bounding box center [1054, 166] width 26 height 25
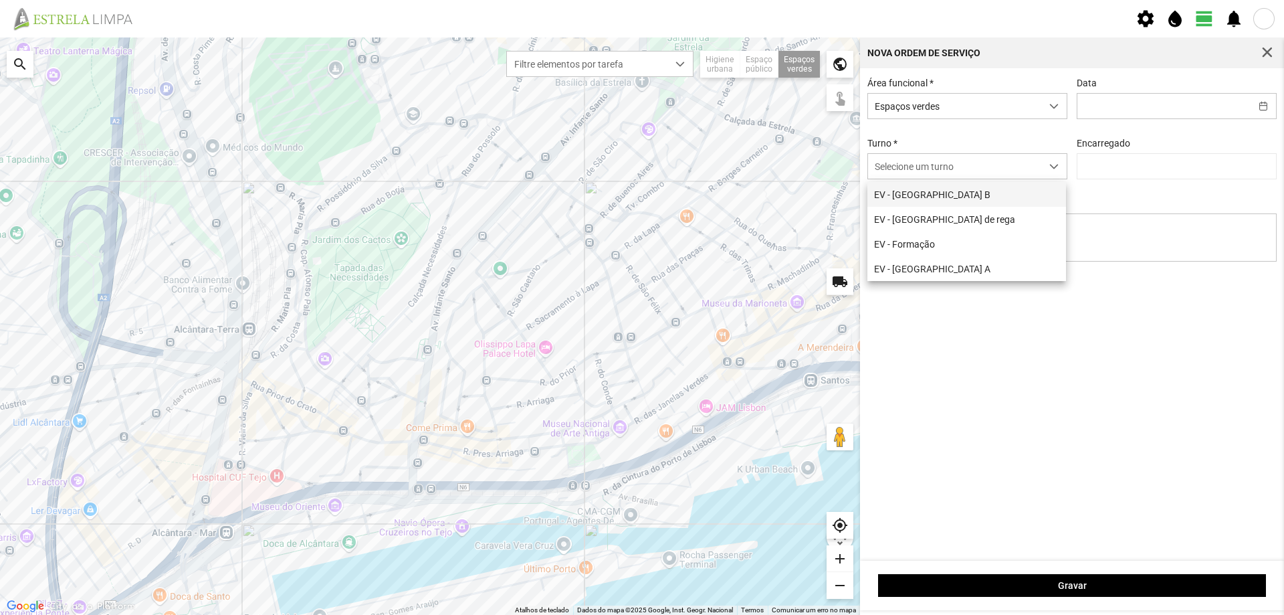
click at [944, 196] on li "EV - [GEOGRAPHIC_DATA] B" at bounding box center [967, 194] width 199 height 25
type input "[PERSON_NAME]"
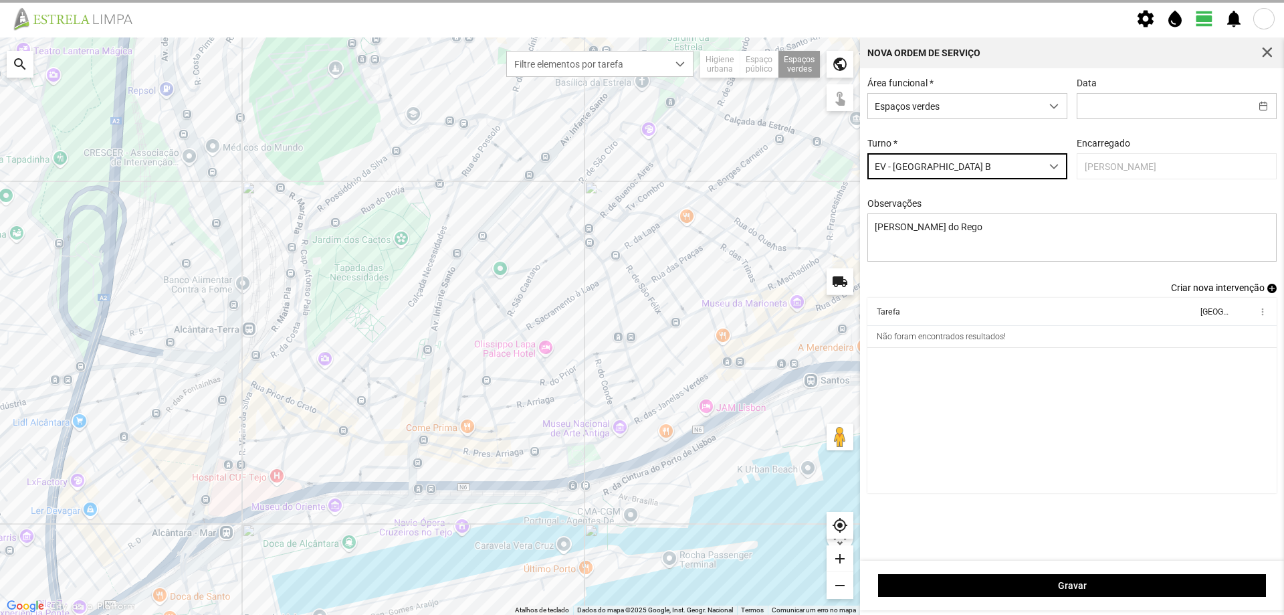
click at [1270, 290] on span "add" at bounding box center [1272, 288] width 9 height 9
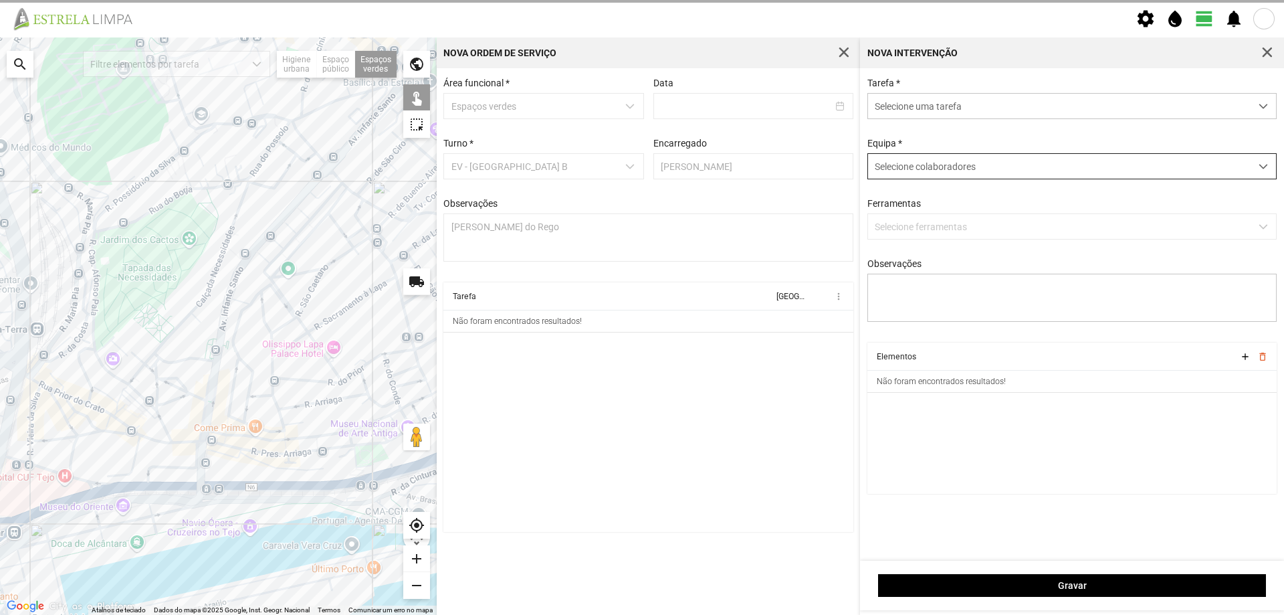
click at [954, 175] on div "Selecione colaboradores" at bounding box center [1059, 166] width 383 height 25
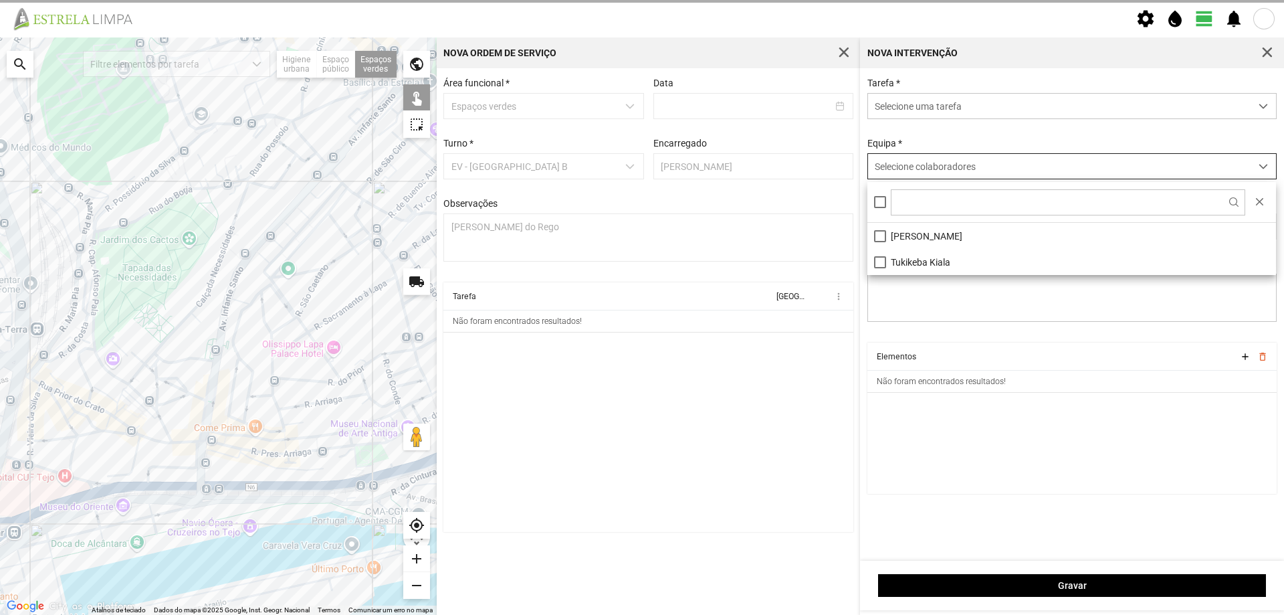
scroll to position [7, 60]
click at [920, 242] on li "[PERSON_NAME]" at bounding box center [1072, 236] width 409 height 26
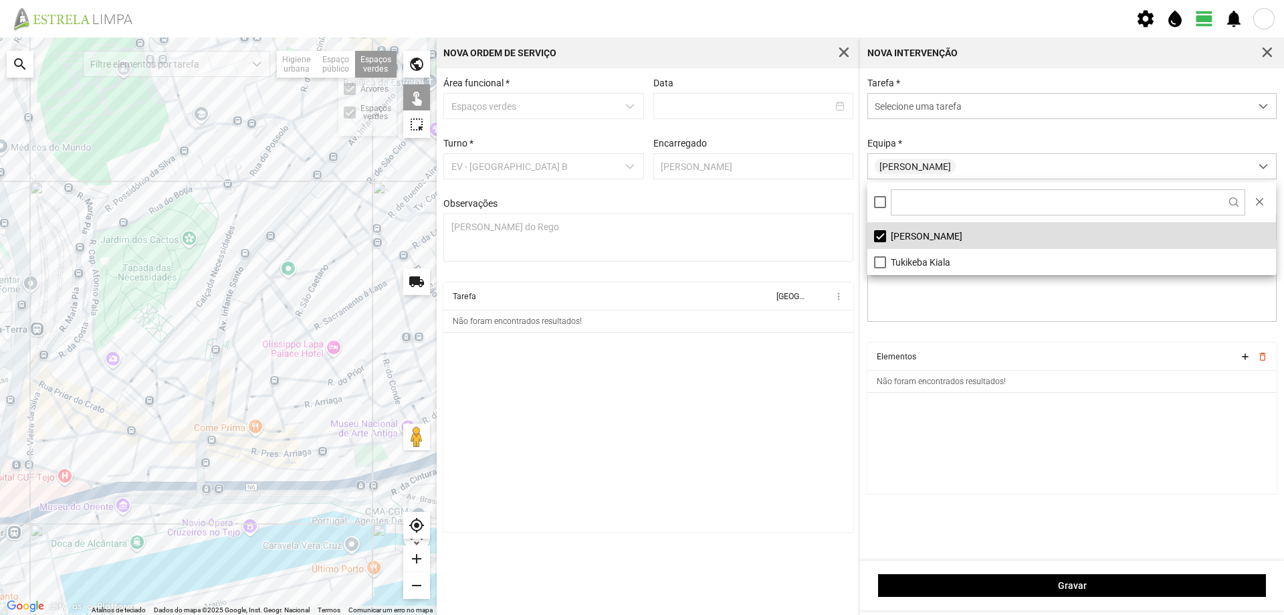
click at [373, 62] on div "Espaços verdes Árvores Espaços verdes" at bounding box center [375, 64] width 41 height 27
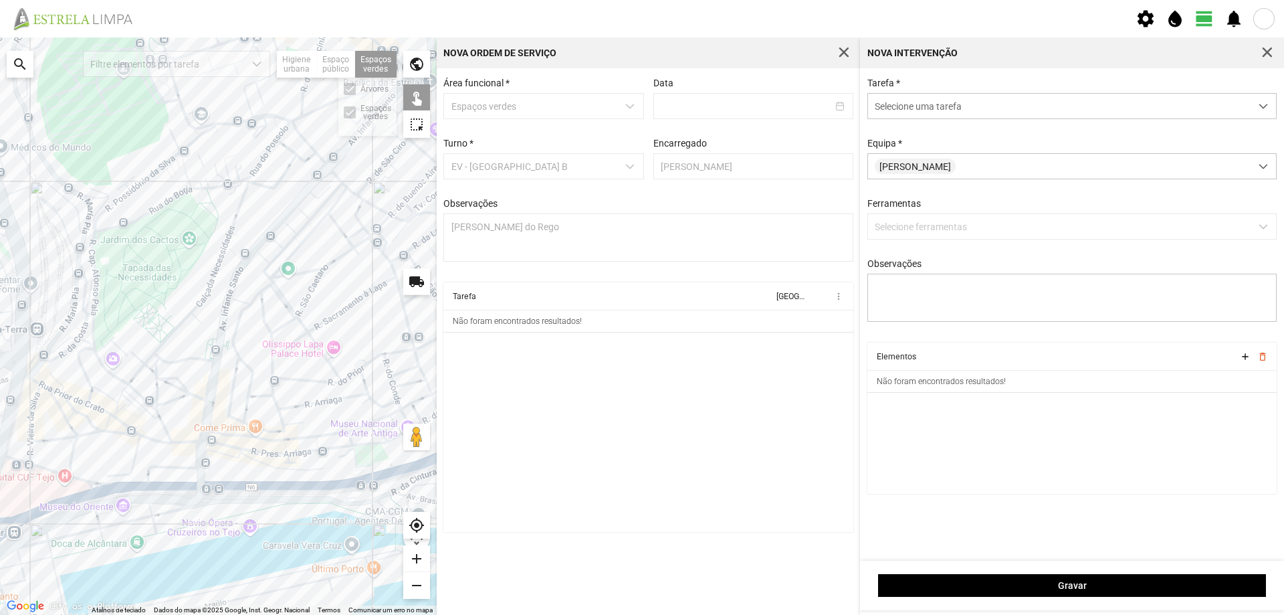
click at [344, 90] on p-checkbox at bounding box center [350, 89] width 12 height 12
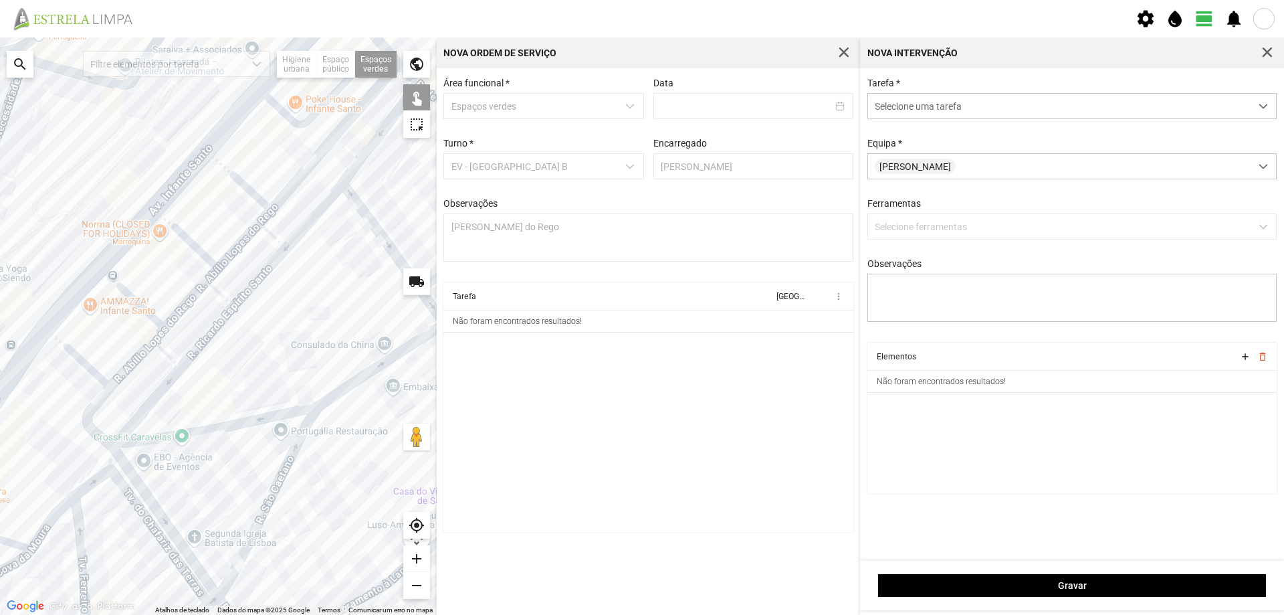
click at [320, 144] on div at bounding box center [218, 325] width 437 height 577
click at [930, 229] on p-multiselect "Selecione ferramentas" at bounding box center [1073, 226] width 410 height 26
drag, startPoint x: 882, startPoint y: 220, endPoint x: 892, endPoint y: 232, distance: 15.7
click at [892, 232] on p-multiselect "Selecione ferramentas" at bounding box center [1073, 226] width 410 height 26
click at [906, 234] on p-multiselect "Selecione ferramentas" at bounding box center [1073, 226] width 410 height 26
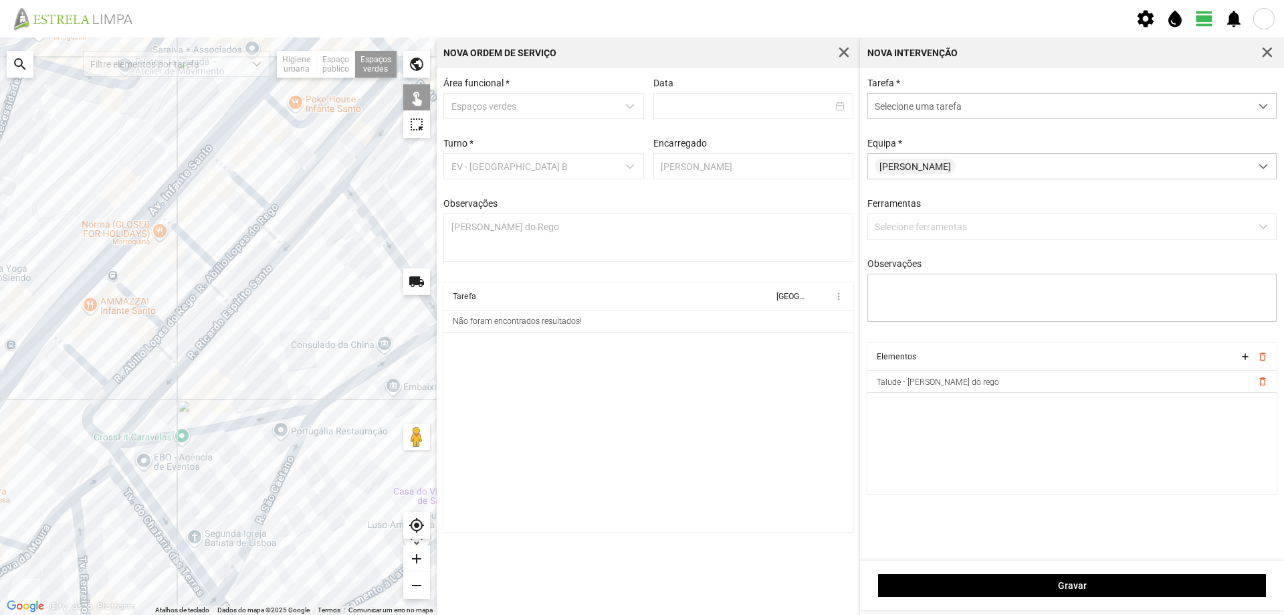
click at [924, 235] on p-multiselect "Selecione ferramentas" at bounding box center [1073, 226] width 410 height 26
click at [999, 106] on span "Selecione uma tarefa" at bounding box center [1059, 106] width 383 height 25
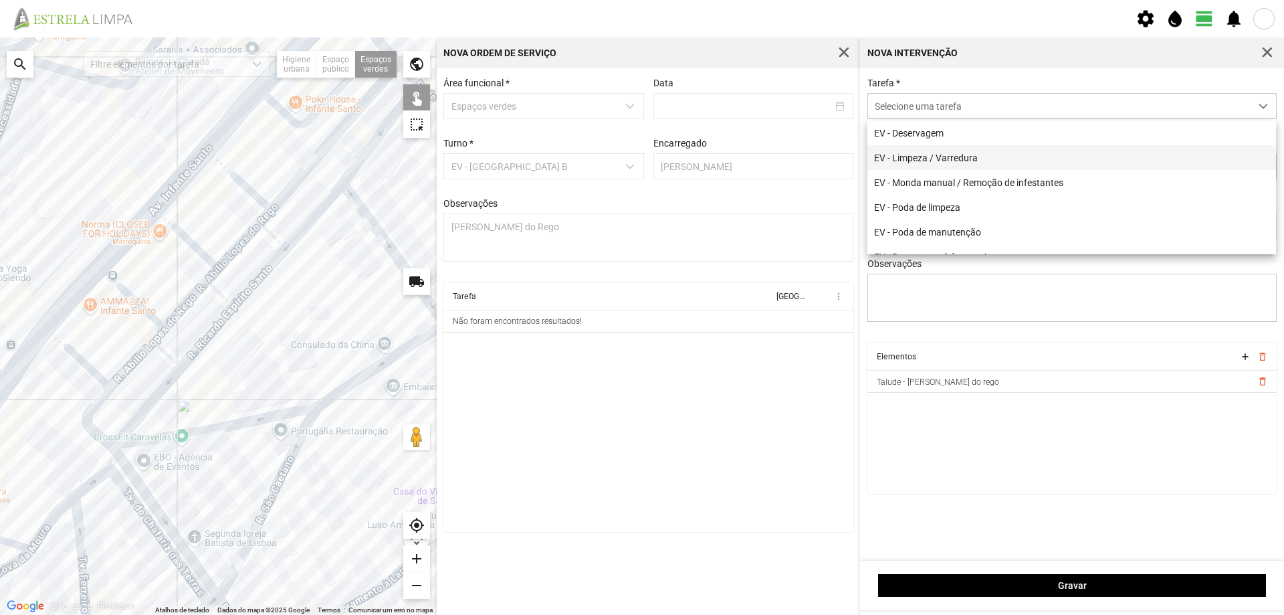
click at [967, 165] on li "EV - Limpeza / Varredura" at bounding box center [1072, 157] width 409 height 25
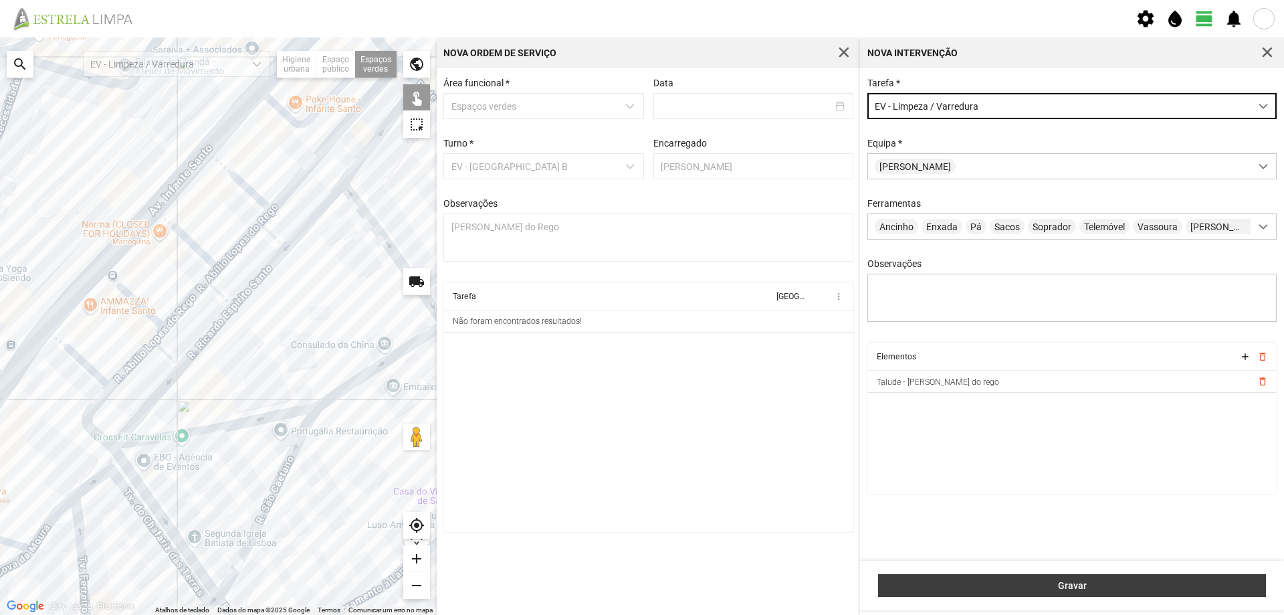
click at [1082, 585] on span "Gravar" at bounding box center [1073, 585] width 374 height 11
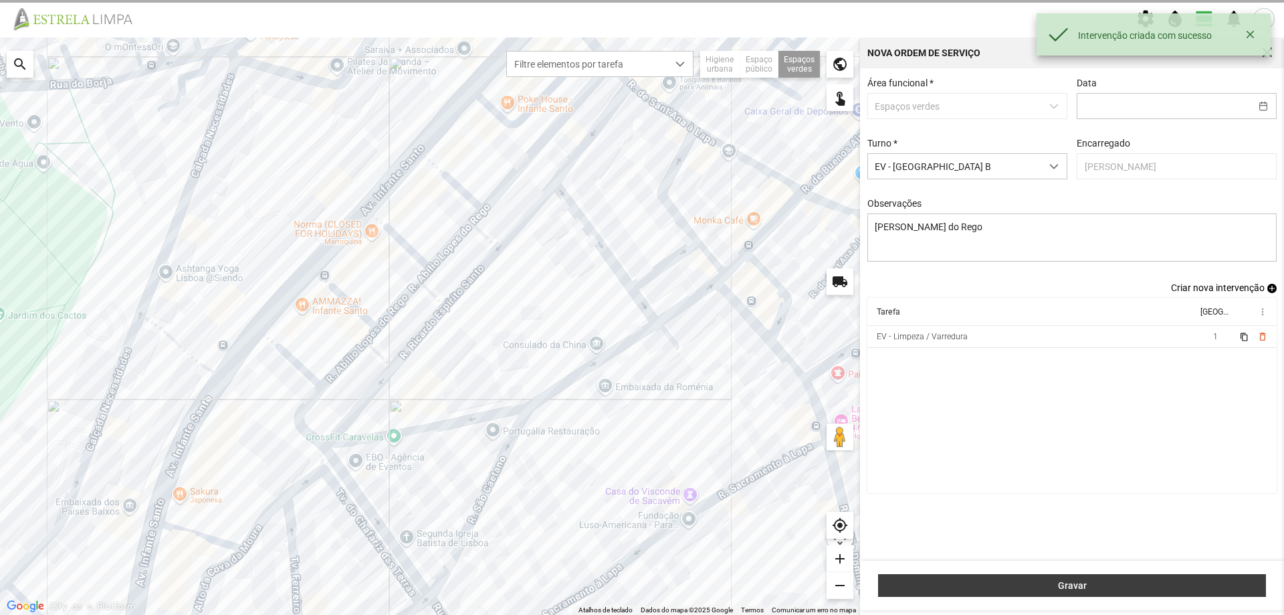
click at [1065, 586] on span "Gravar" at bounding box center [1073, 585] width 374 height 11
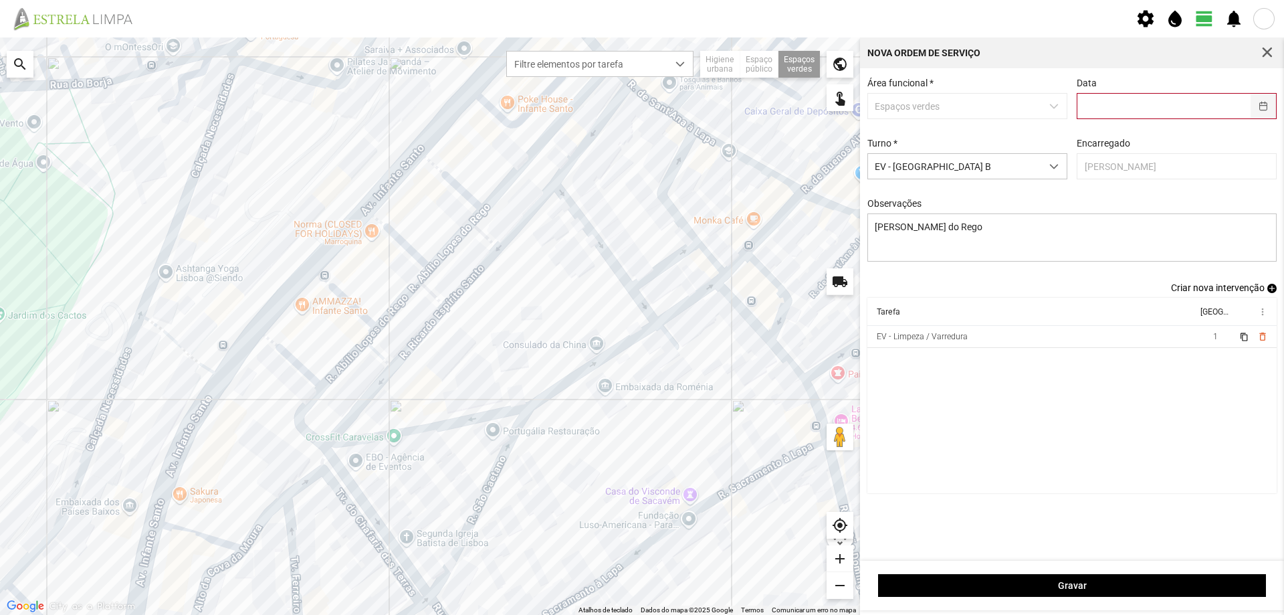
click at [1265, 107] on button "button" at bounding box center [1264, 106] width 26 height 25
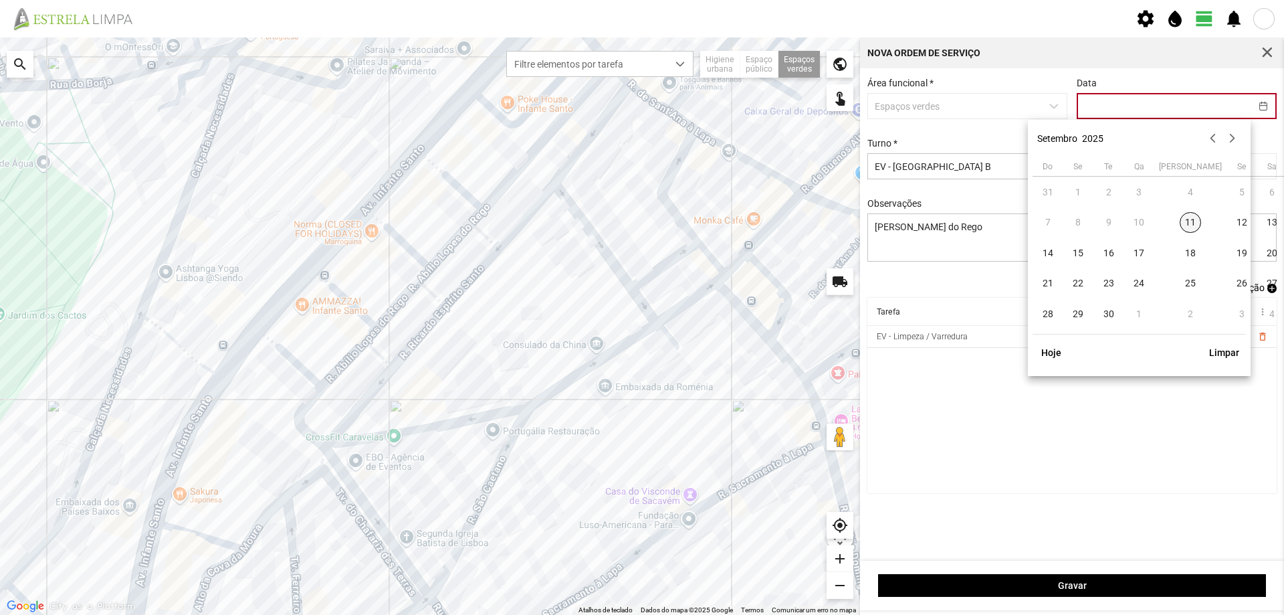
click at [1180, 230] on span "11" at bounding box center [1190, 222] width 21 height 21
type input "[DATE]"
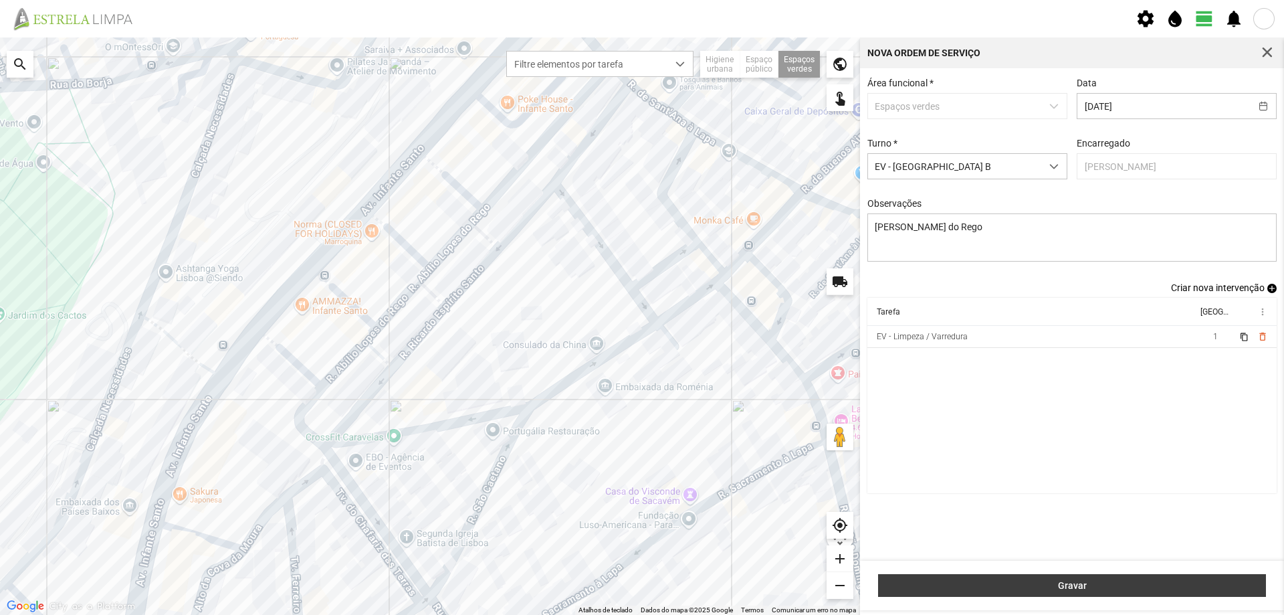
click at [1156, 584] on span "Gravar" at bounding box center [1073, 585] width 374 height 11
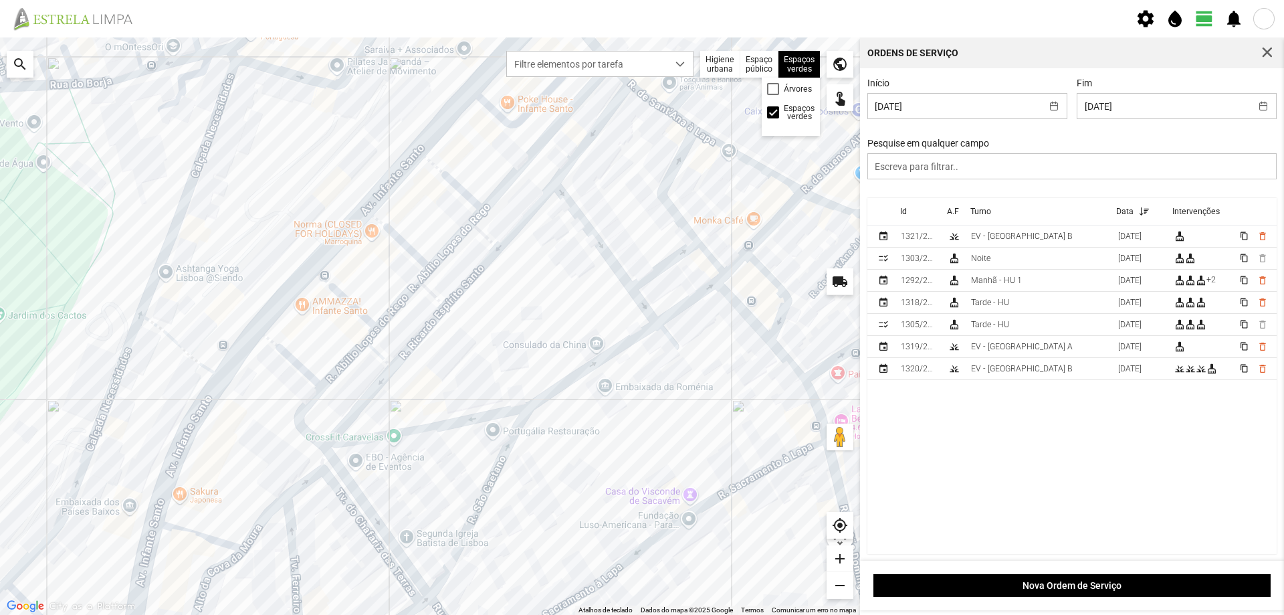
click at [808, 74] on div "Espaços verdes Árvores Espaços verdes" at bounding box center [799, 64] width 41 height 27
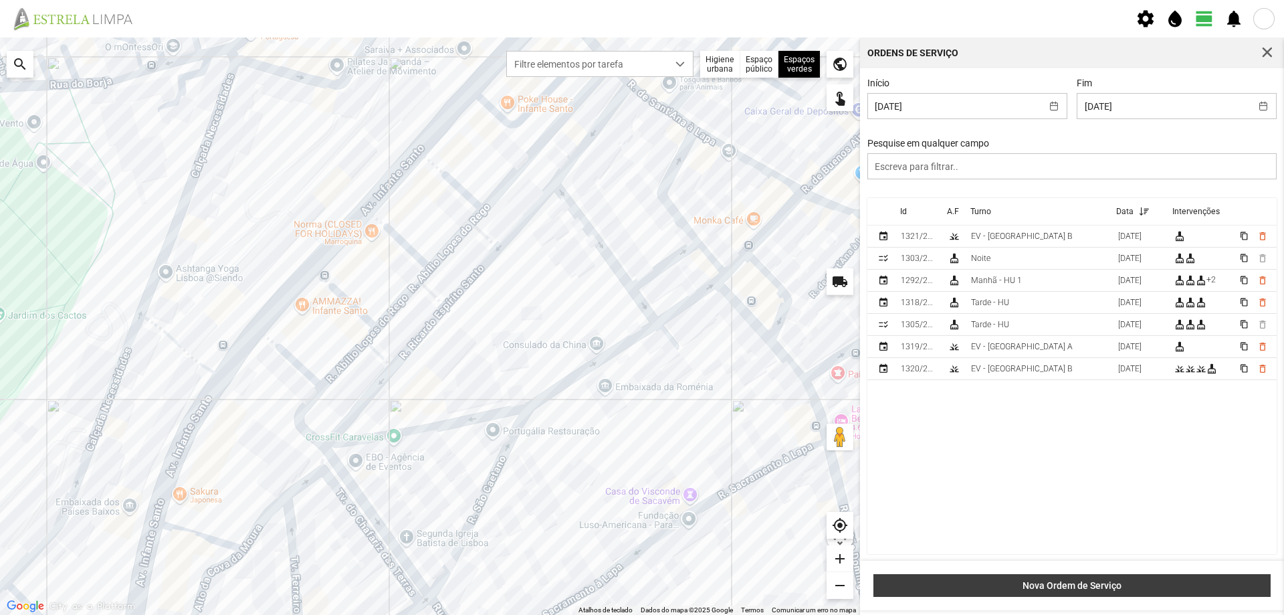
click at [1060, 583] on span "Nova Ordem de Serviço" at bounding box center [1072, 585] width 383 height 11
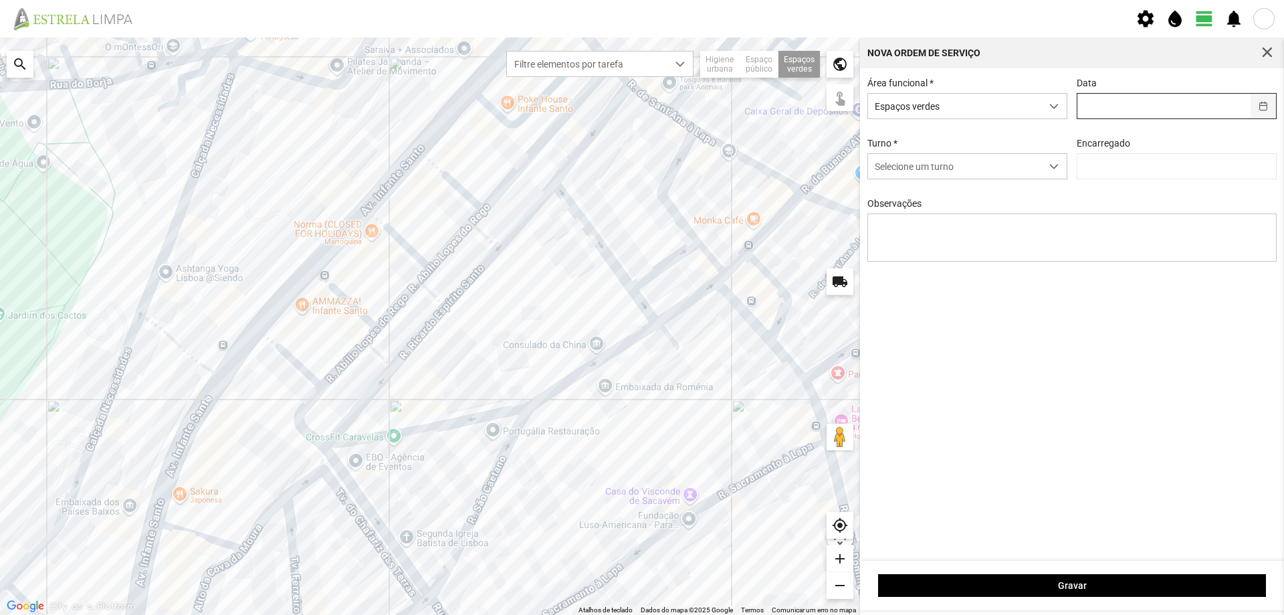
click at [1259, 109] on button "button" at bounding box center [1264, 106] width 26 height 25
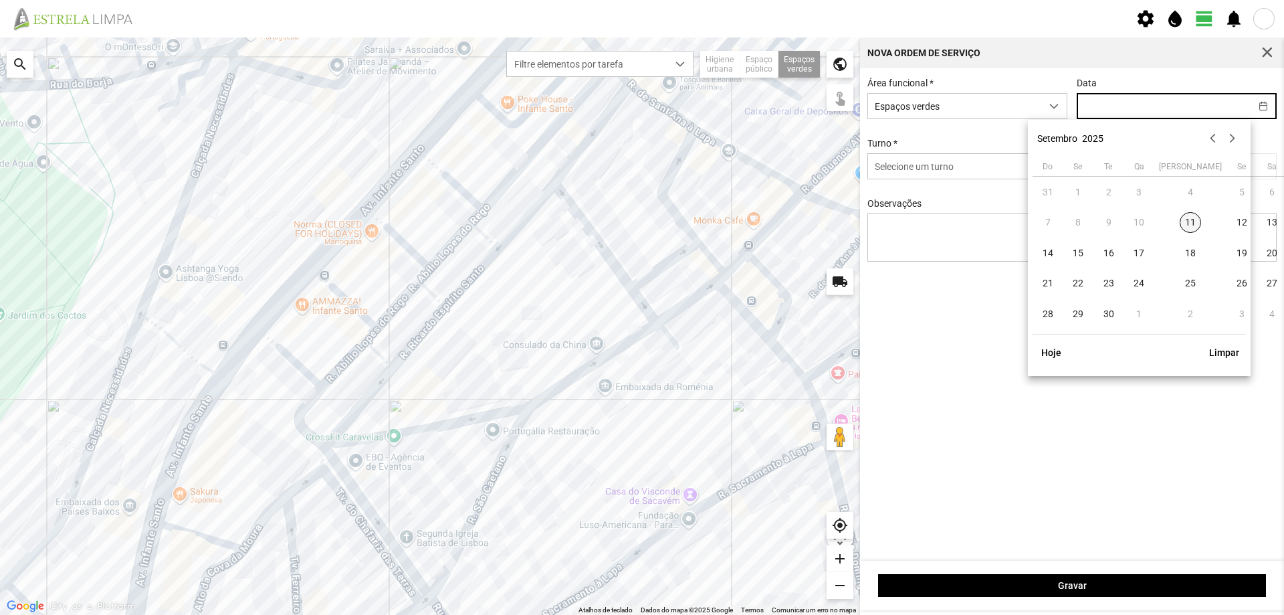
click at [1180, 223] on span "11" at bounding box center [1190, 222] width 21 height 21
type input "[DATE]"
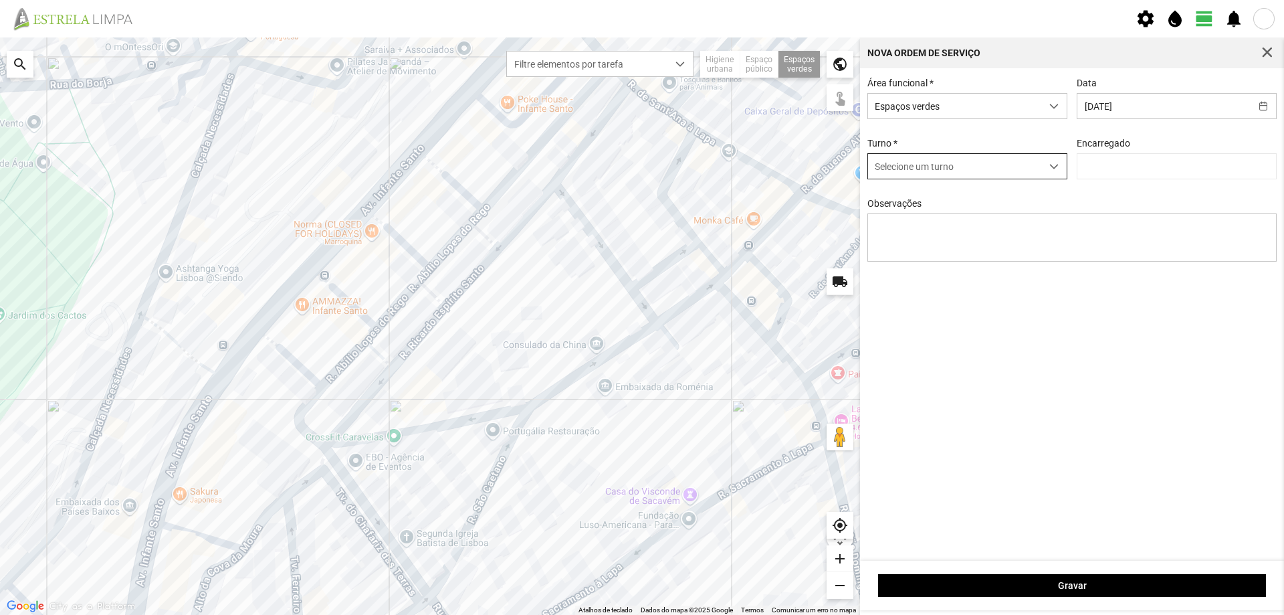
click at [1046, 171] on div "dropdown trigger" at bounding box center [1054, 166] width 26 height 25
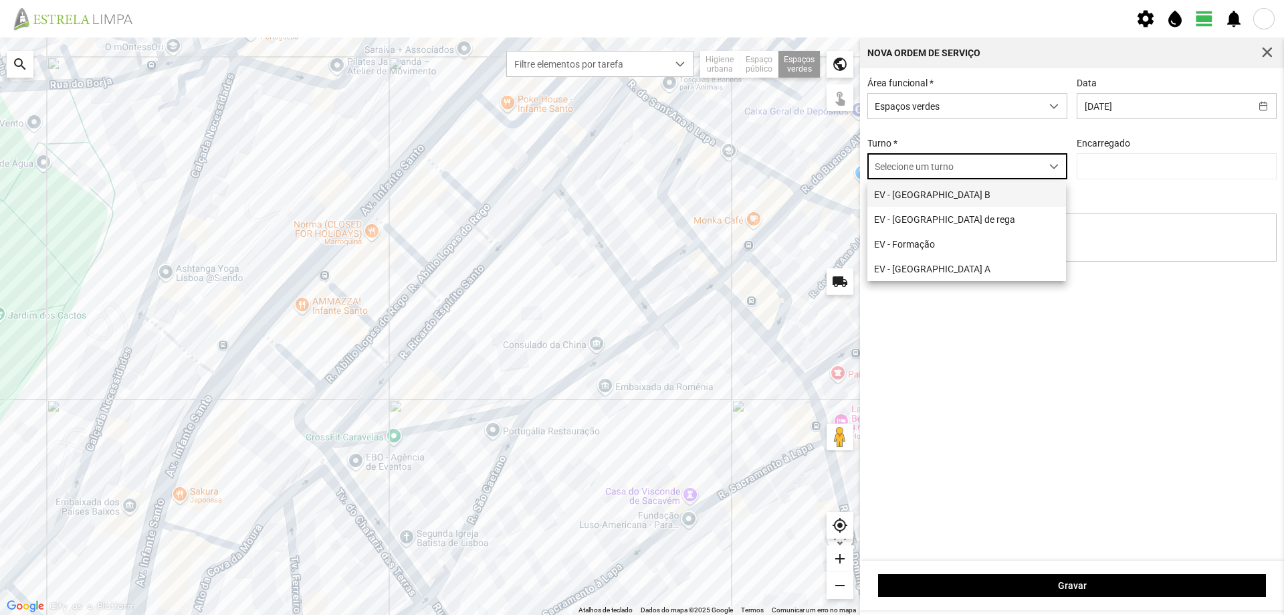
click at [924, 195] on li "EV - [GEOGRAPHIC_DATA] B" at bounding box center [967, 194] width 199 height 25
type input "[PERSON_NAME]"
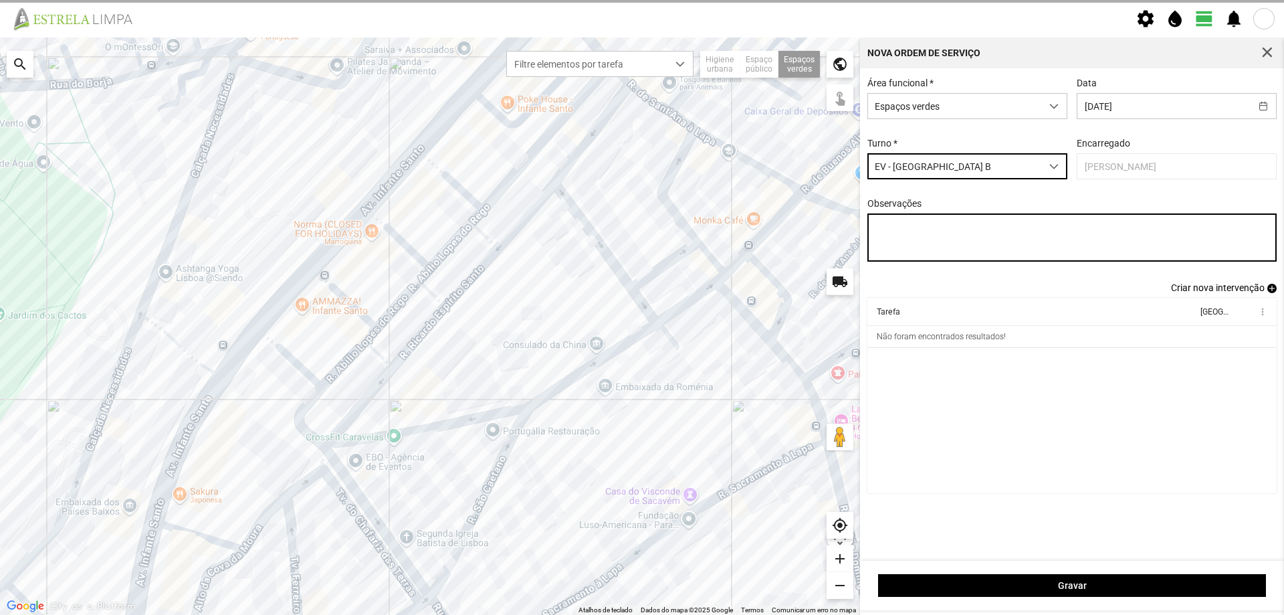
click at [942, 231] on textarea "Observações" at bounding box center [1073, 237] width 410 height 48
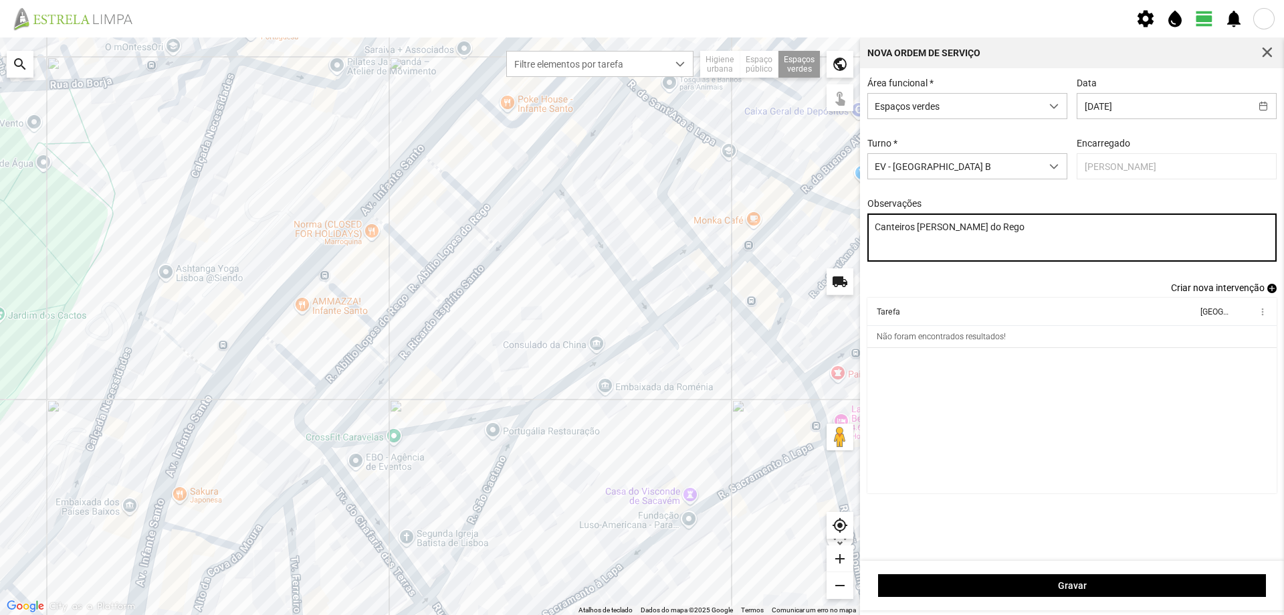
type textarea "Canteiros [PERSON_NAME] do Rego"
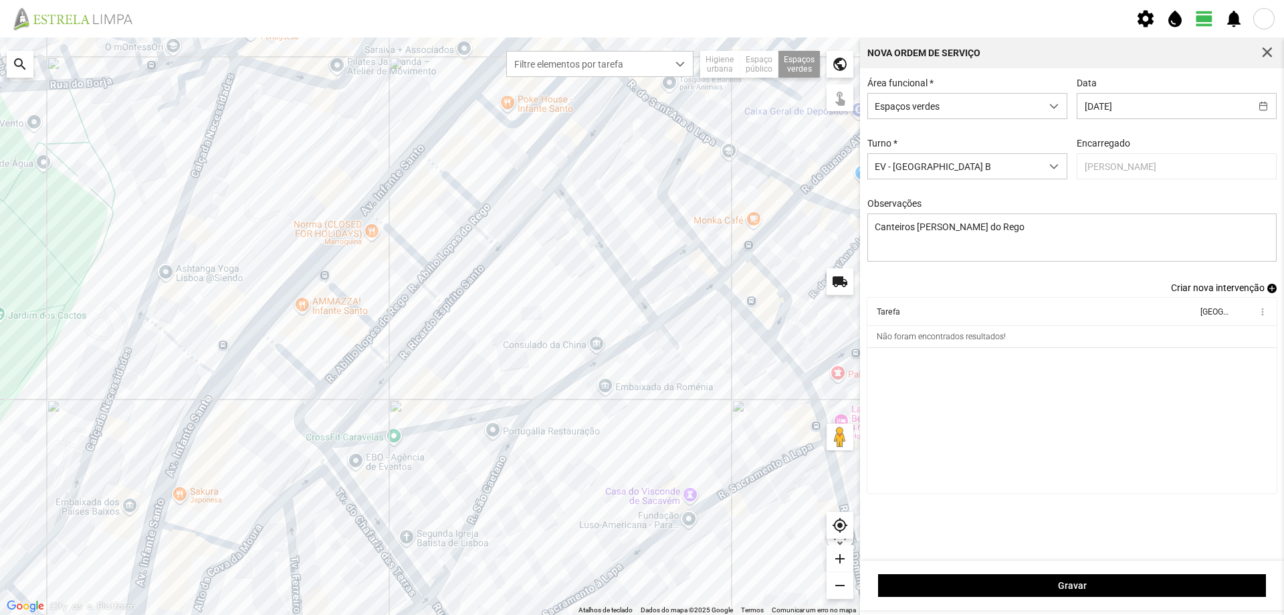
click at [1272, 288] on span "add" at bounding box center [1272, 288] width 9 height 9
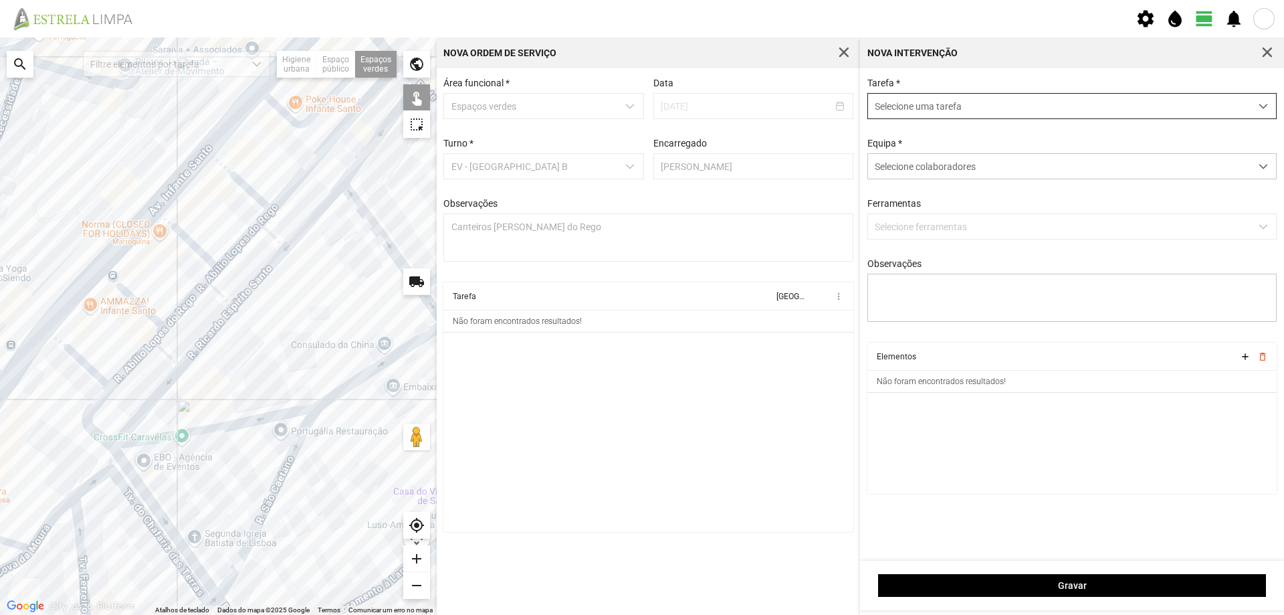
click at [933, 109] on span "Selecione uma tarefa" at bounding box center [1059, 106] width 383 height 25
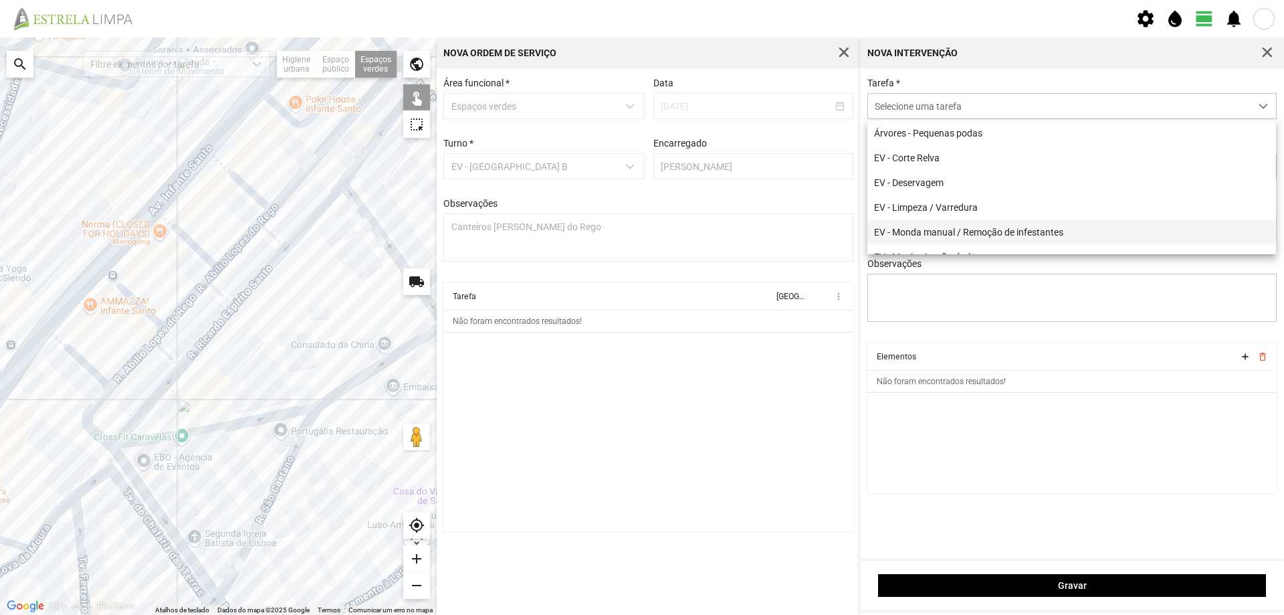
click at [942, 225] on li "EV - Monda manual / Remoção de infestantes" at bounding box center [1072, 231] width 409 height 25
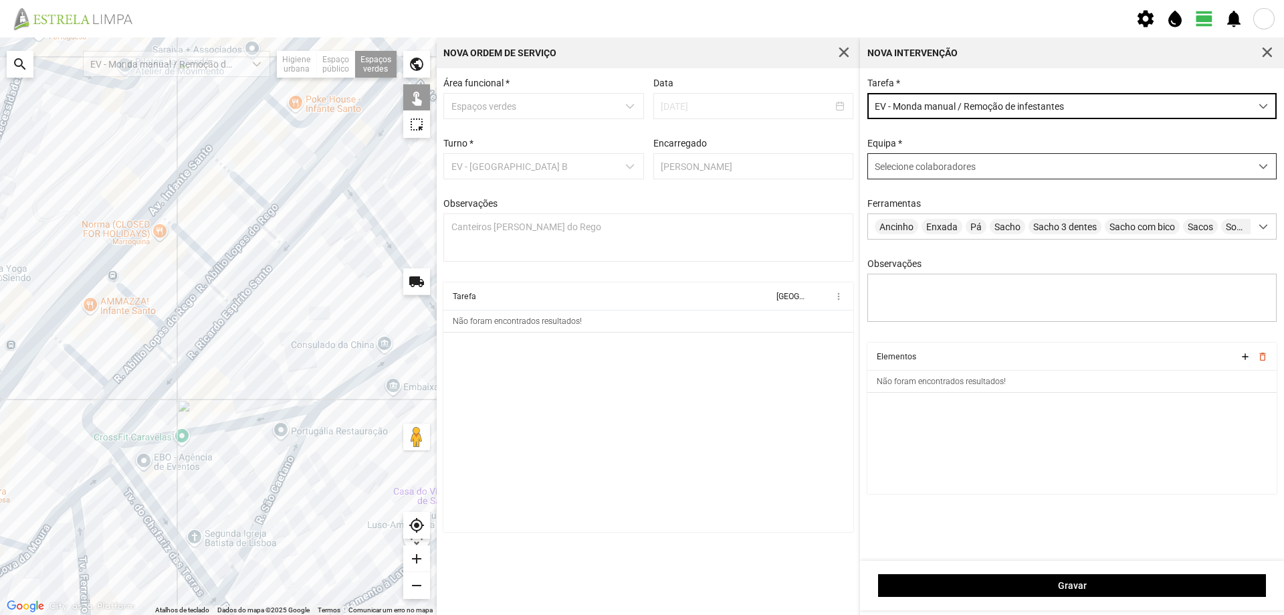
click at [908, 172] on span "Selecione colaboradores" at bounding box center [925, 166] width 101 height 11
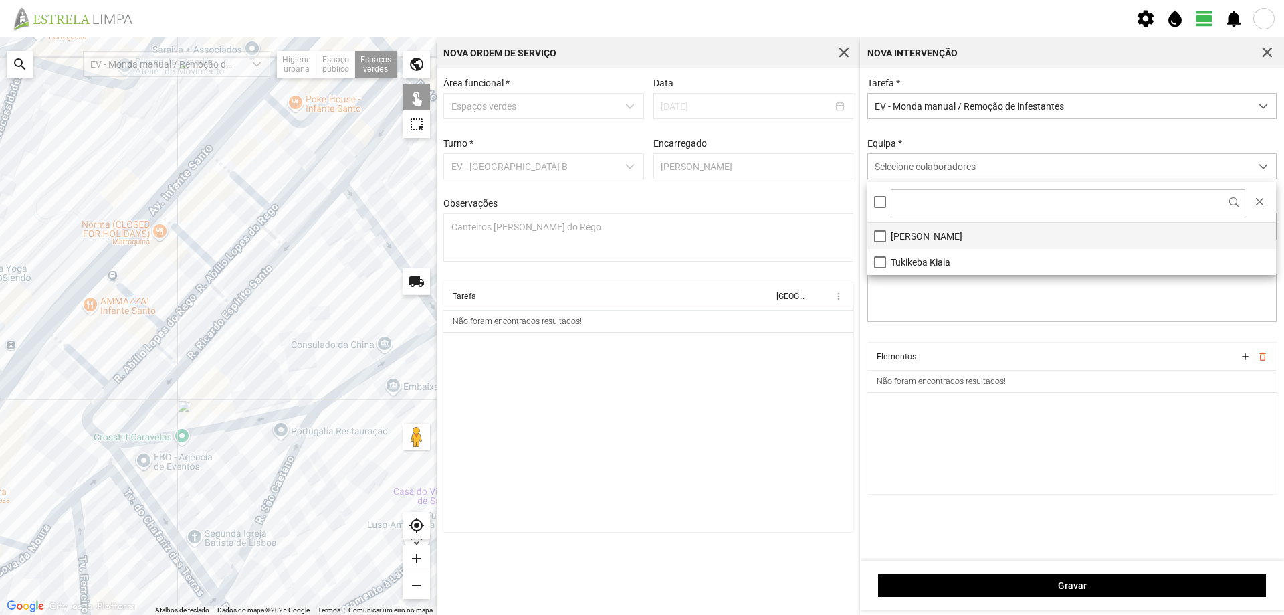
click at [912, 233] on li "[PERSON_NAME]" at bounding box center [1072, 236] width 409 height 26
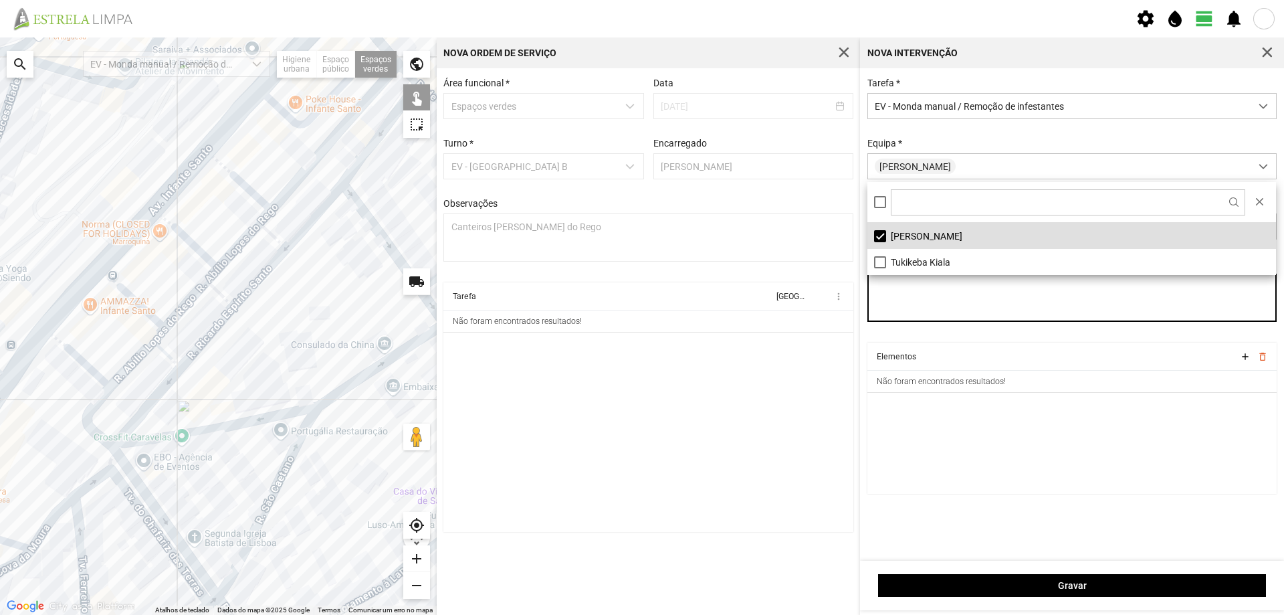
click at [932, 318] on textarea "Observações" at bounding box center [1073, 298] width 410 height 48
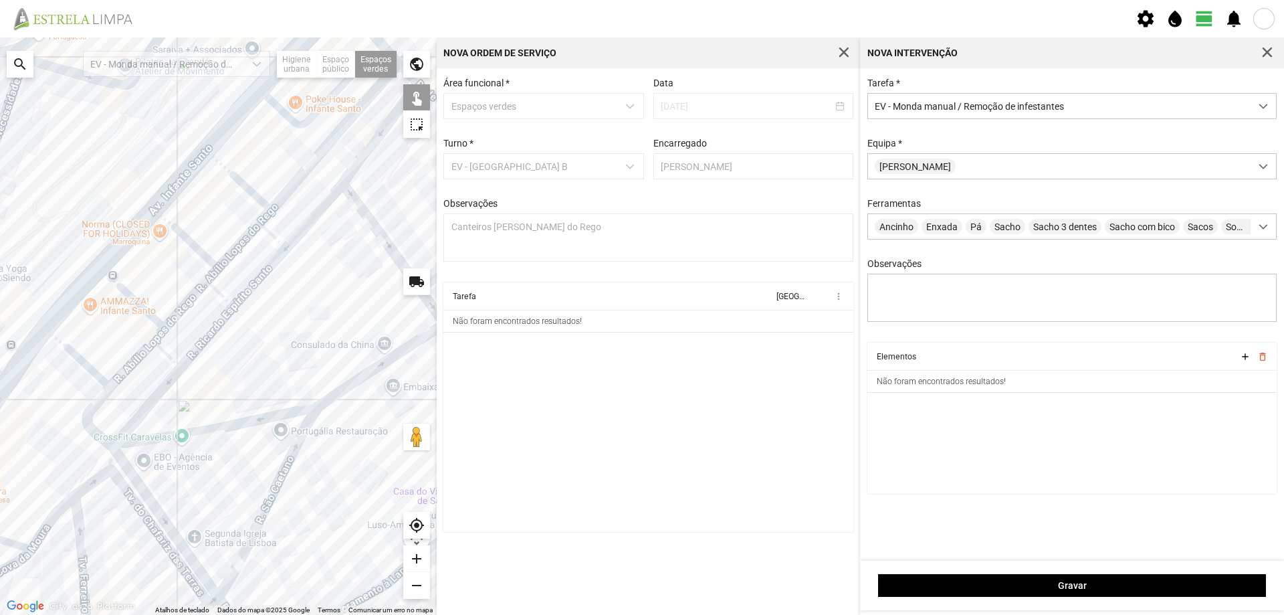
click at [280, 241] on div at bounding box center [218, 325] width 437 height 577
click at [338, 172] on div at bounding box center [218, 325] width 437 height 577
click at [227, 296] on div at bounding box center [218, 325] width 437 height 577
click at [169, 363] on div at bounding box center [218, 325] width 437 height 577
click at [122, 419] on div at bounding box center [218, 325] width 437 height 577
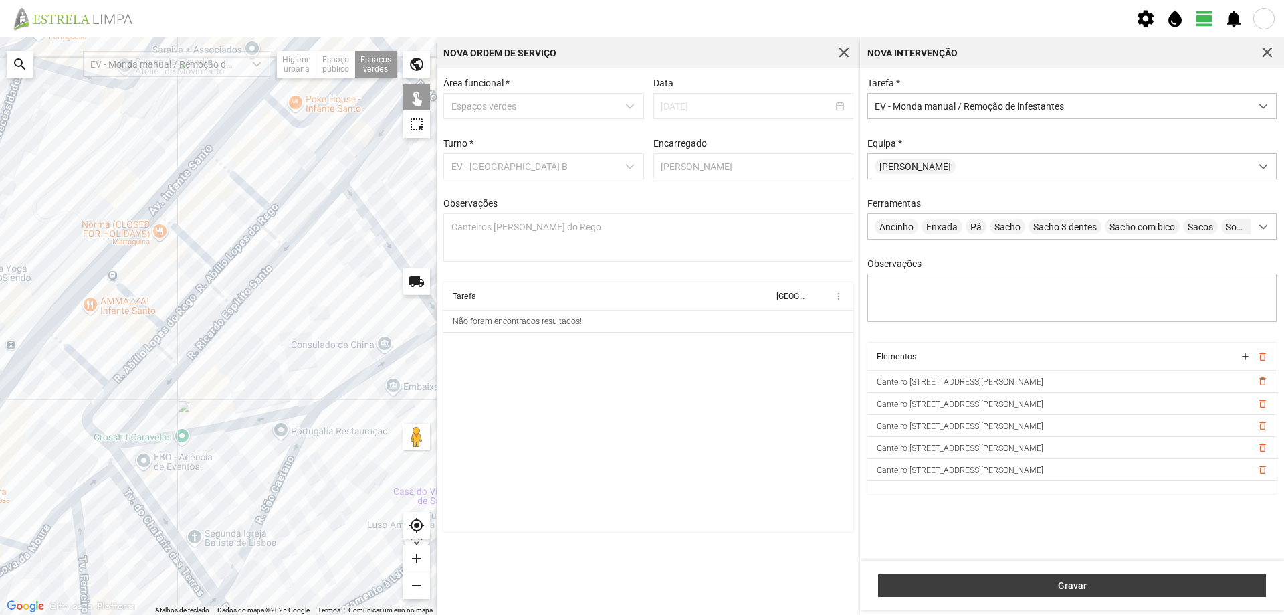
click at [1096, 586] on span "Gravar" at bounding box center [1073, 585] width 374 height 11
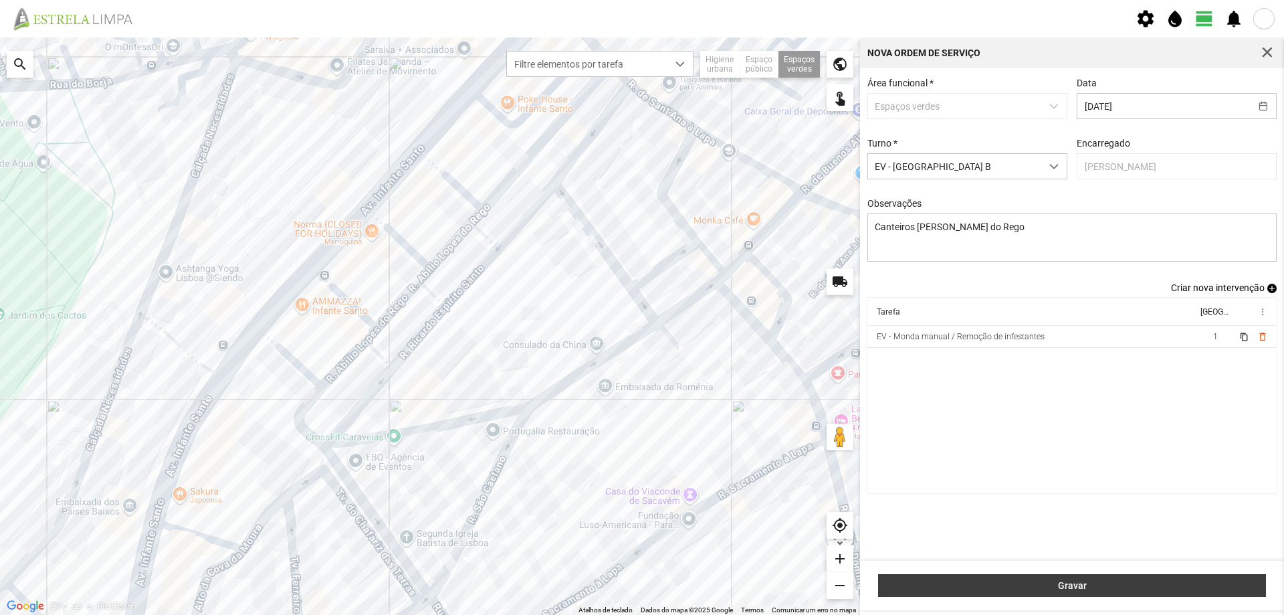
click at [1047, 584] on span "Gravar" at bounding box center [1073, 585] width 374 height 11
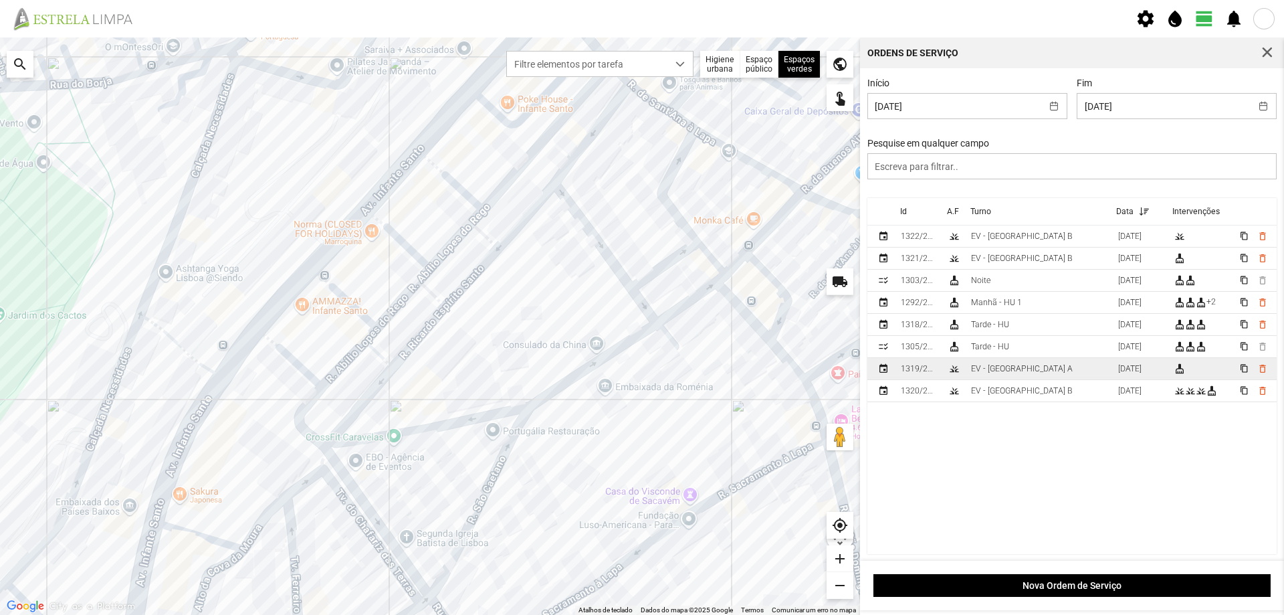
click at [1046, 368] on td "EV - [GEOGRAPHIC_DATA] A" at bounding box center [1039, 369] width 147 height 22
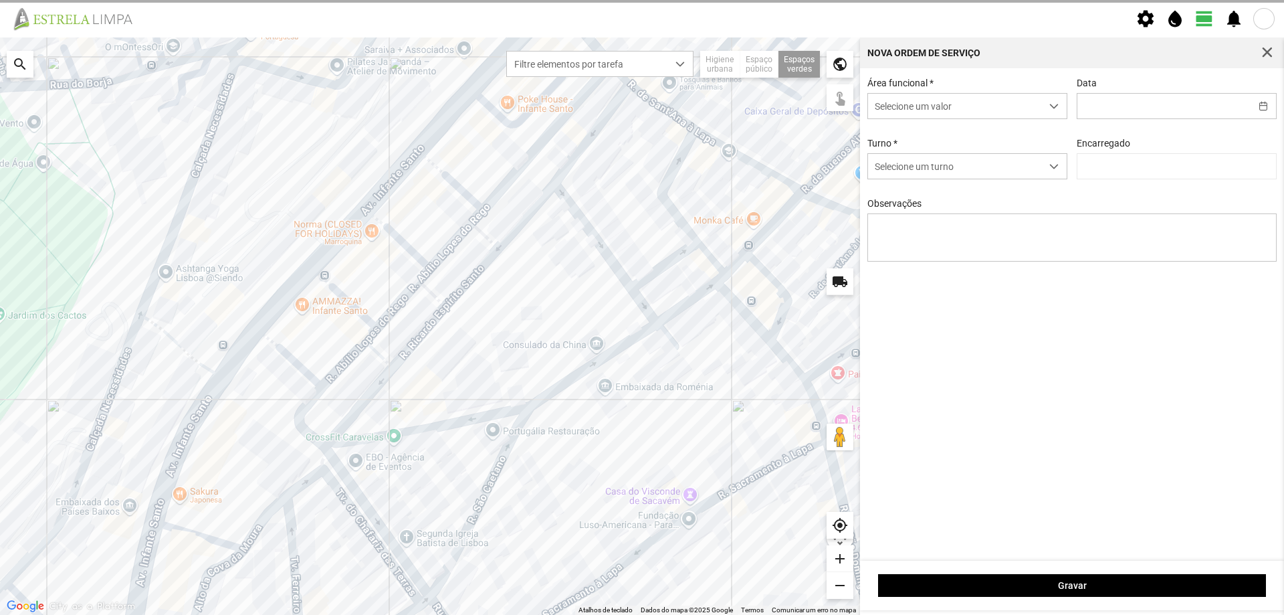
type input "[DATE]"
type textarea "Recolha de papeleiras"
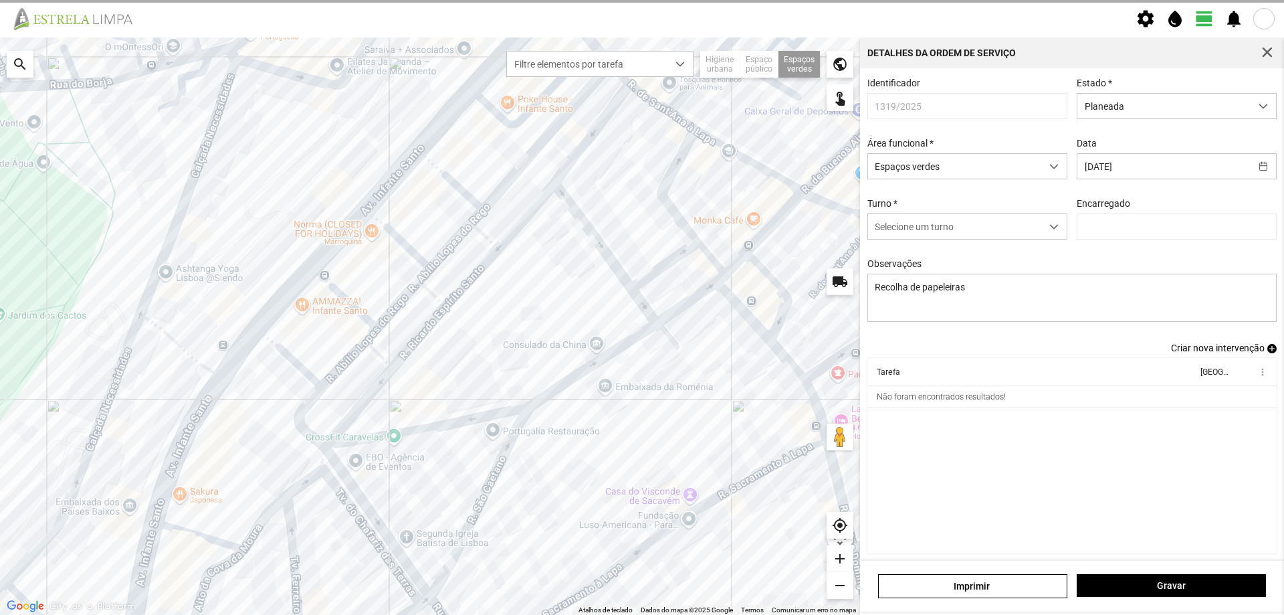
type input "[PERSON_NAME]"
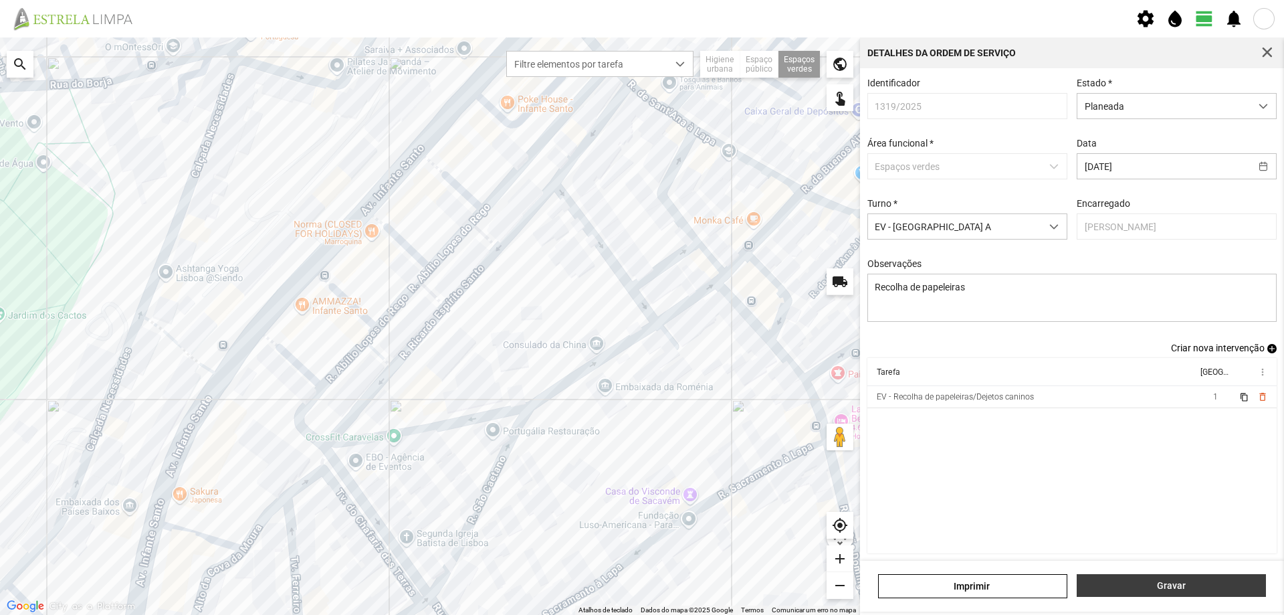
click at [1155, 579] on button "Gravar" at bounding box center [1171, 585] width 189 height 23
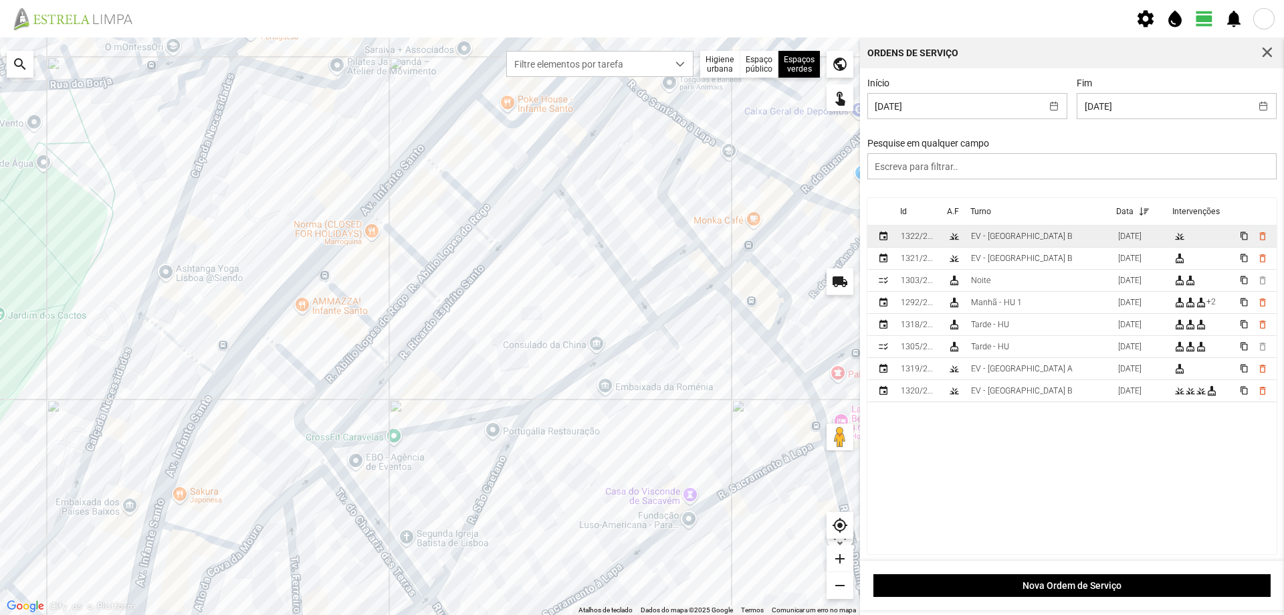
click at [1033, 240] on td "EV - [GEOGRAPHIC_DATA] B" at bounding box center [1039, 236] width 147 height 22
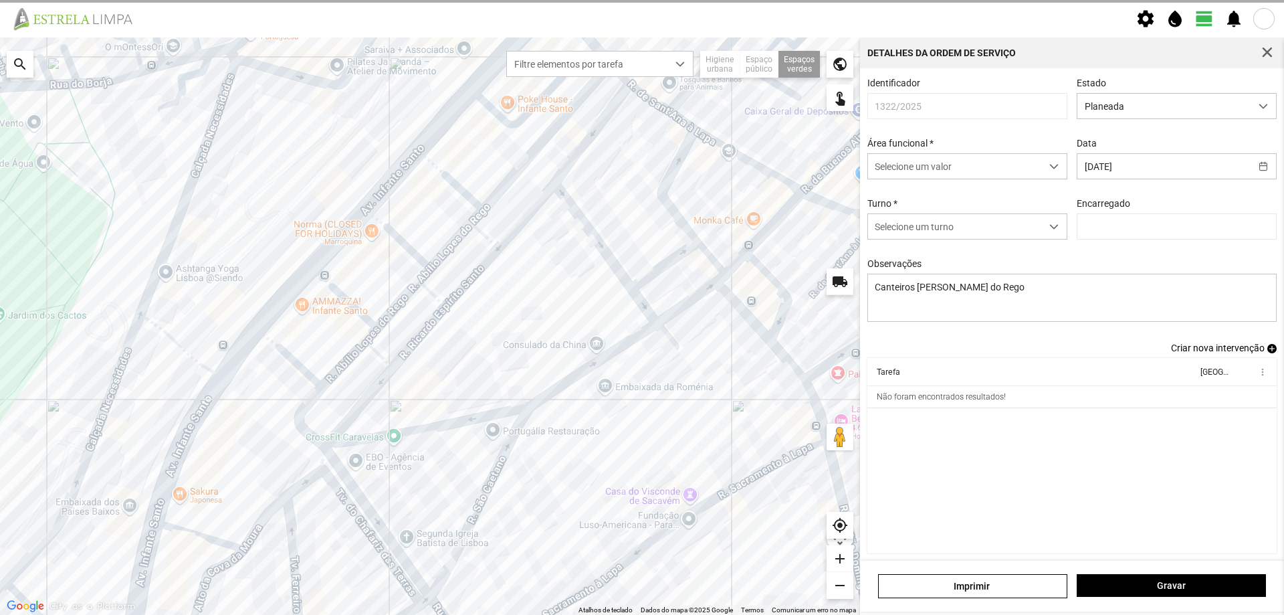
type input "[PERSON_NAME]"
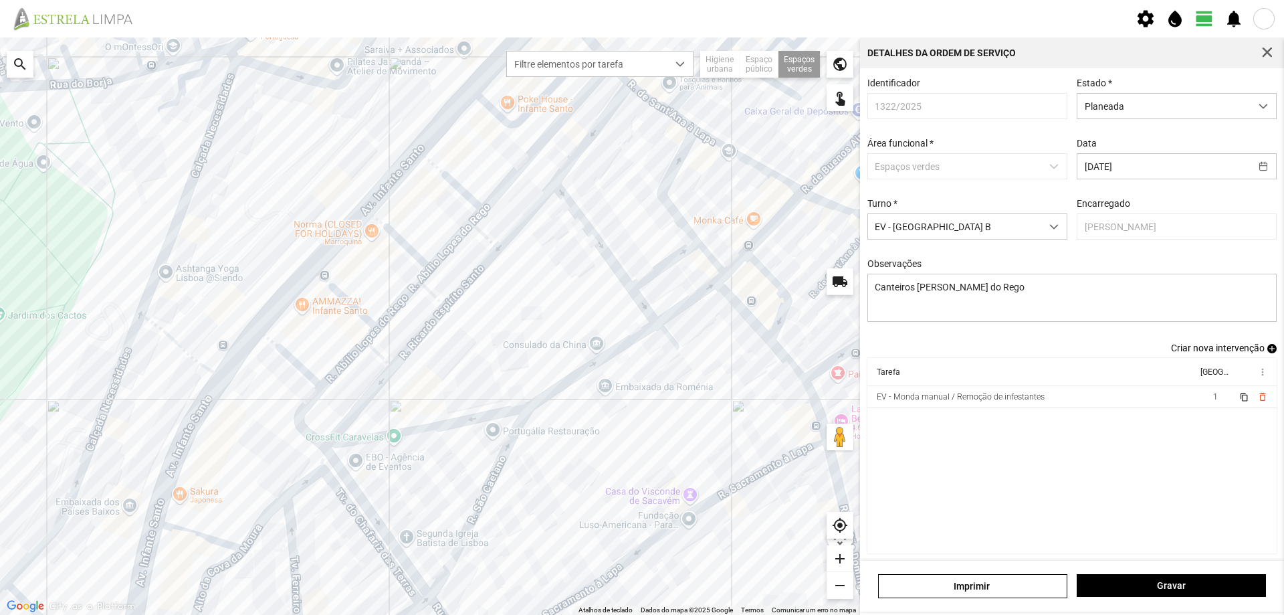
click at [1268, 353] on span "add" at bounding box center [1272, 348] width 9 height 9
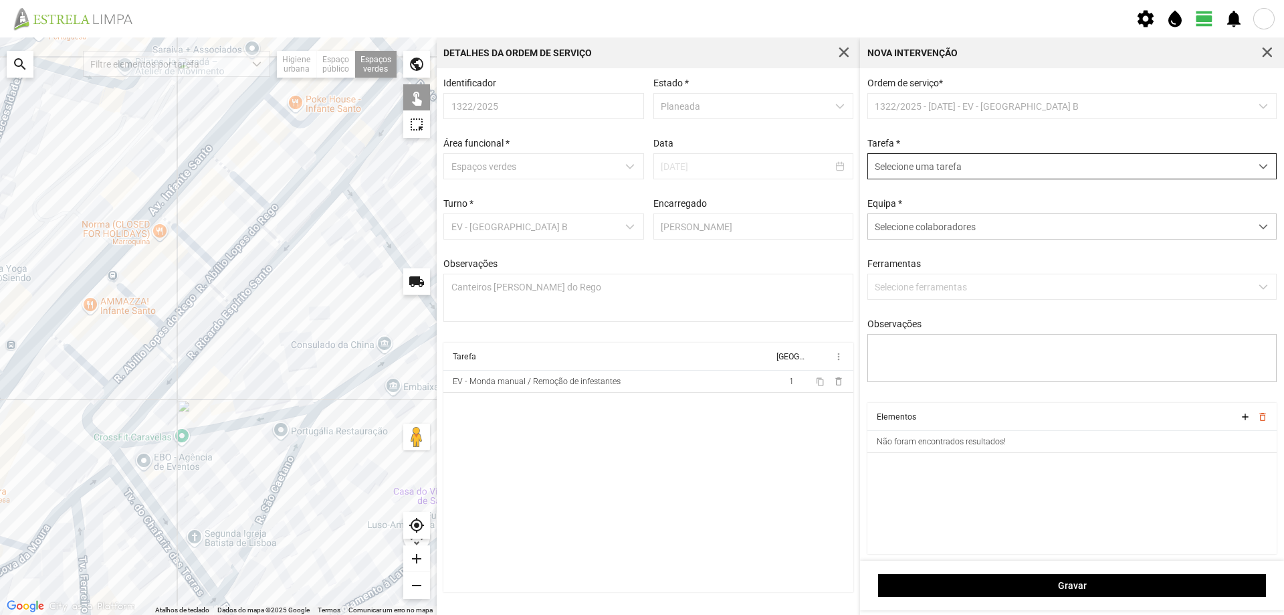
click at [934, 169] on span "Selecione uma tarefa" at bounding box center [1059, 166] width 383 height 25
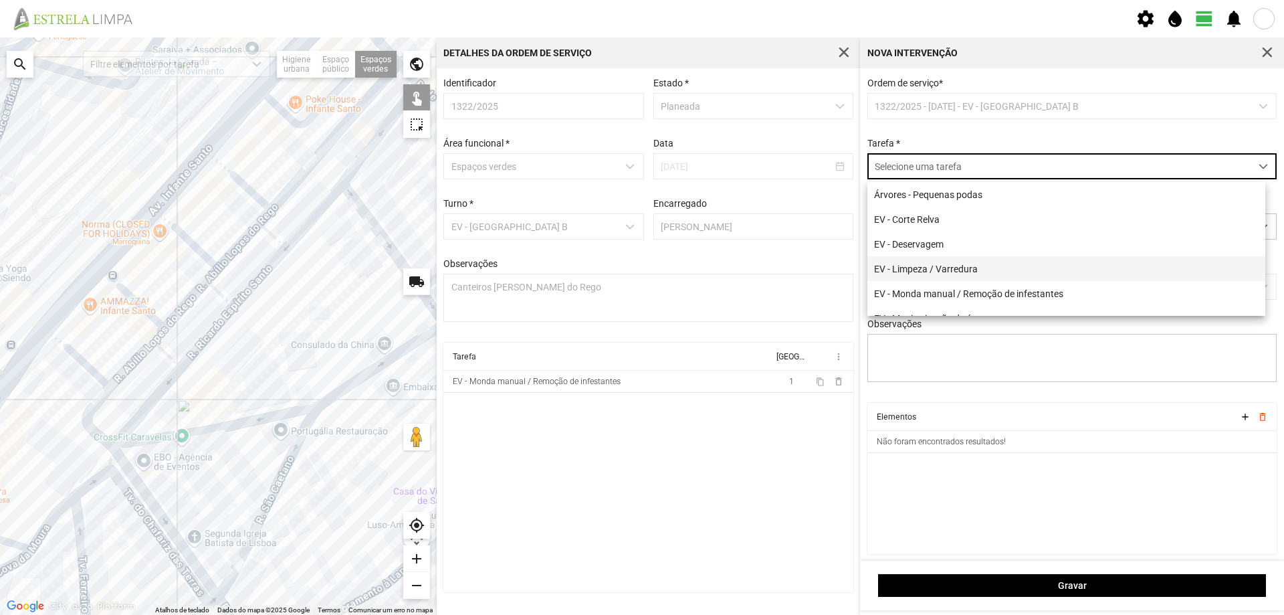
click at [952, 270] on li "EV - Limpeza / Varredura" at bounding box center [1067, 268] width 398 height 25
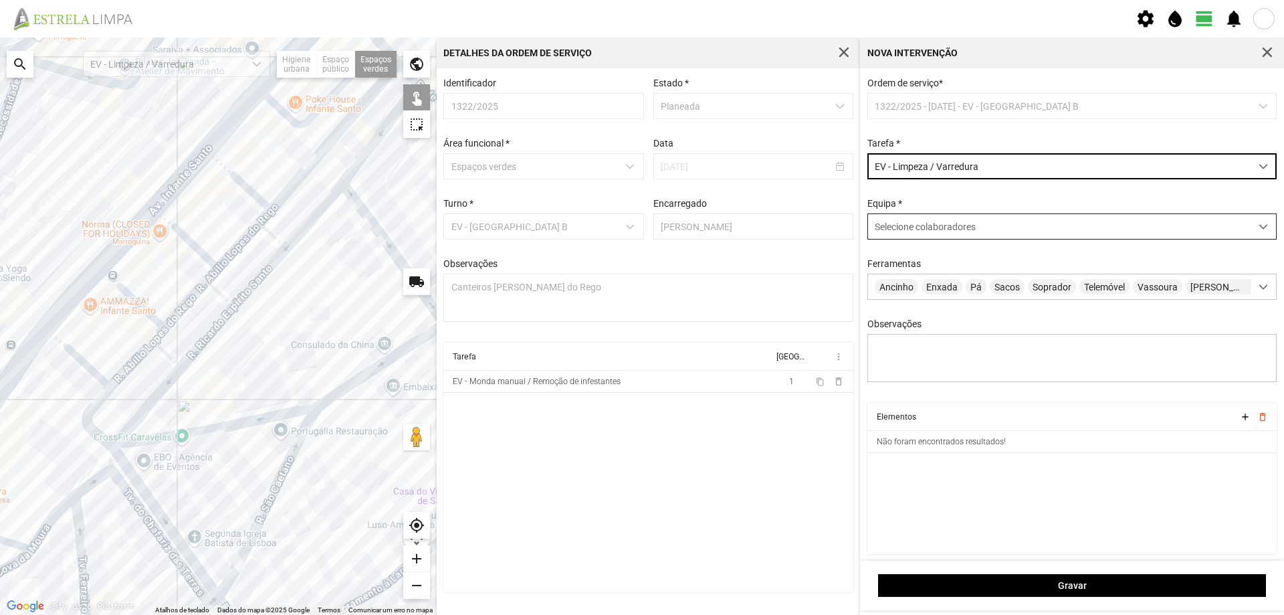
click at [912, 229] on span "Selecione colaboradores" at bounding box center [925, 226] width 101 height 11
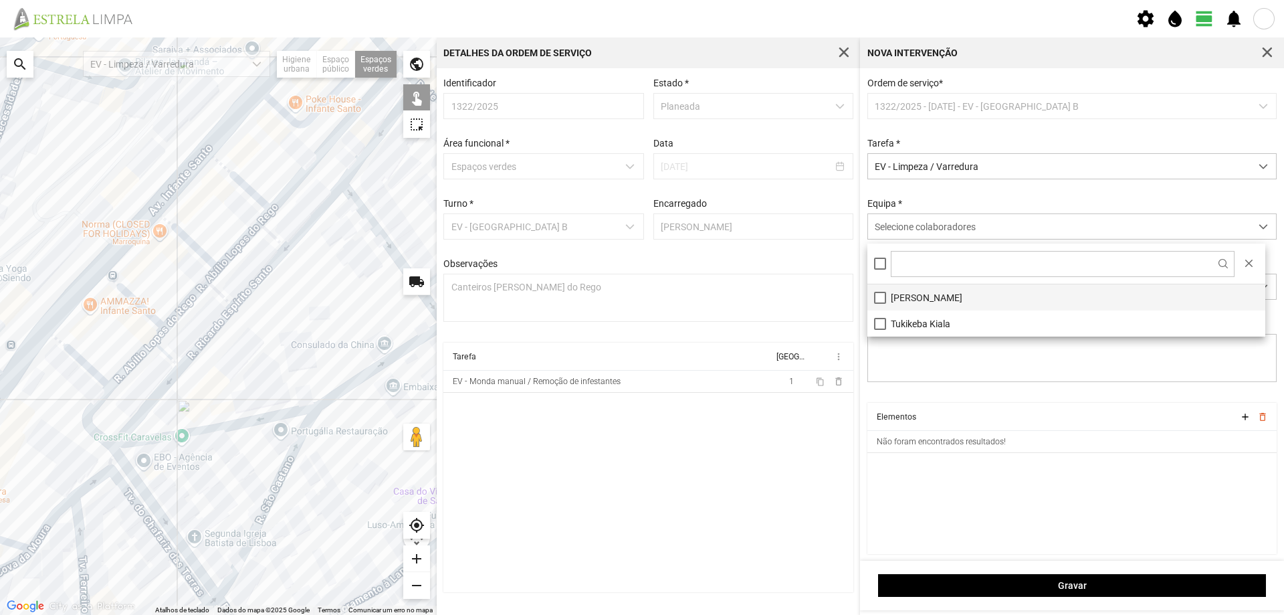
click at [920, 300] on li "[PERSON_NAME]" at bounding box center [1067, 297] width 398 height 26
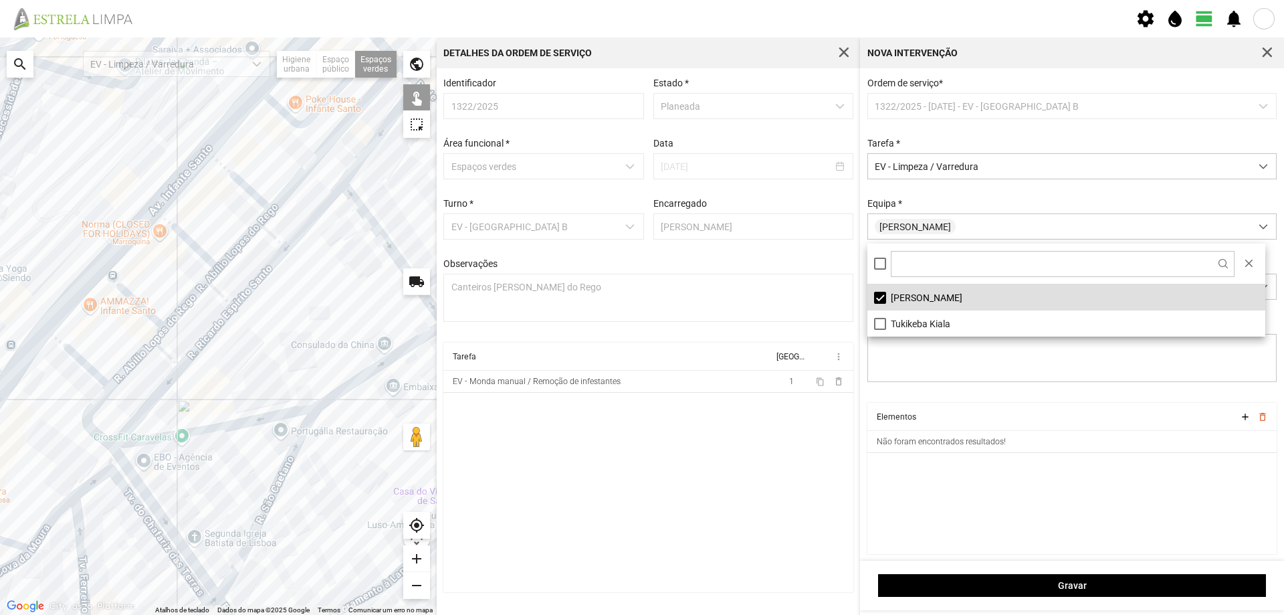
click at [336, 174] on div at bounding box center [218, 325] width 437 height 577
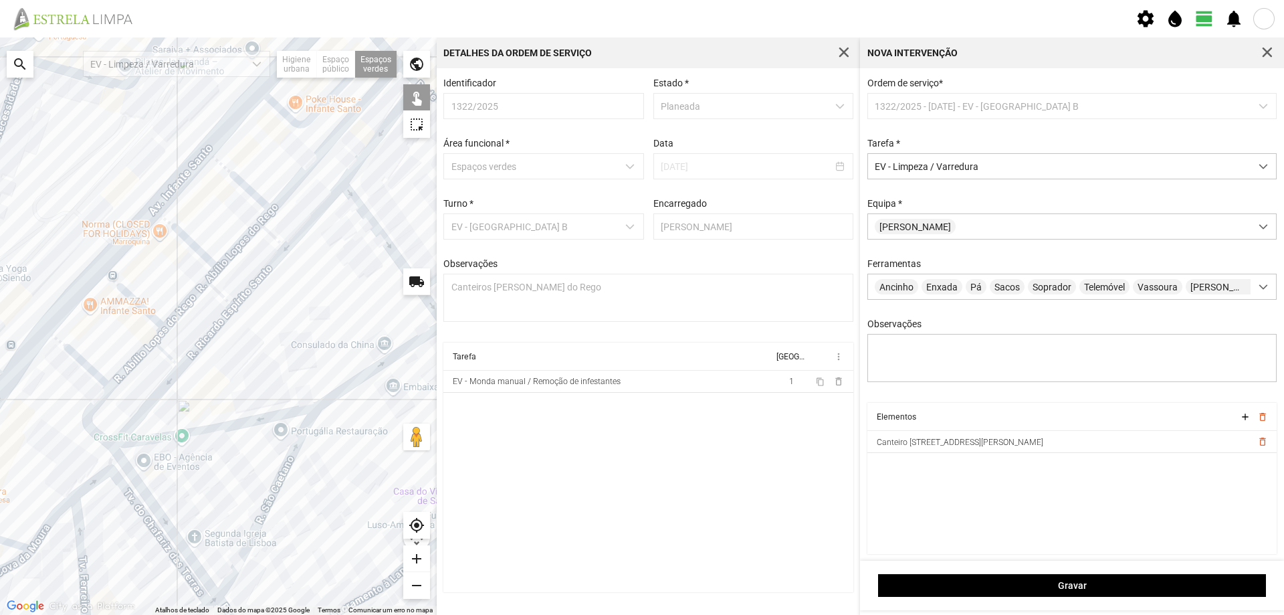
click at [283, 246] on div at bounding box center [218, 325] width 437 height 577
click at [282, 241] on div at bounding box center [218, 325] width 437 height 577
click at [222, 303] on div at bounding box center [218, 325] width 437 height 577
click at [173, 361] on div at bounding box center [218, 325] width 437 height 577
click at [118, 419] on div at bounding box center [218, 325] width 437 height 577
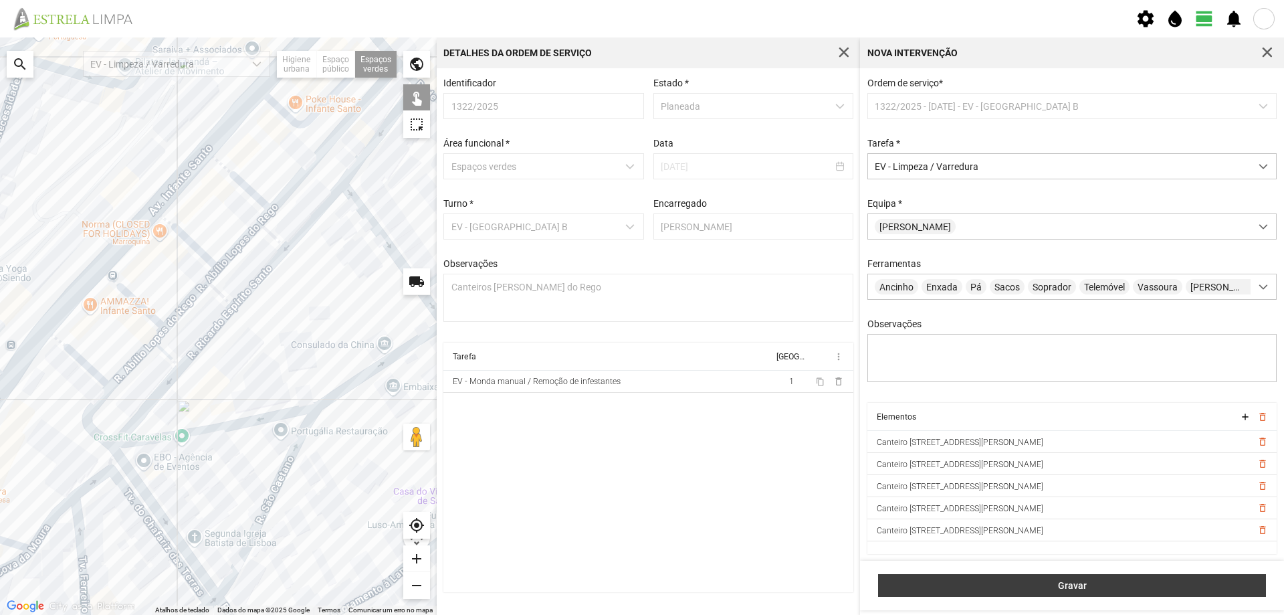
click at [1108, 585] on span "Gravar" at bounding box center [1073, 585] width 374 height 11
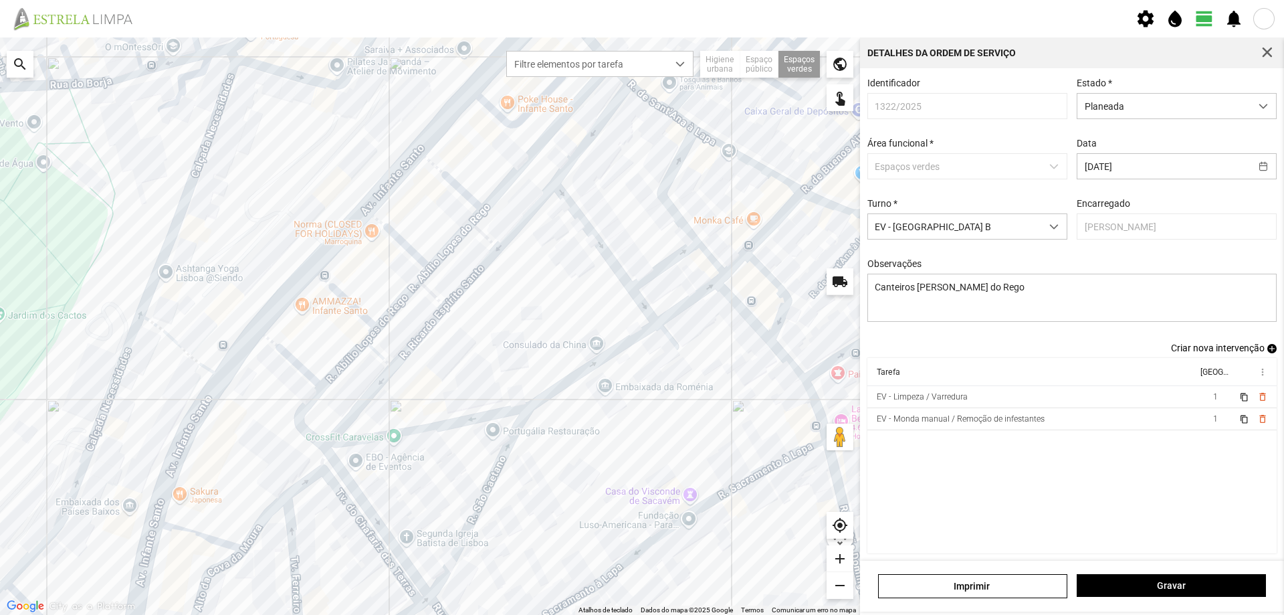
click at [1268, 353] on span "add" at bounding box center [1272, 348] width 9 height 9
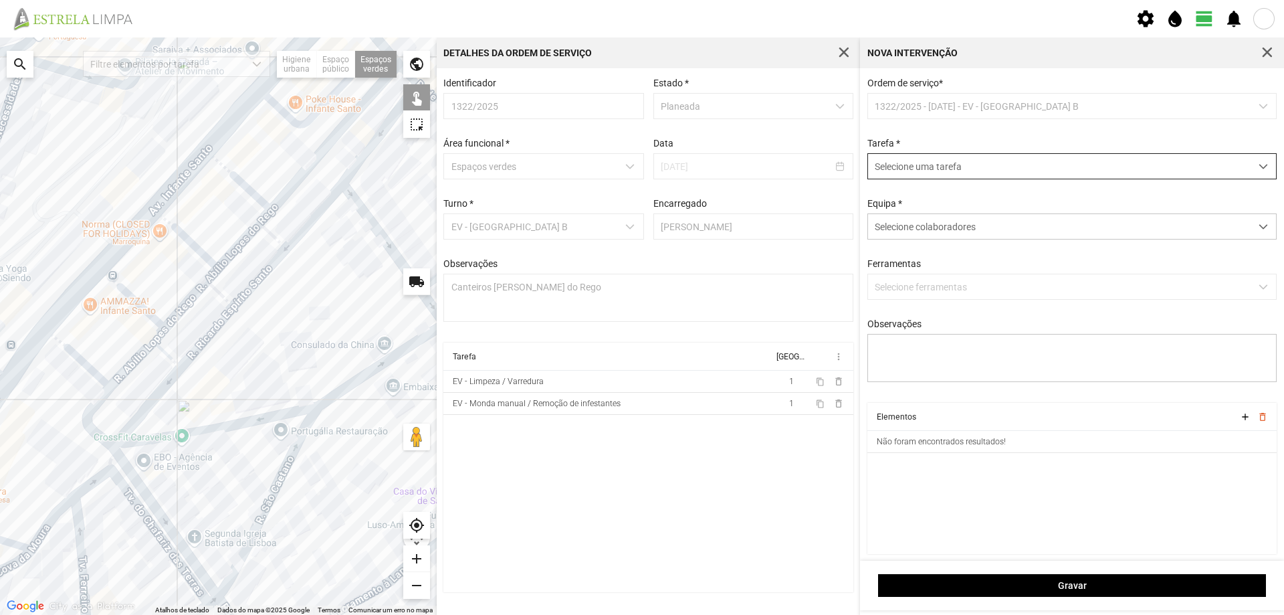
click at [922, 172] on span "Selecione uma tarefa" at bounding box center [1059, 166] width 383 height 25
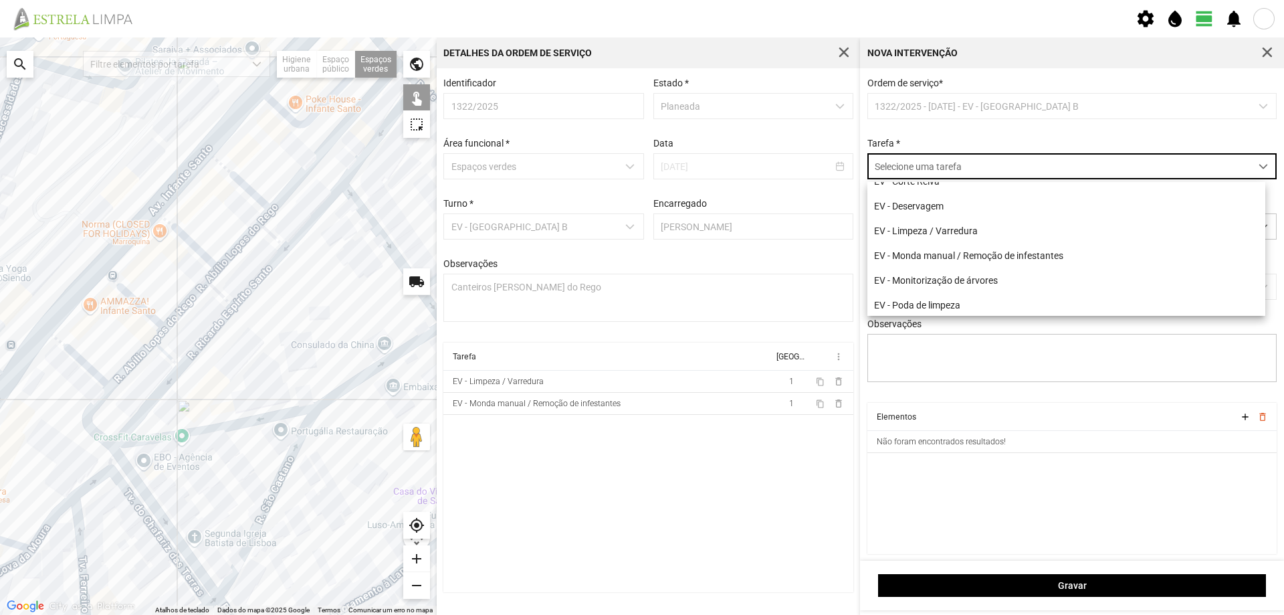
scroll to position [37, 0]
click at [1272, 45] on button "button" at bounding box center [1267, 52] width 19 height 19
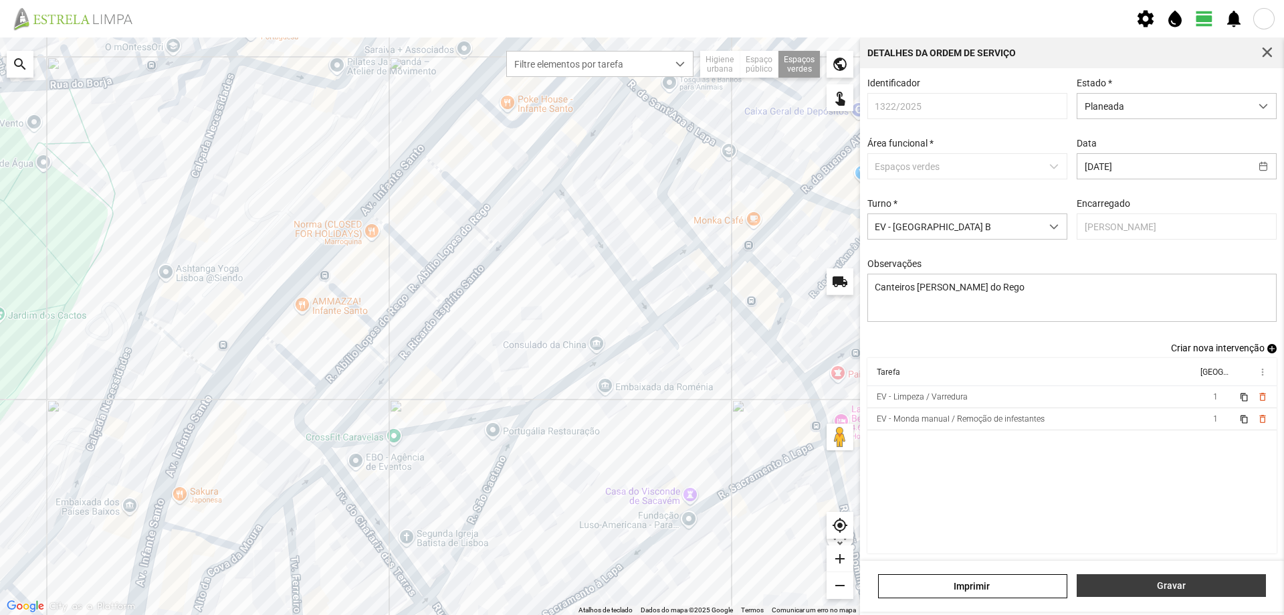
click at [1167, 583] on span "Gravar" at bounding box center [1171, 585] width 175 height 11
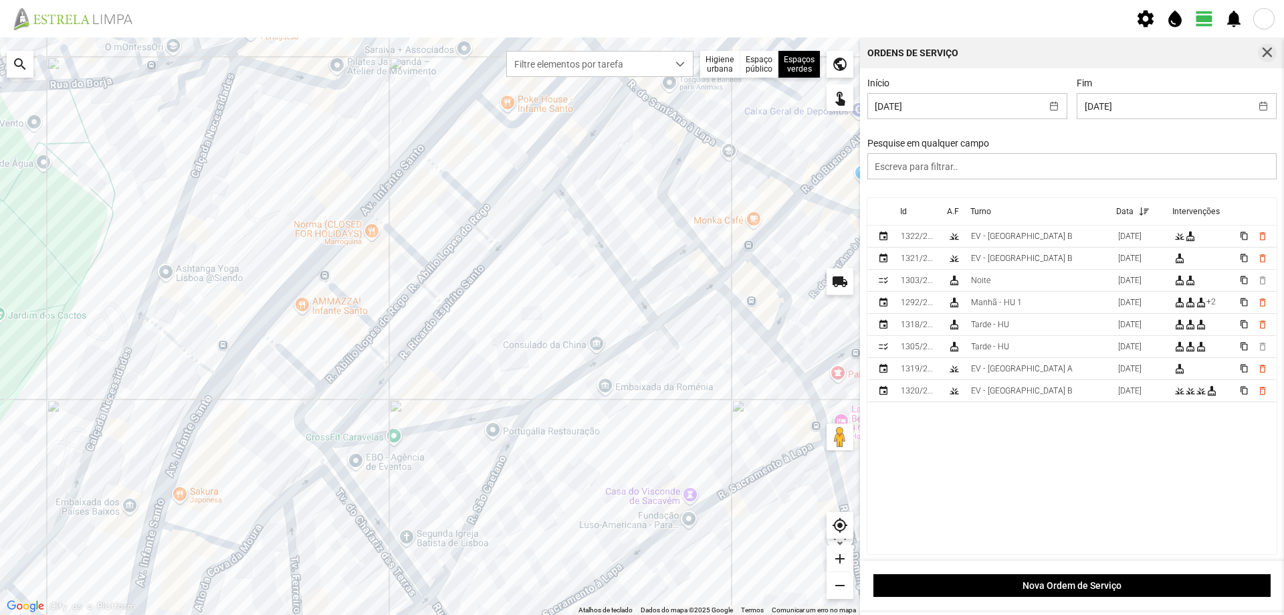
click at [1268, 52] on span "button" at bounding box center [1268, 53] width 12 height 12
